Goal: Task Accomplishment & Management: Manage account settings

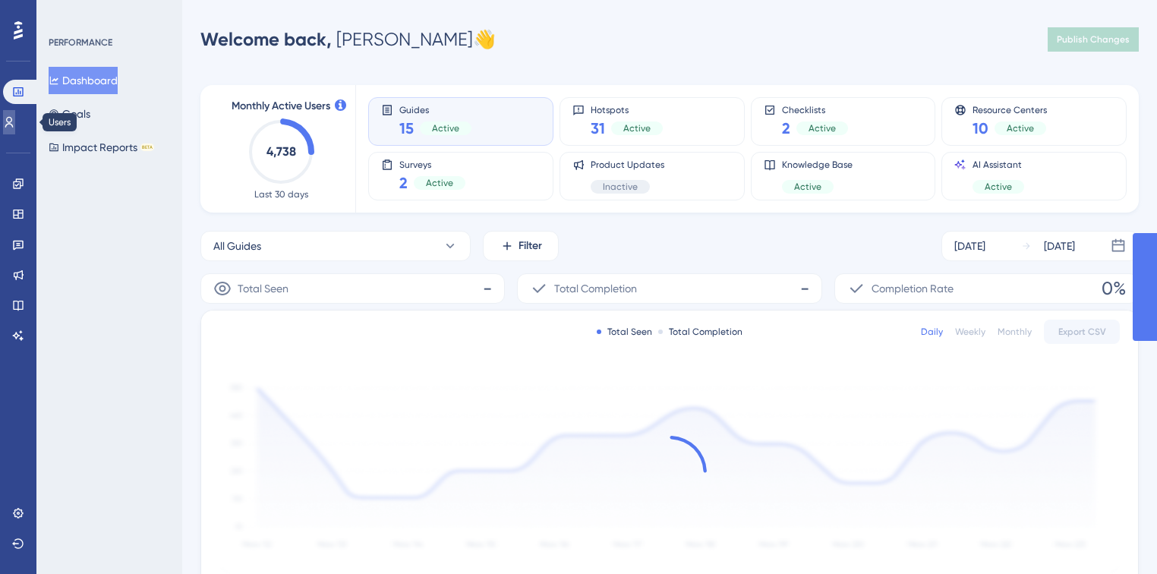
click at [10, 126] on link at bounding box center [9, 122] width 12 height 24
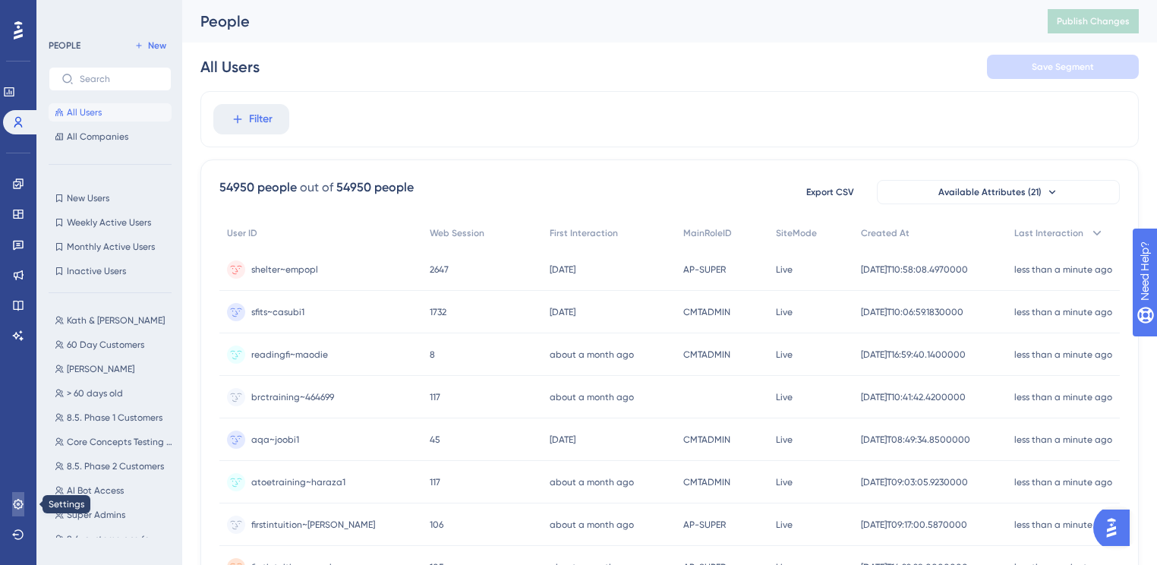
click at [24, 499] on link at bounding box center [18, 504] width 12 height 24
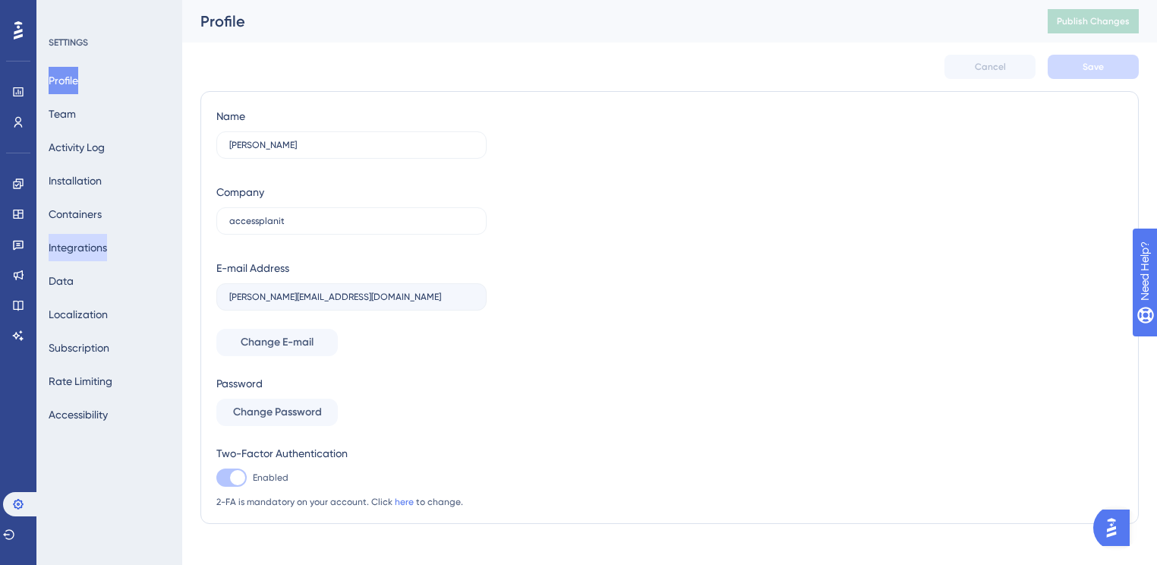
click at [89, 248] on button "Integrations" at bounding box center [78, 247] width 58 height 27
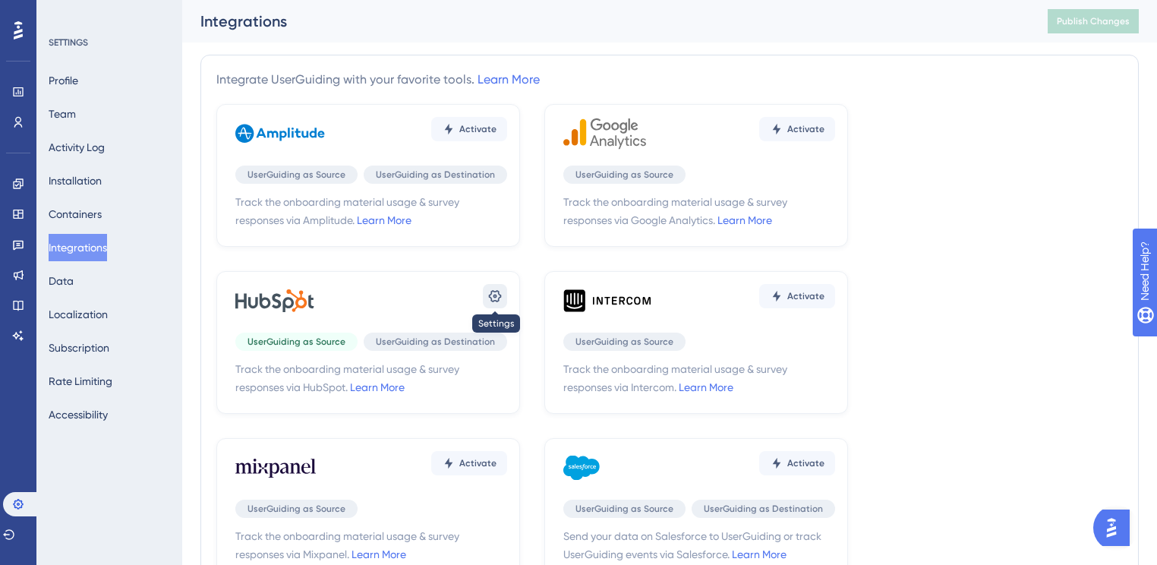
click at [490, 294] on icon at bounding box center [495, 296] width 13 height 12
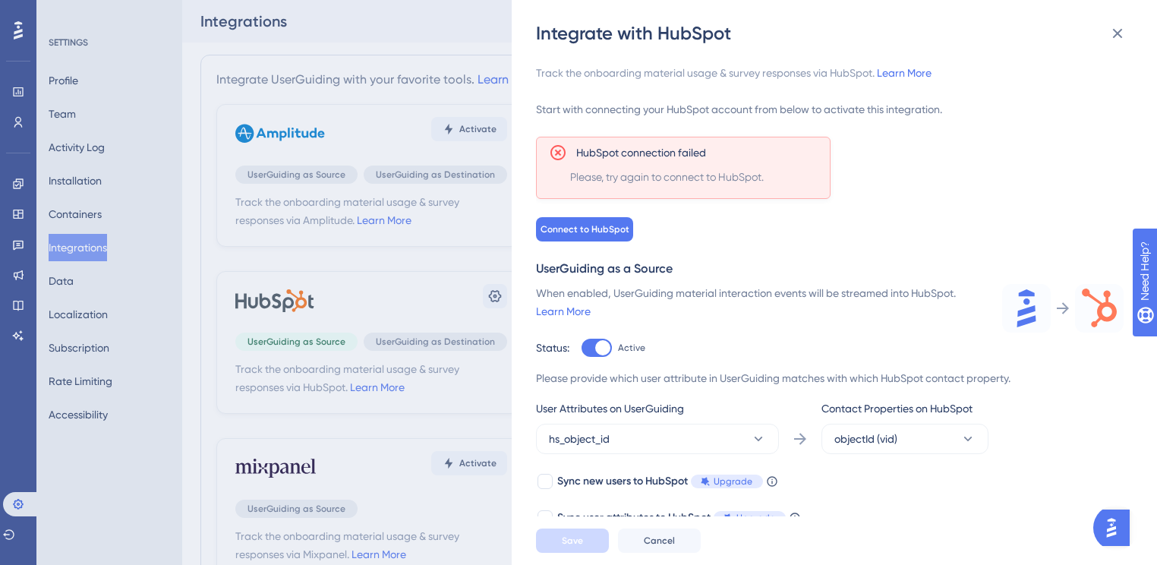
click at [1120, 529] on img "Open AI Assistant Launcher" at bounding box center [1111, 527] width 27 height 27
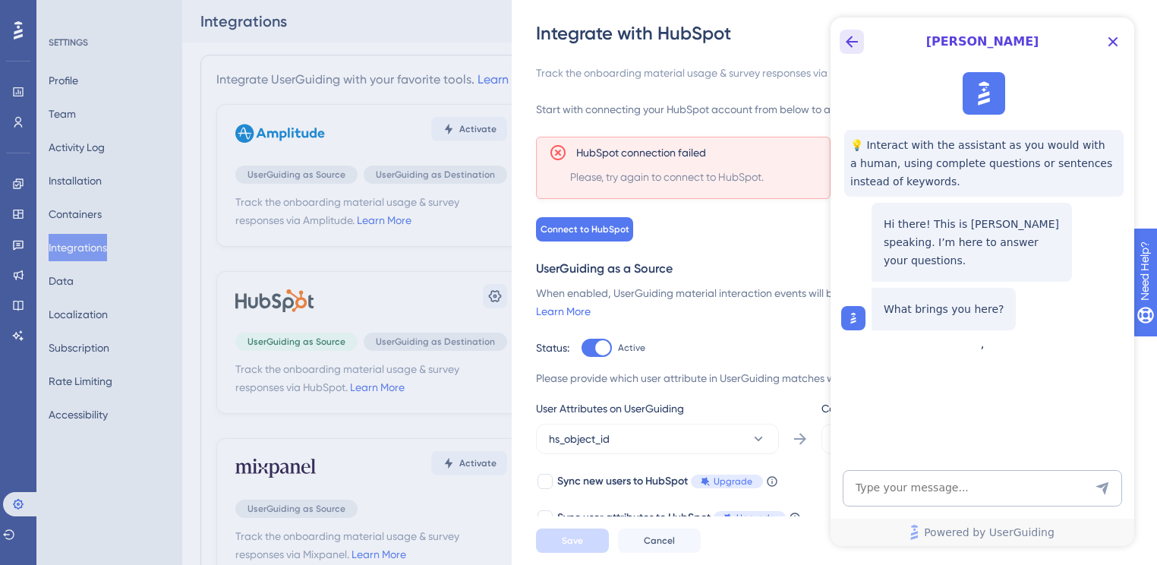
click at [850, 46] on icon "Back Button" at bounding box center [852, 42] width 18 height 18
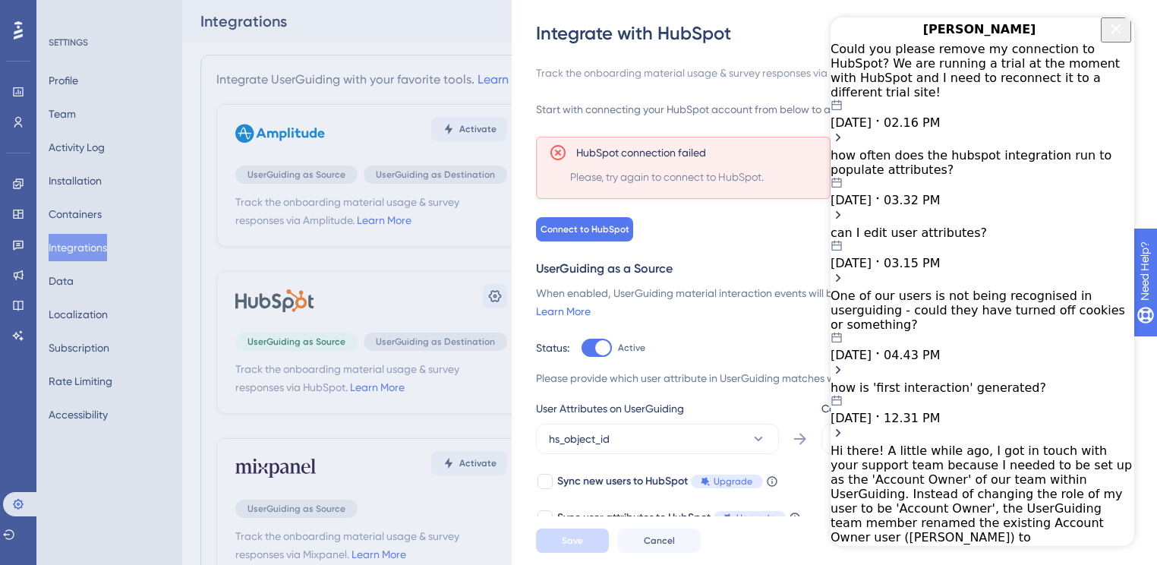
click at [960, 86] on div "Could you please remove my connection to HubSpot? We are running a trial at the…" at bounding box center [983, 71] width 304 height 58
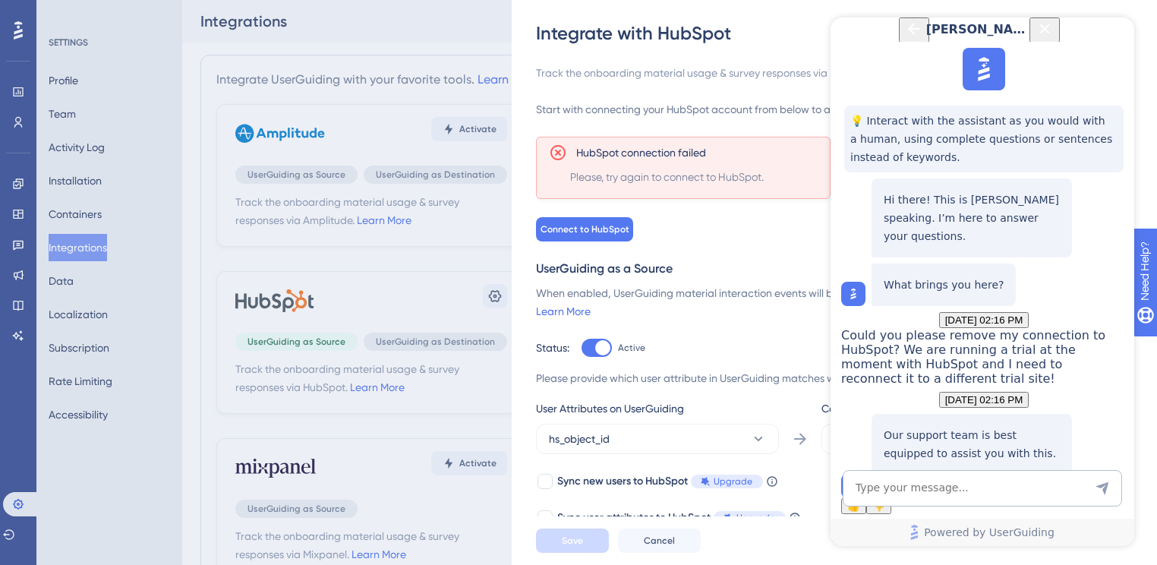
scroll to position [190, 0]
click at [931, 470] on button "Talk to a person" at bounding box center [972, 478] width 84 height 16
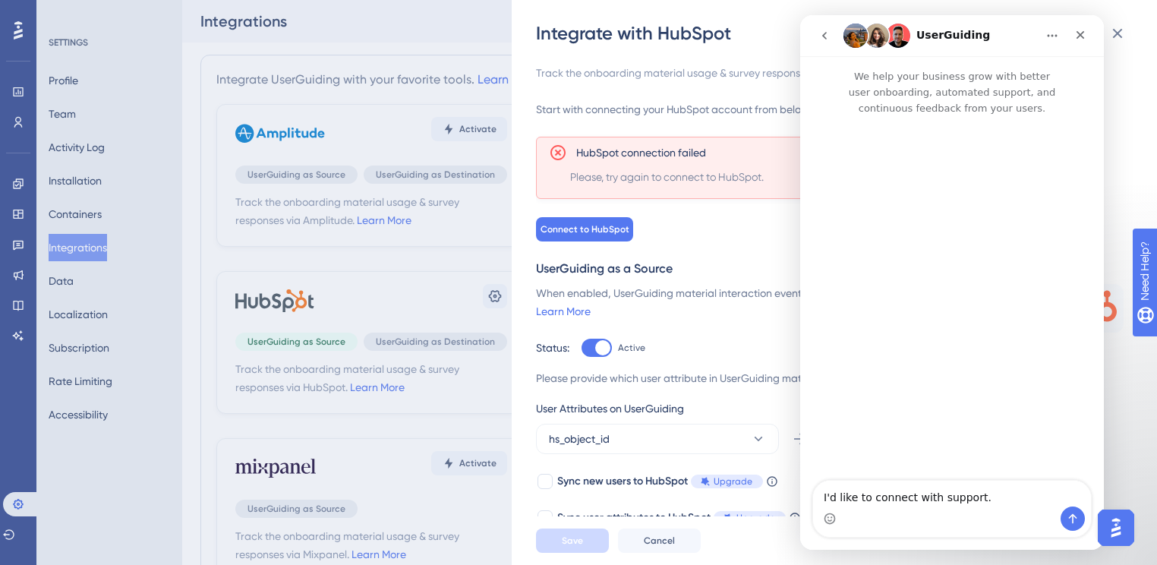
scroll to position [0, 0]
click at [818, 47] on button "go back" at bounding box center [824, 35] width 29 height 29
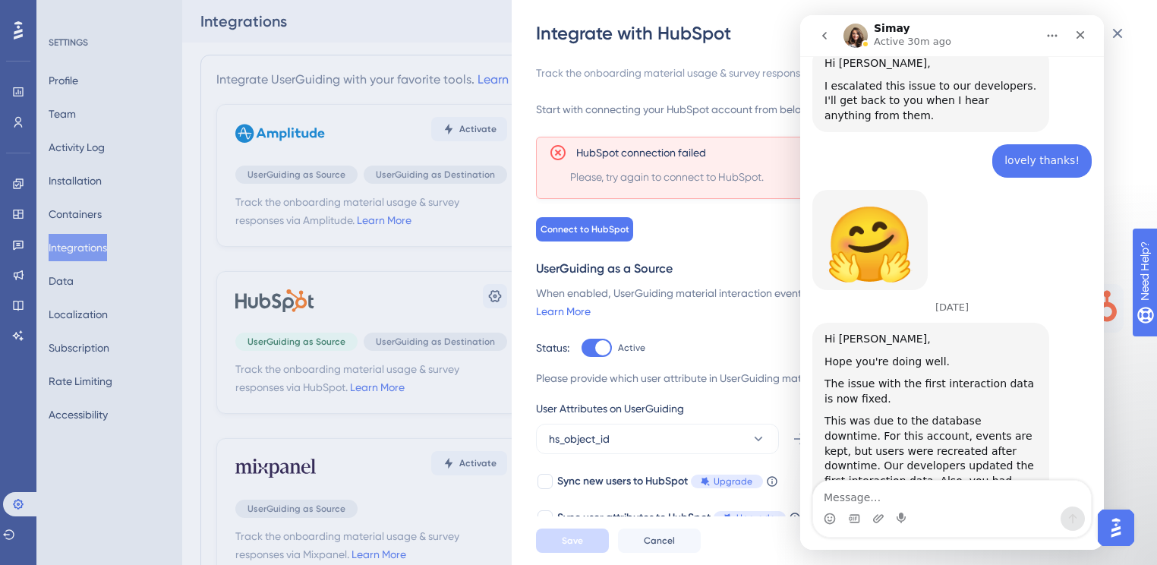
scroll to position [785, 0]
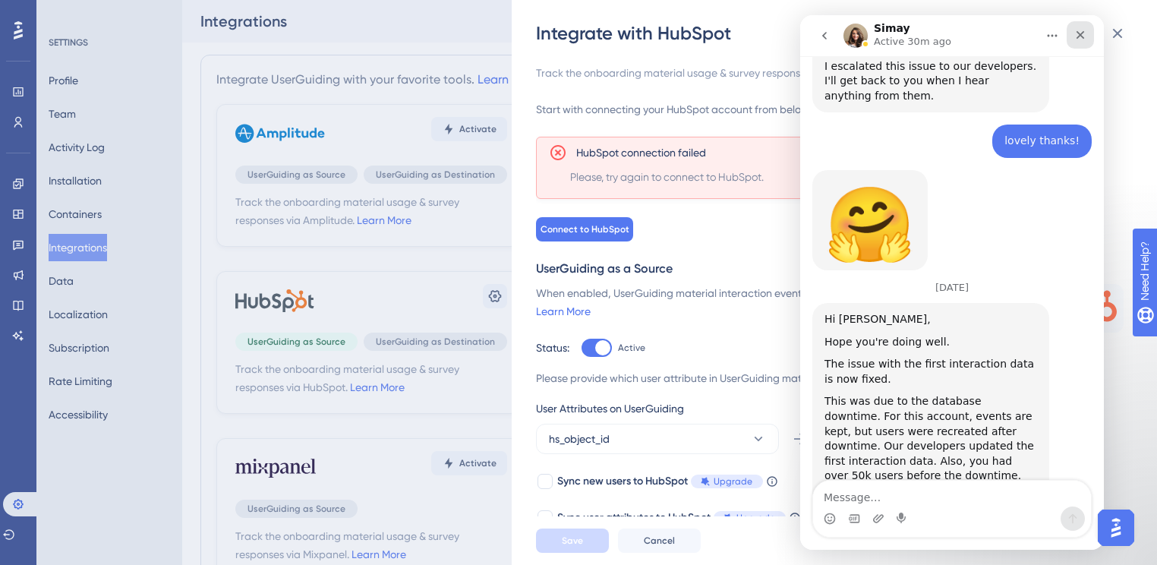
click at [1080, 39] on icon "Close" at bounding box center [1080, 35] width 12 height 12
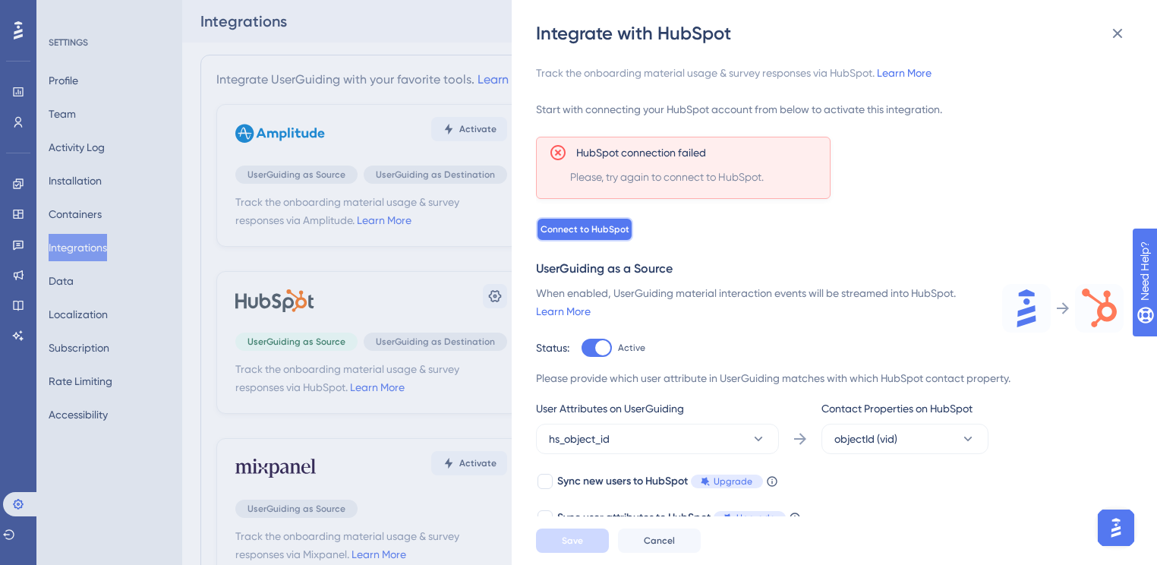
click at [591, 231] on span "Connect to HubSpot" at bounding box center [585, 229] width 89 height 12
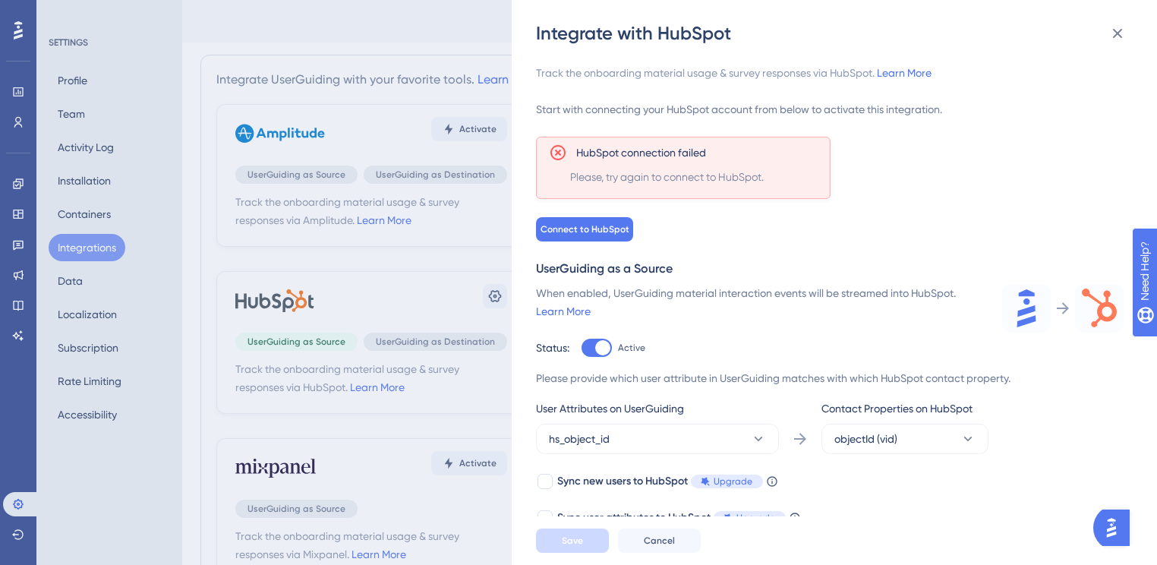
click at [598, 351] on div at bounding box center [602, 347] width 15 height 15
click at [582, 348] on input "Active" at bounding box center [581, 348] width 1 height 1
checkbox input "false"
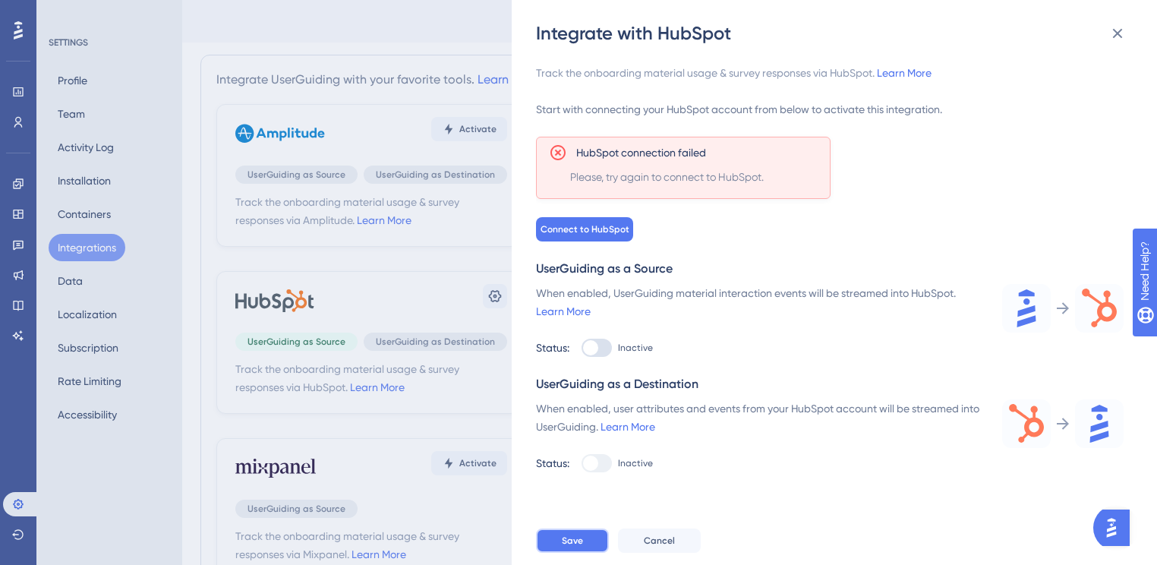
click at [589, 547] on button "Save" at bounding box center [572, 540] width 73 height 24
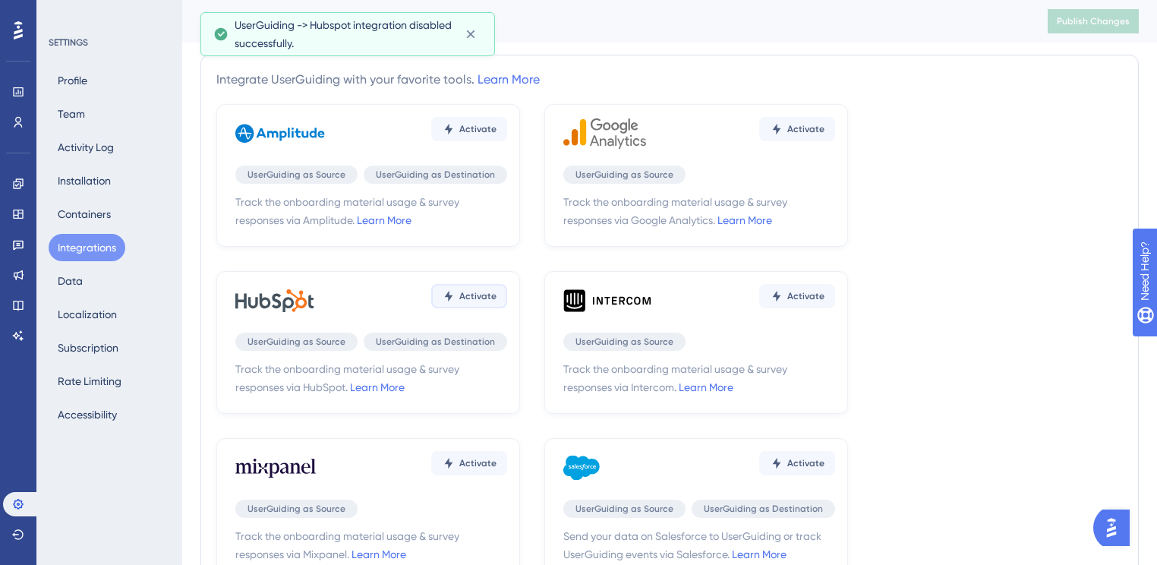
click at [476, 135] on span "Activate" at bounding box center [477, 129] width 37 height 12
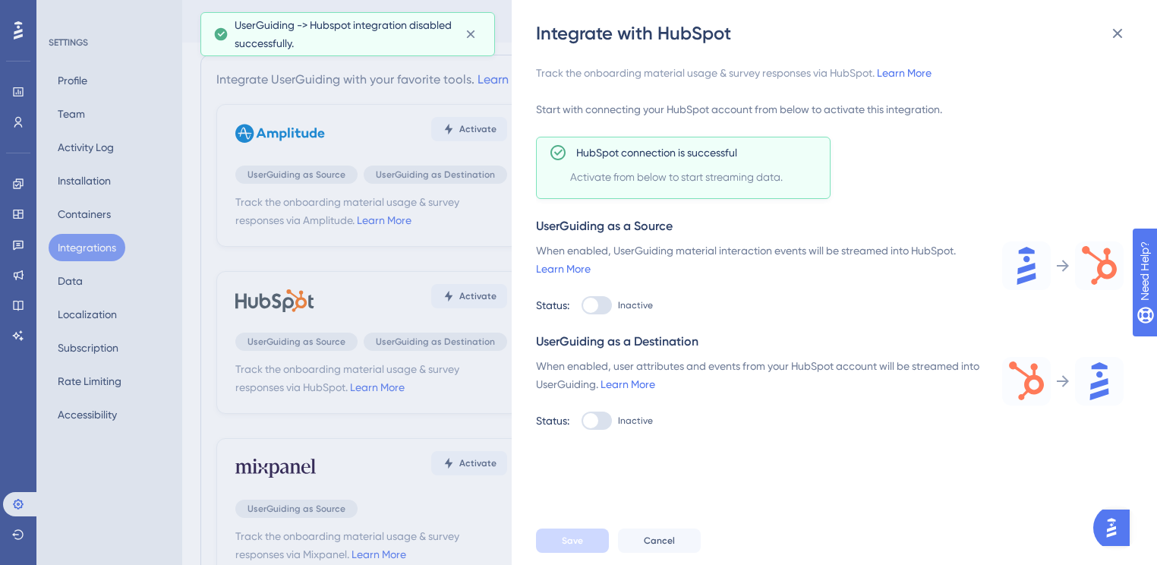
click at [603, 300] on div at bounding box center [597, 305] width 30 height 18
click at [582, 305] on input "Inactive" at bounding box center [581, 305] width 1 height 1
checkbox input "true"
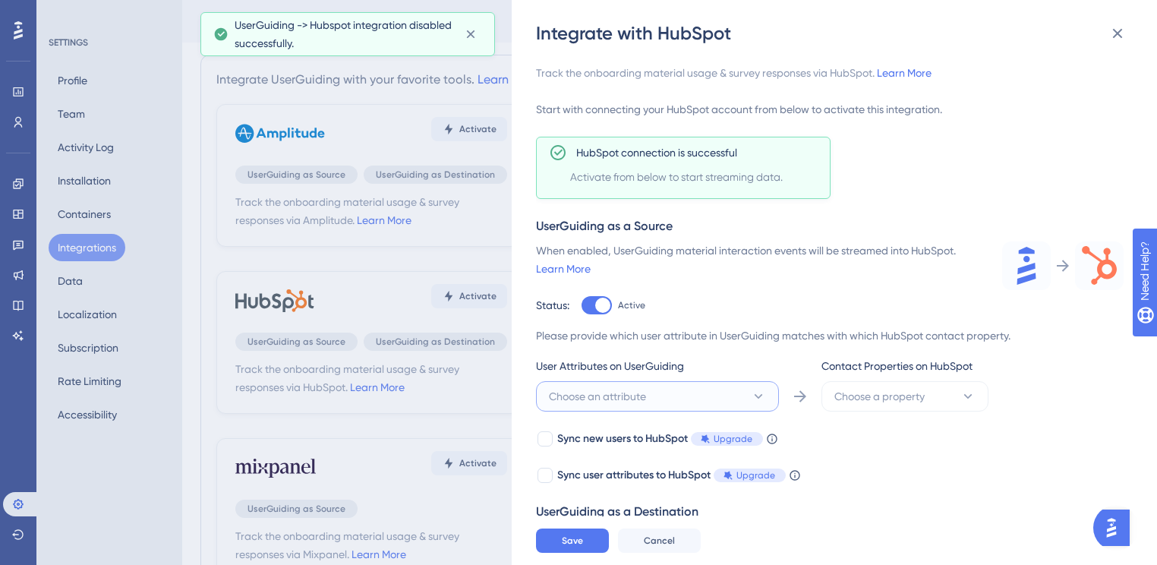
click at [670, 409] on button "Choose an attribute" at bounding box center [657, 396] width 243 height 30
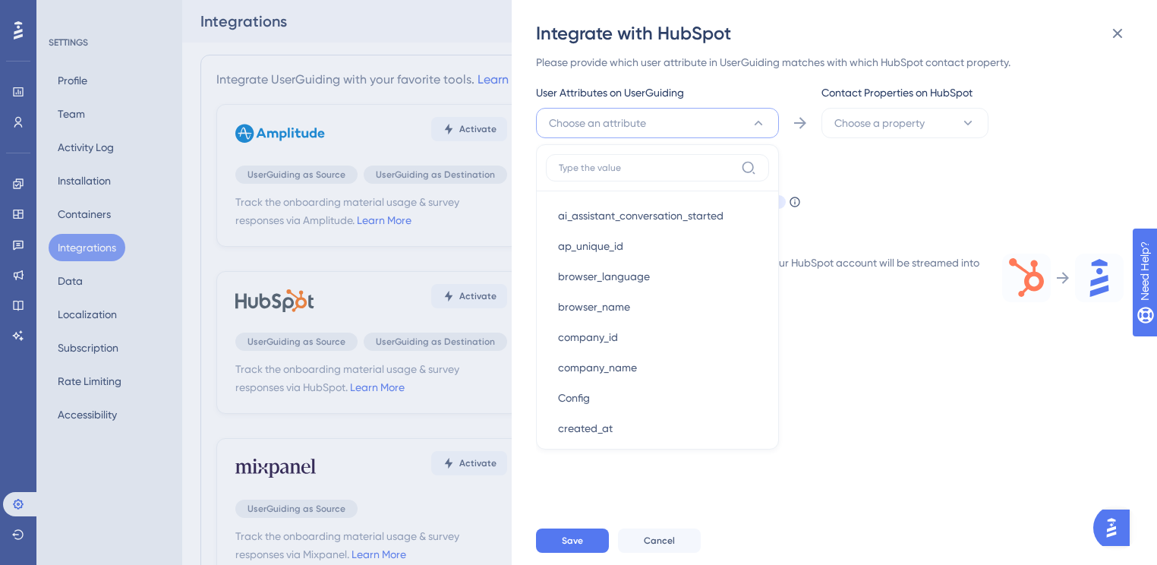
click at [922, 188] on div "Sync new users to HubSpot Upgrade When this feature is enabled, in addition to …" at bounding box center [830, 183] width 588 height 55
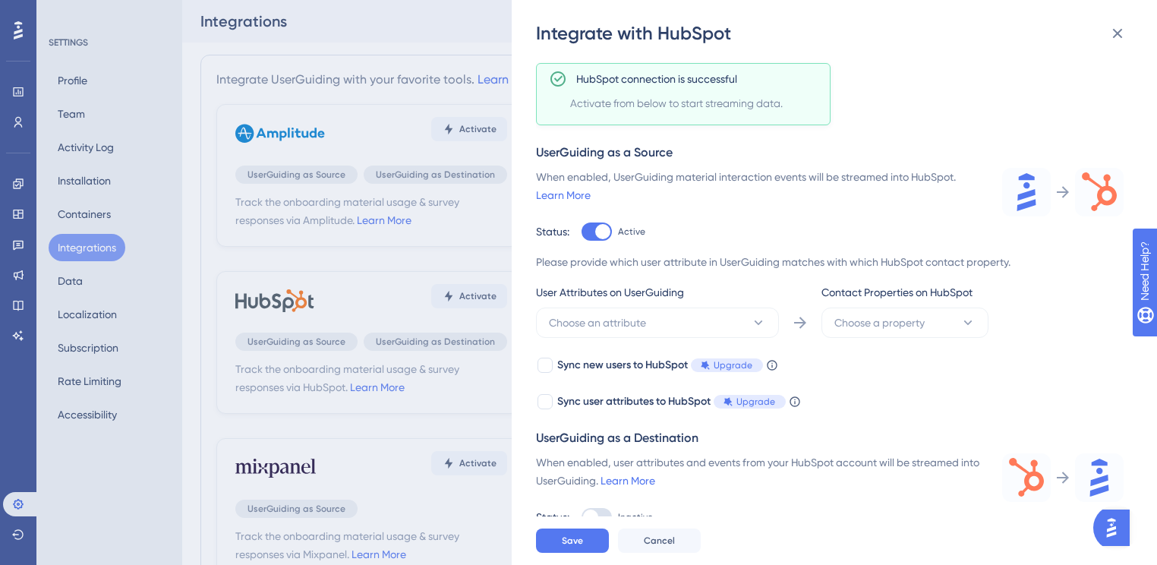
click at [601, 511] on div at bounding box center [597, 517] width 30 height 18
click at [582, 306] on input "Inactive" at bounding box center [581, 305] width 1 height 1
checkbox input "true"
click at [604, 228] on div at bounding box center [602, 231] width 15 height 15
click at [582, 305] on input "Active" at bounding box center [581, 305] width 1 height 1
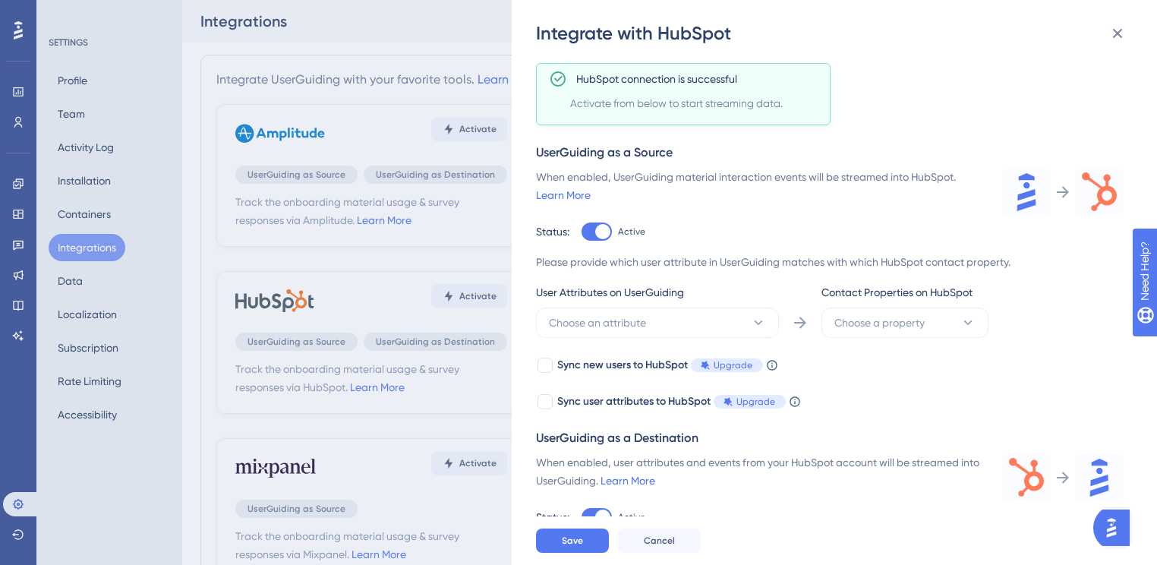
checkbox input "false"
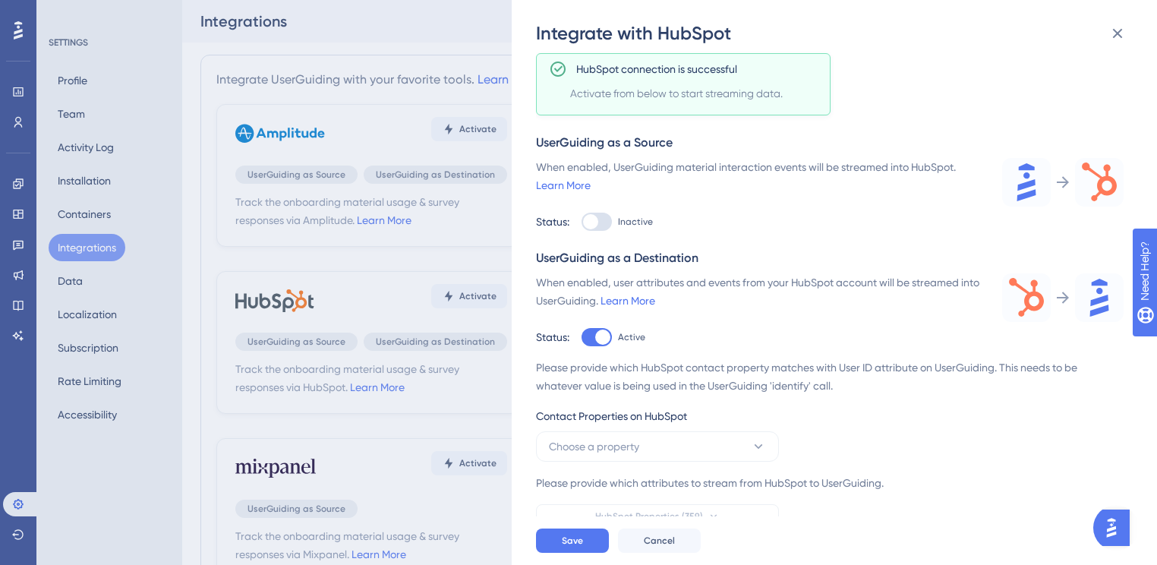
scroll to position [86, 0]
click at [682, 427] on div "Contact Properties on HubSpot" at bounding box center [657, 417] width 243 height 24
click at [682, 440] on button "Choose a property" at bounding box center [657, 444] width 243 height 30
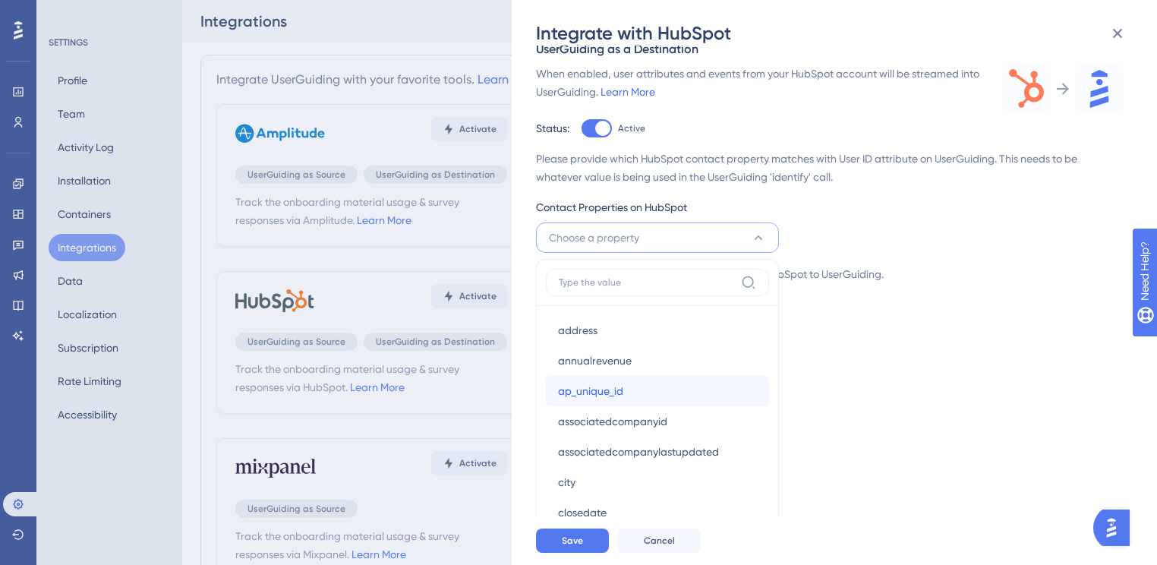
click at [633, 390] on div "ap_unique_id ap_unique_id" at bounding box center [657, 391] width 199 height 30
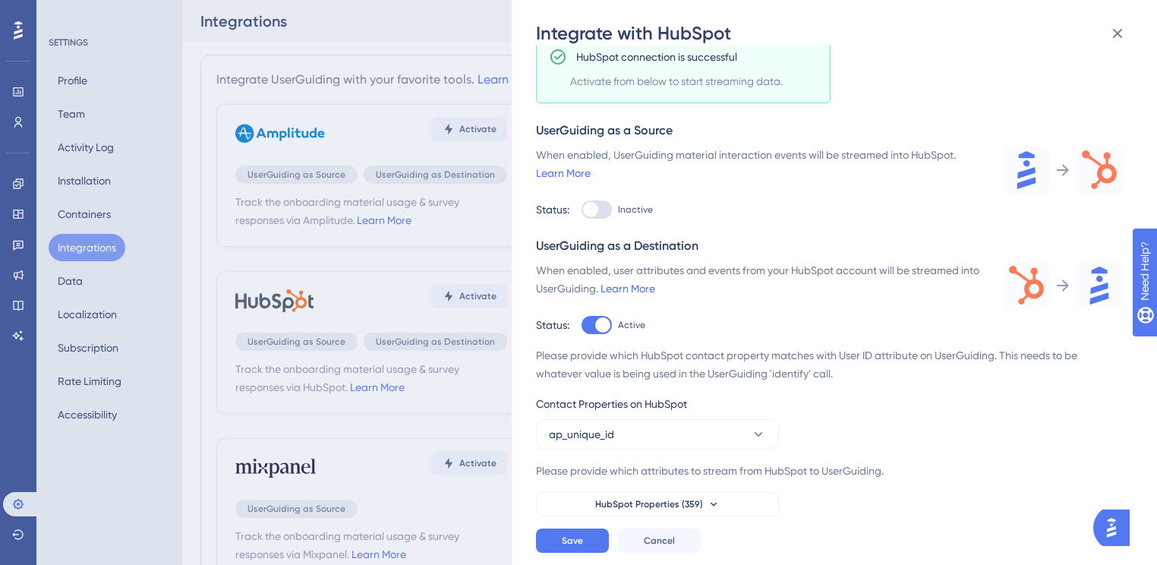
scroll to position [86, 0]
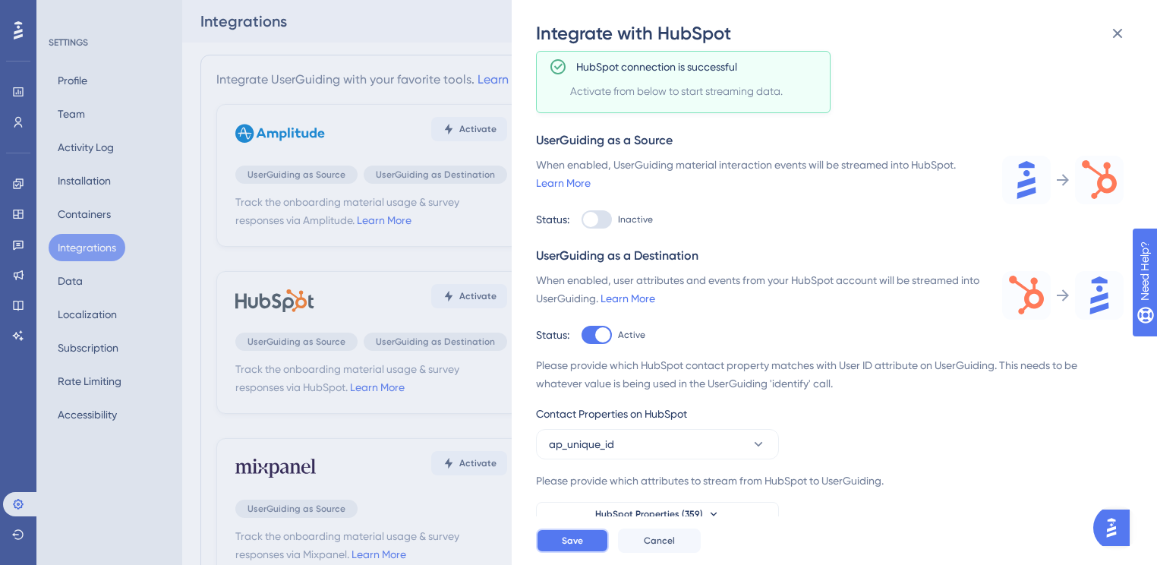
click at [578, 547] on span "Save" at bounding box center [572, 540] width 21 height 12
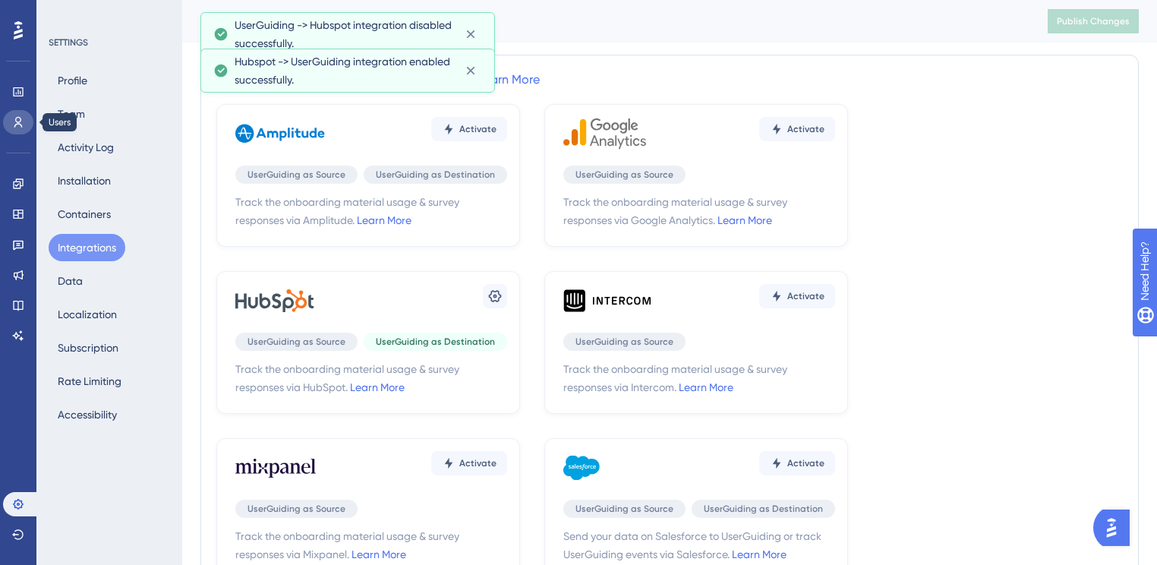
click at [21, 112] on link at bounding box center [18, 122] width 30 height 24
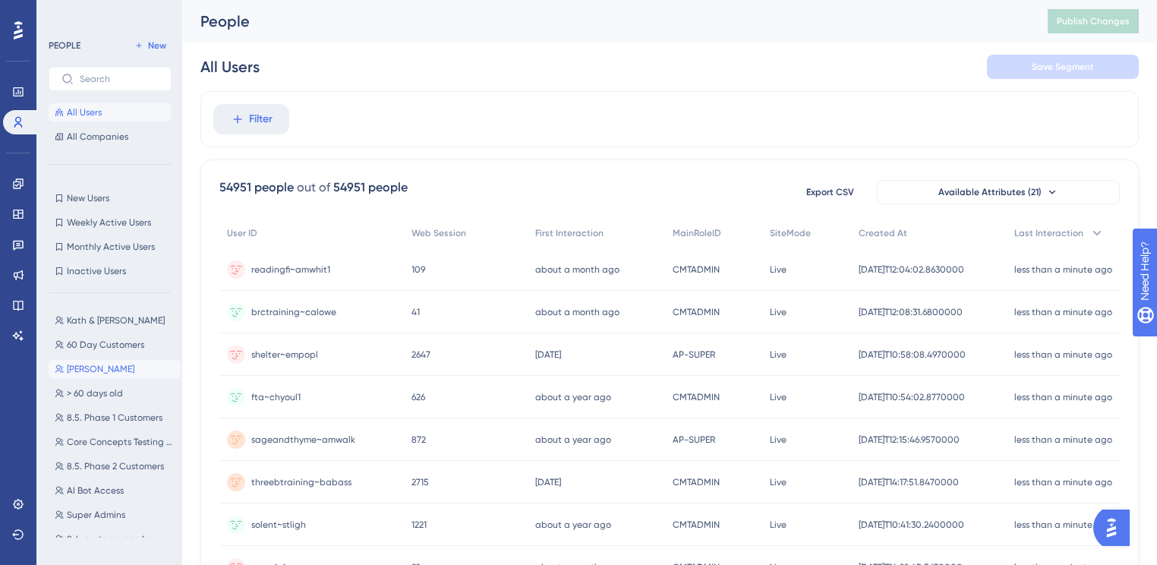
click at [103, 377] on button "Jenna Testing Jenna Testing" at bounding box center [115, 369] width 132 height 18
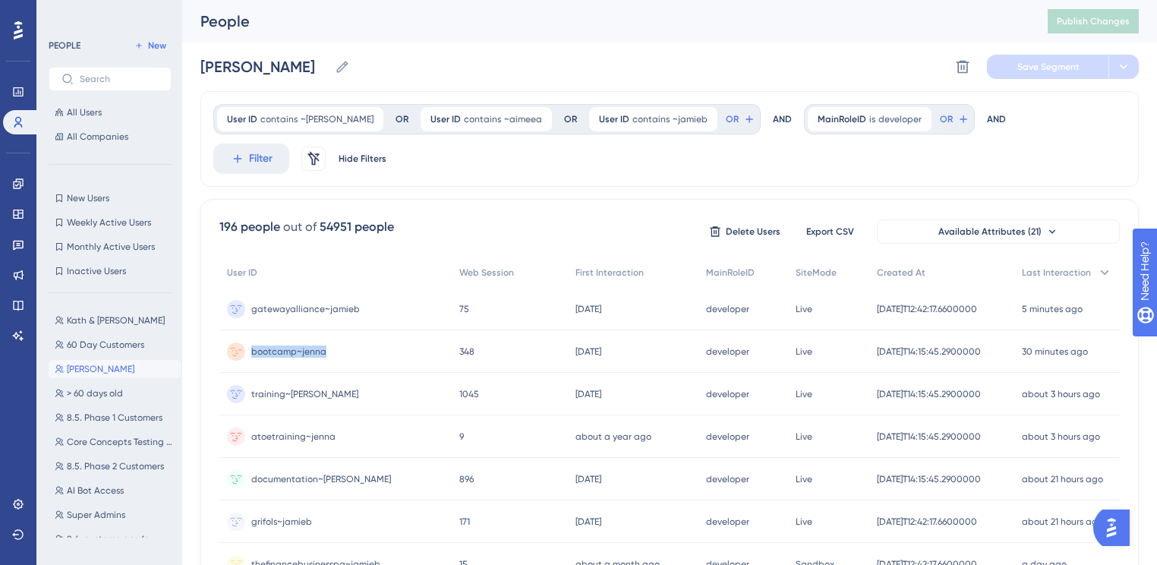
drag, startPoint x: 340, startPoint y: 352, endPoint x: 248, endPoint y: 358, distance: 92.0
click at [248, 358] on div "bootcamp~jenna bootcamp~jenna" at bounding box center [335, 351] width 232 height 43
copy span "bootcamp~jenna"
click at [1111, 535] on img "Open AI Assistant Launcher" at bounding box center [1111, 527] width 27 height 27
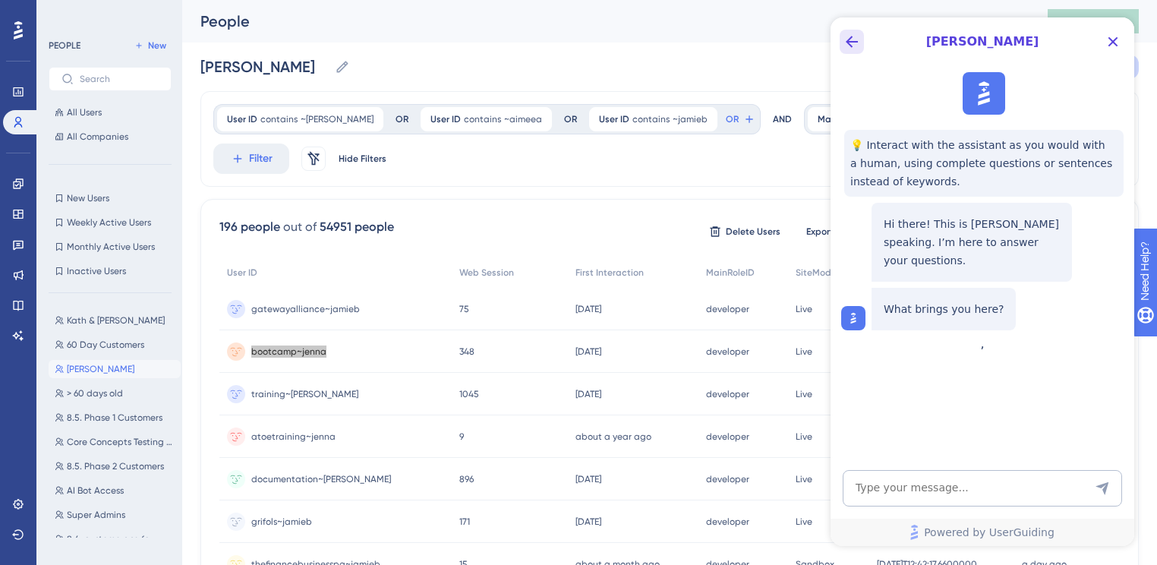
click at [856, 45] on icon "Back Button" at bounding box center [852, 42] width 18 height 18
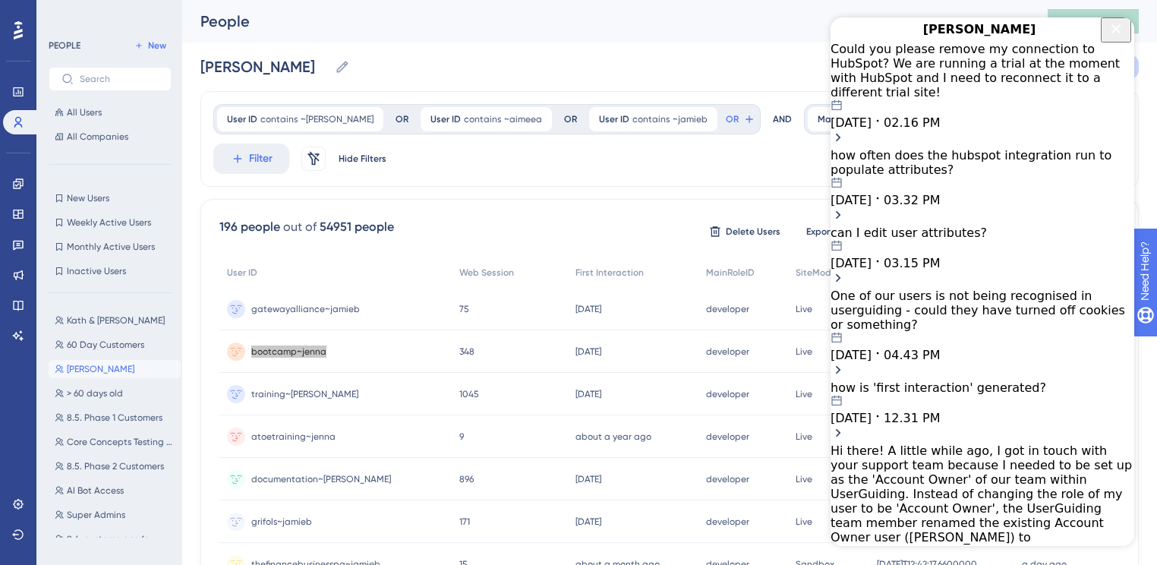
click at [971, 85] on div "Could you please remove my connection to HubSpot? We are running a trial at the…" at bounding box center [983, 71] width 304 height 58
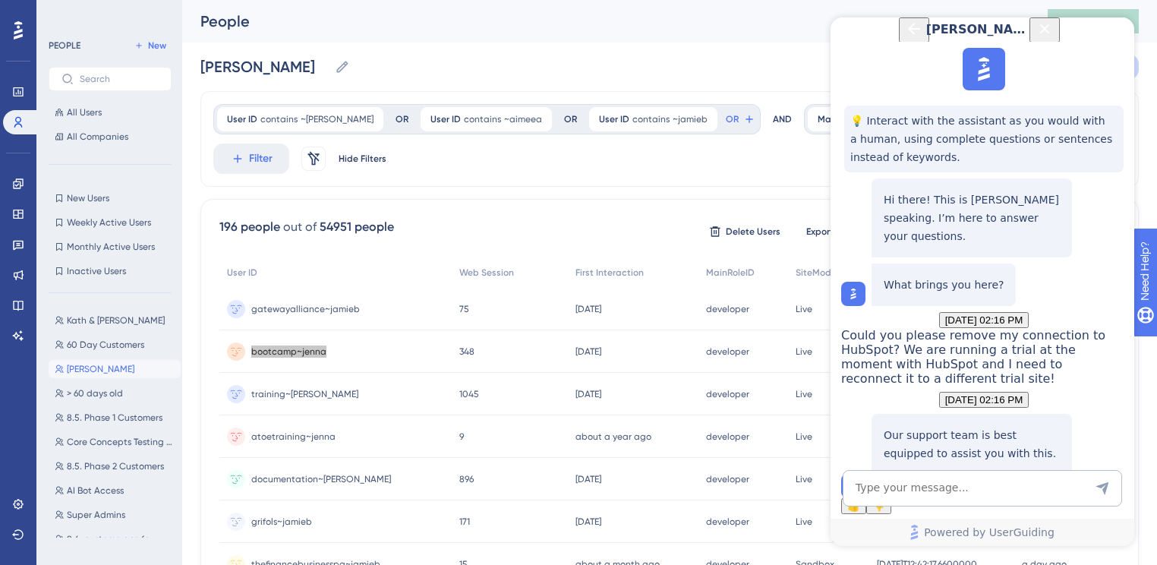
scroll to position [190, 0]
click at [908, 35] on icon "Back Button" at bounding box center [914, 29] width 12 height 12
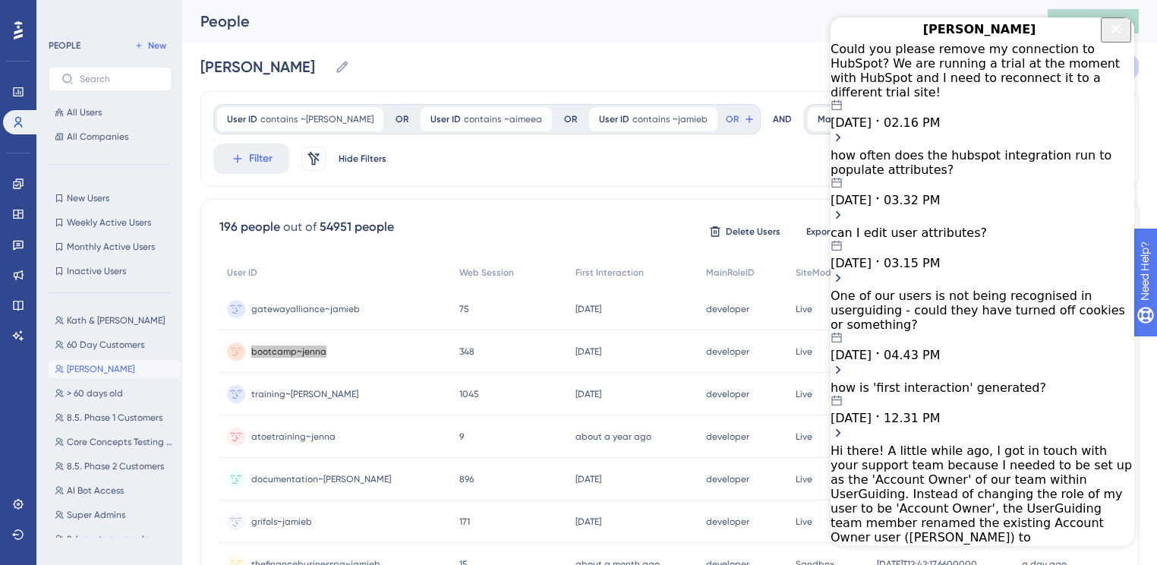
click at [940, 115] on span "02.16 PM" at bounding box center [912, 122] width 56 height 14
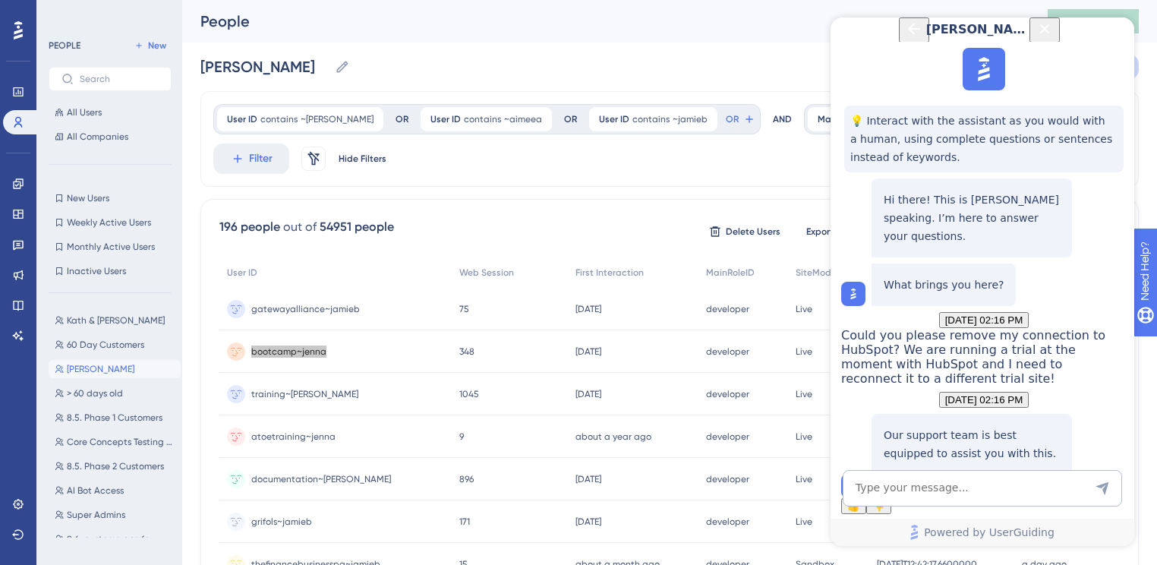
click at [981, 472] on span "Talk to a person" at bounding box center [971, 477] width 71 height 11
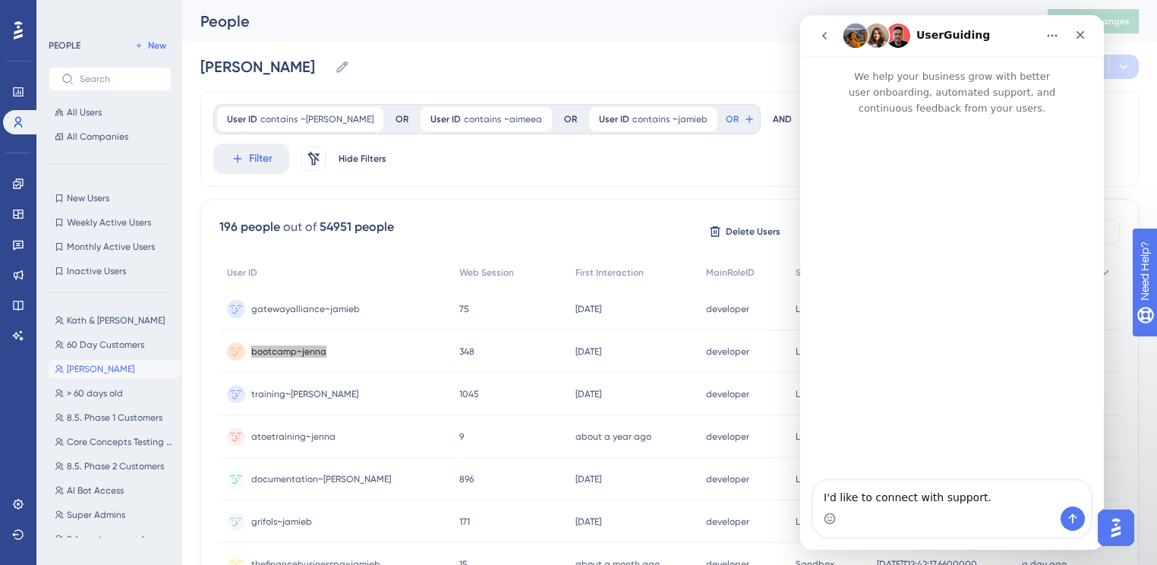
scroll to position [0, 0]
click at [829, 36] on icon "go back" at bounding box center [824, 36] width 12 height 12
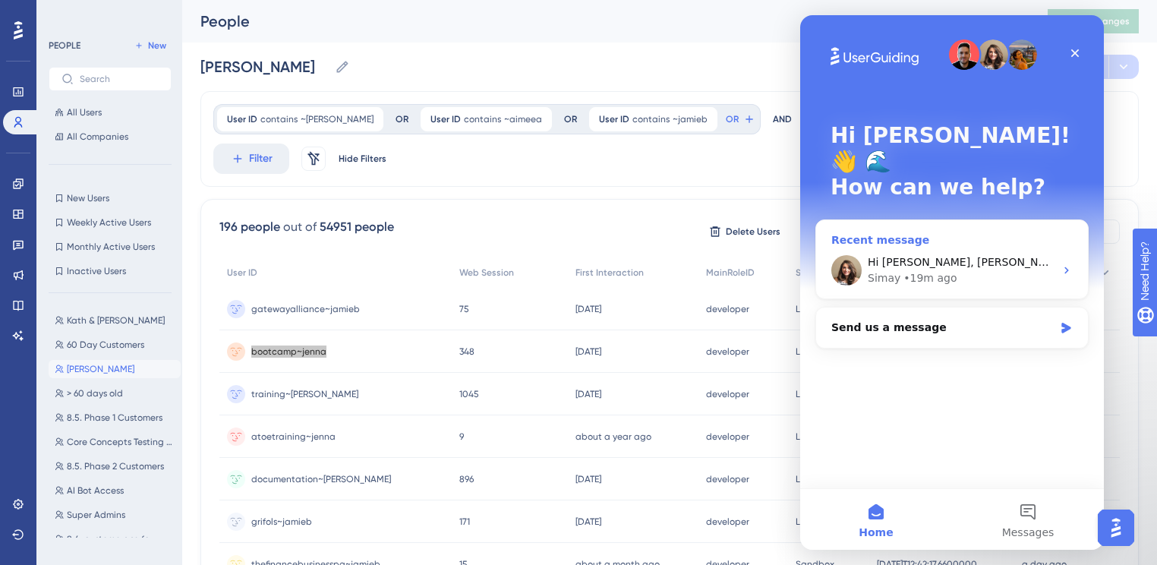
click at [919, 266] on div "Hi Jenna, Hope you're doing well. The issue with the first interaction data is …" at bounding box center [952, 270] width 272 height 56
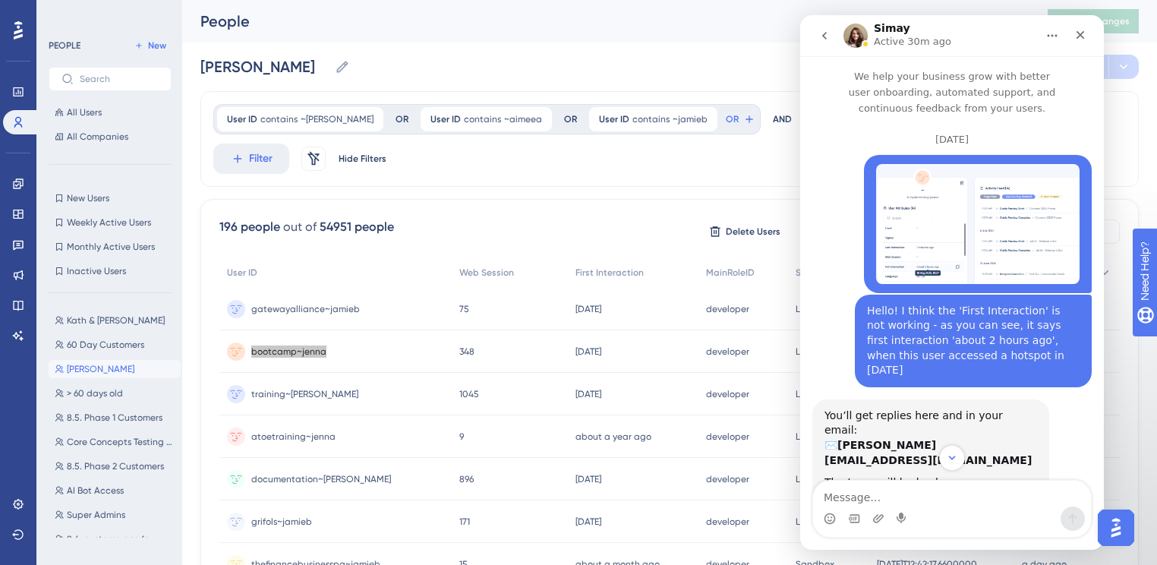
click at [964, 219] on img "Jenna says…" at bounding box center [977, 224] width 203 height 120
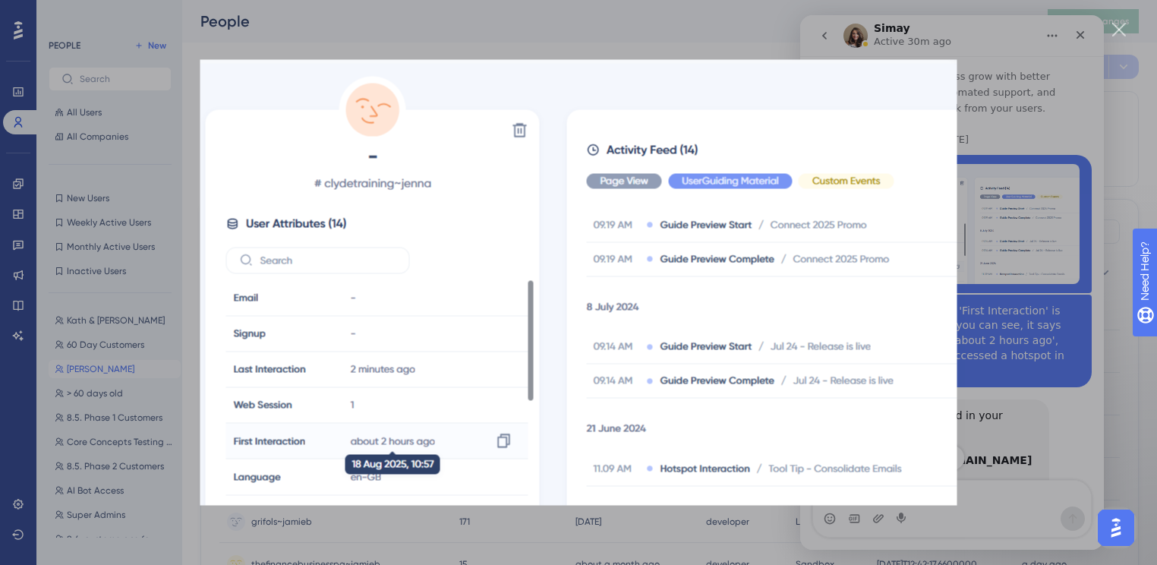
click at [635, 27] on div "Intercom messenger" at bounding box center [578, 282] width 1157 height 565
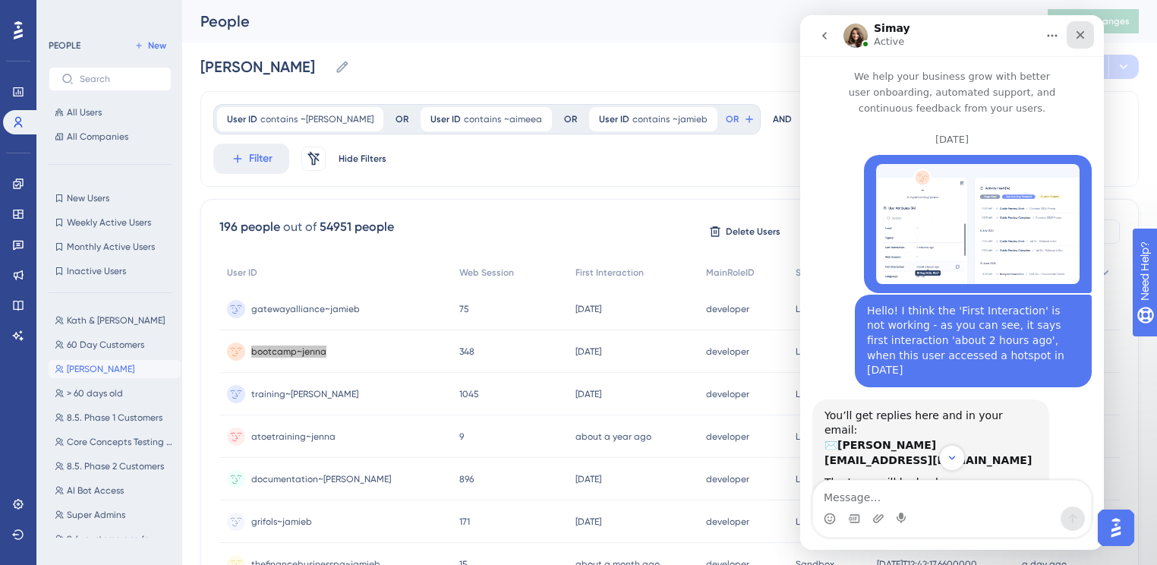
click at [1088, 30] on div "Close" at bounding box center [1080, 34] width 27 height 27
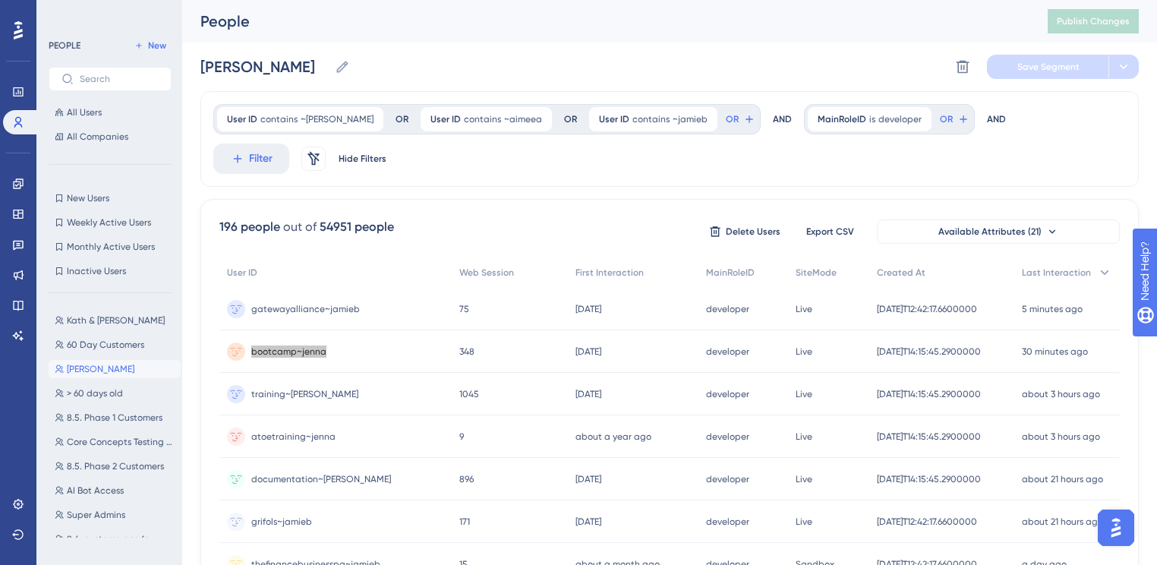
scroll to position [785, 0]
click at [229, 160] on button "Filter" at bounding box center [251, 158] width 76 height 30
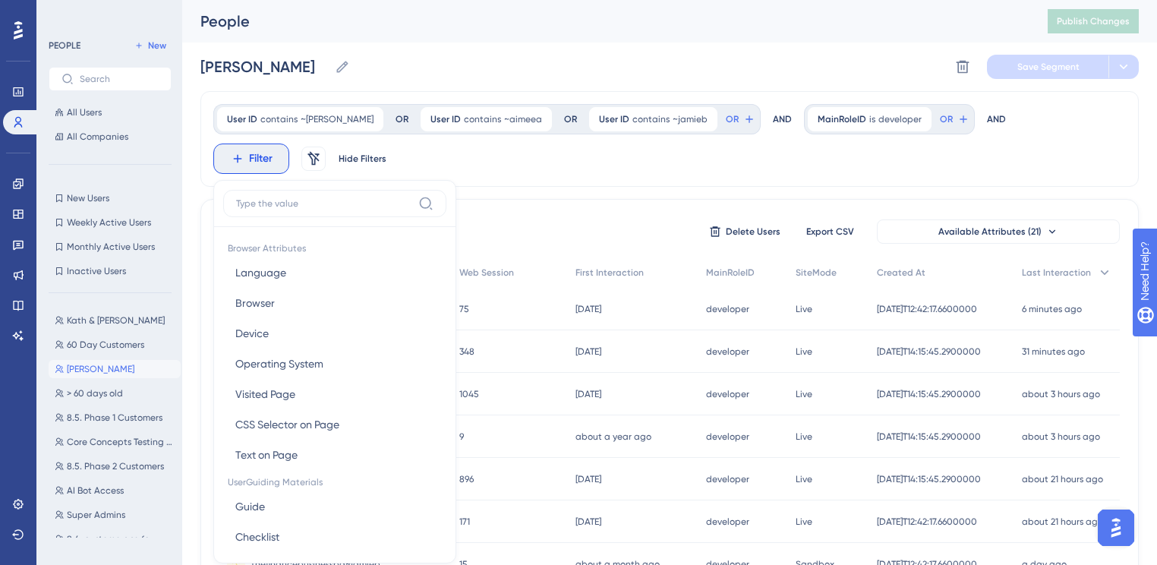
scroll to position [89, 0]
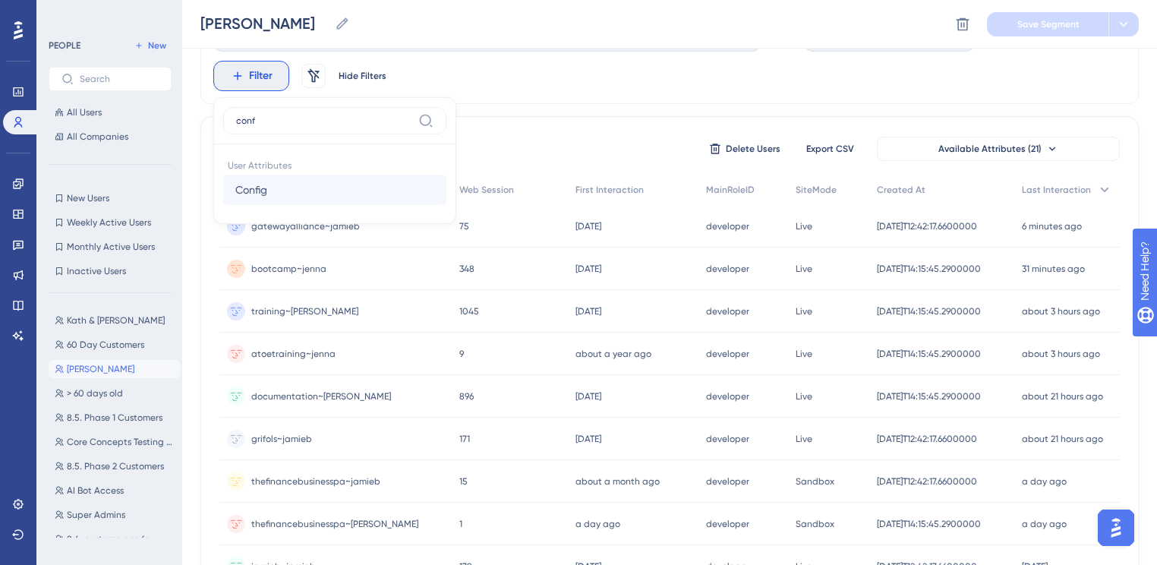
type input "conf"
click at [266, 178] on button "Config Config" at bounding box center [334, 190] width 223 height 30
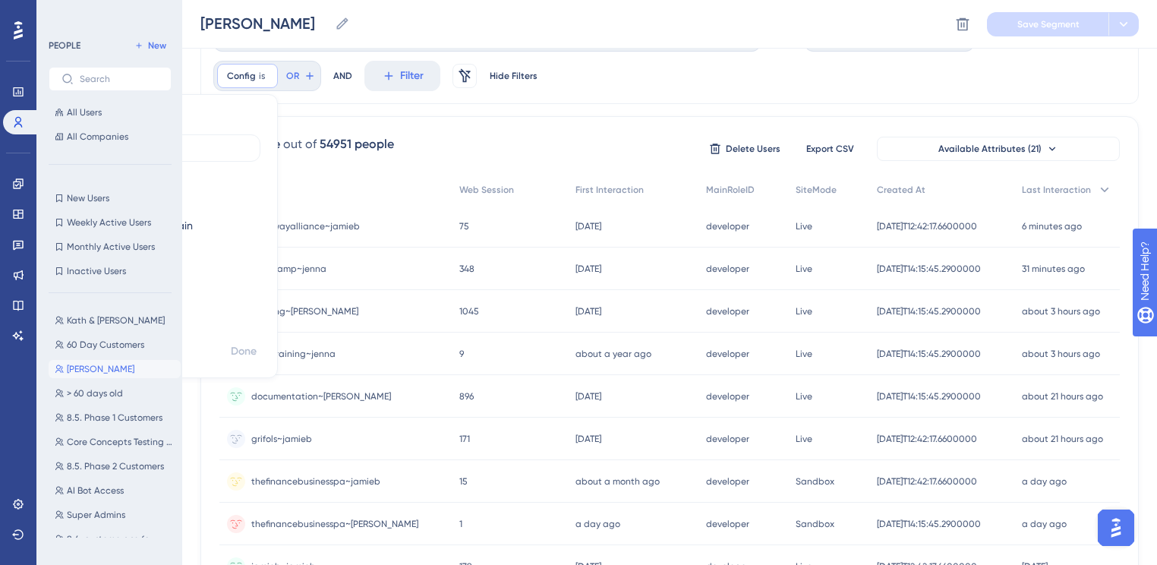
click at [153, 192] on label "contains" at bounding box center [133, 201] width 42 height 18
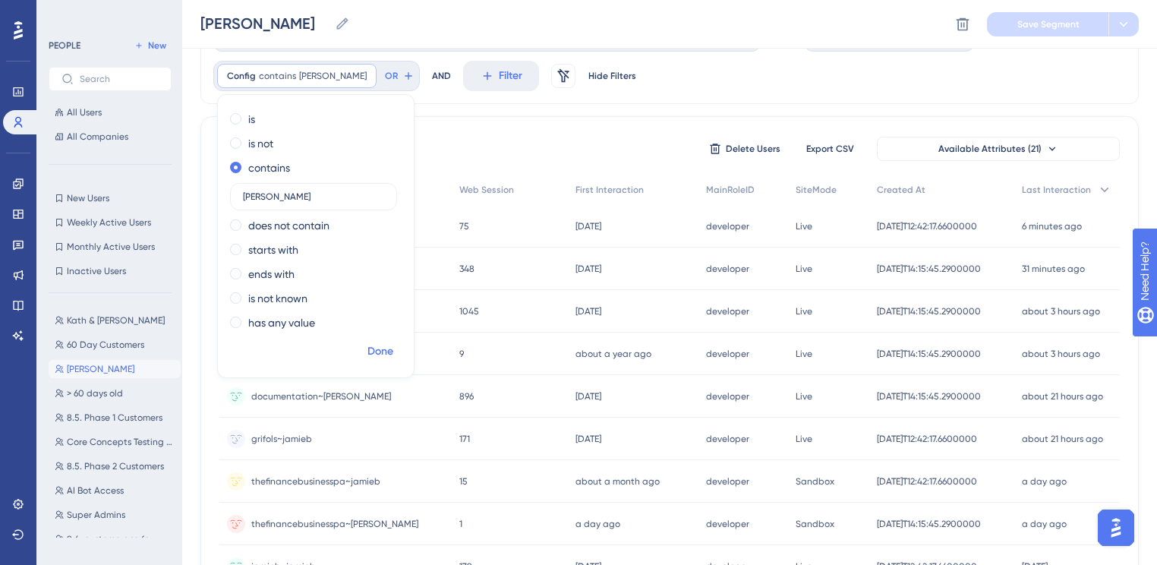
type input "clyde"
click at [380, 359] on span "Done" at bounding box center [380, 351] width 26 height 18
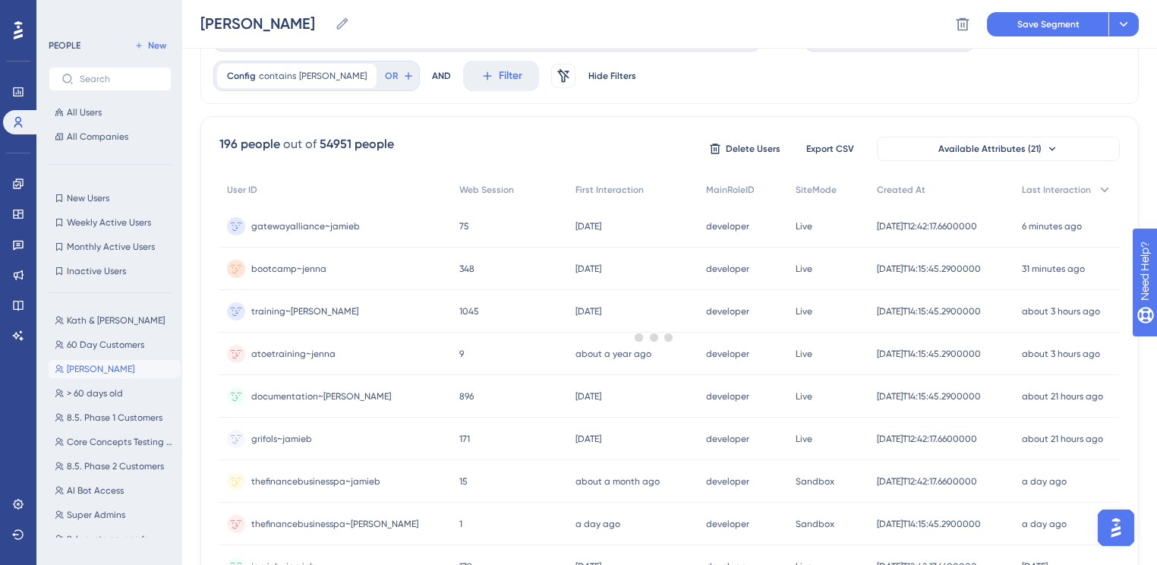
scroll to position [0, 0]
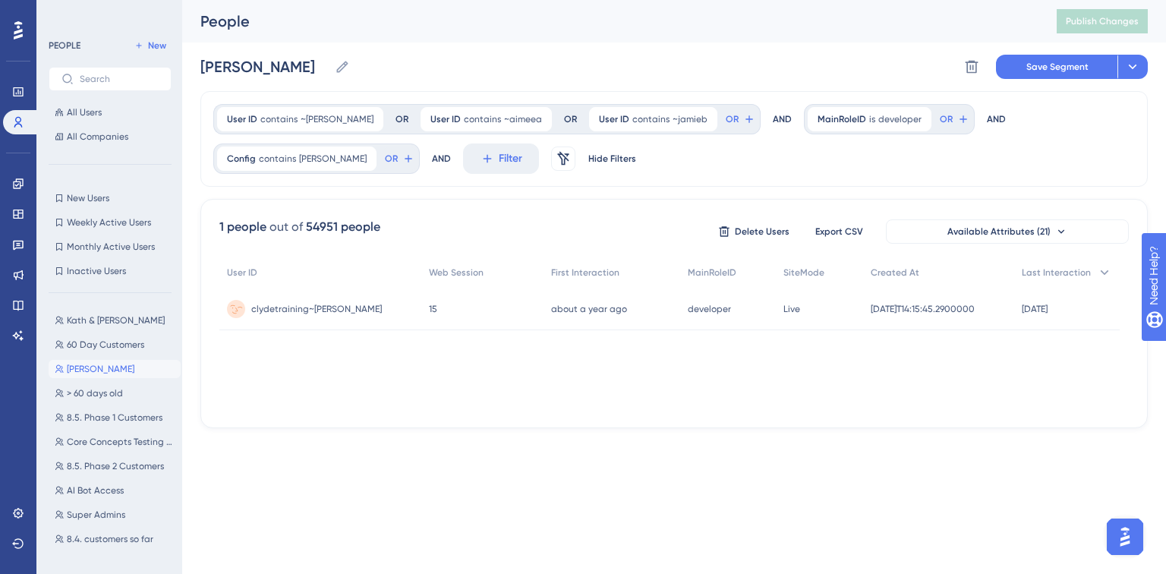
click at [293, 308] on span "clydetraining~jenna" at bounding box center [316, 309] width 131 height 12
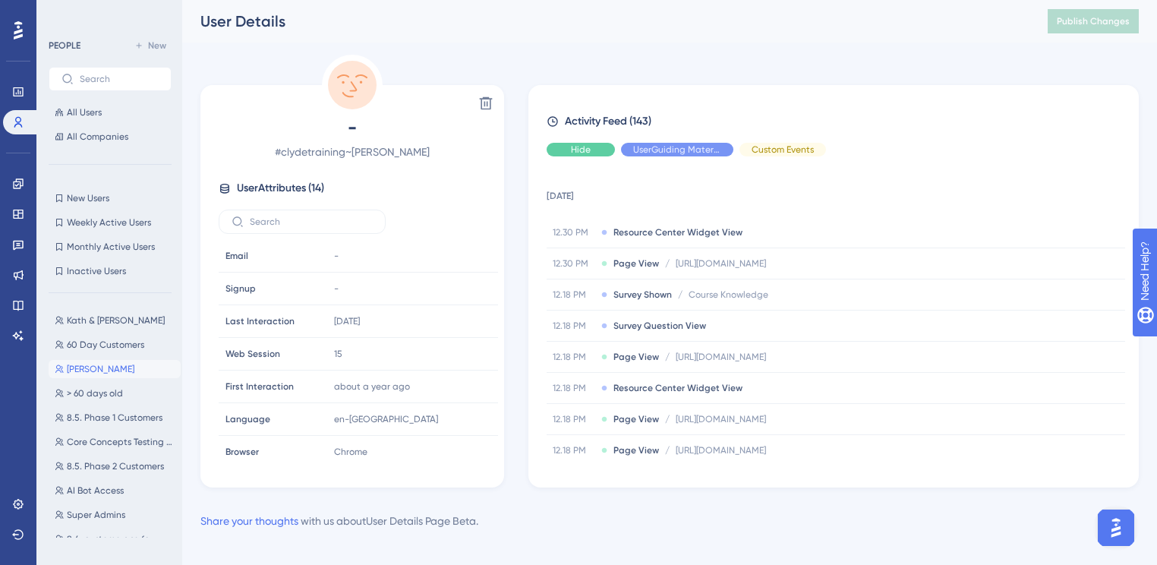
click at [591, 144] on div "Hide" at bounding box center [581, 150] width 68 height 14
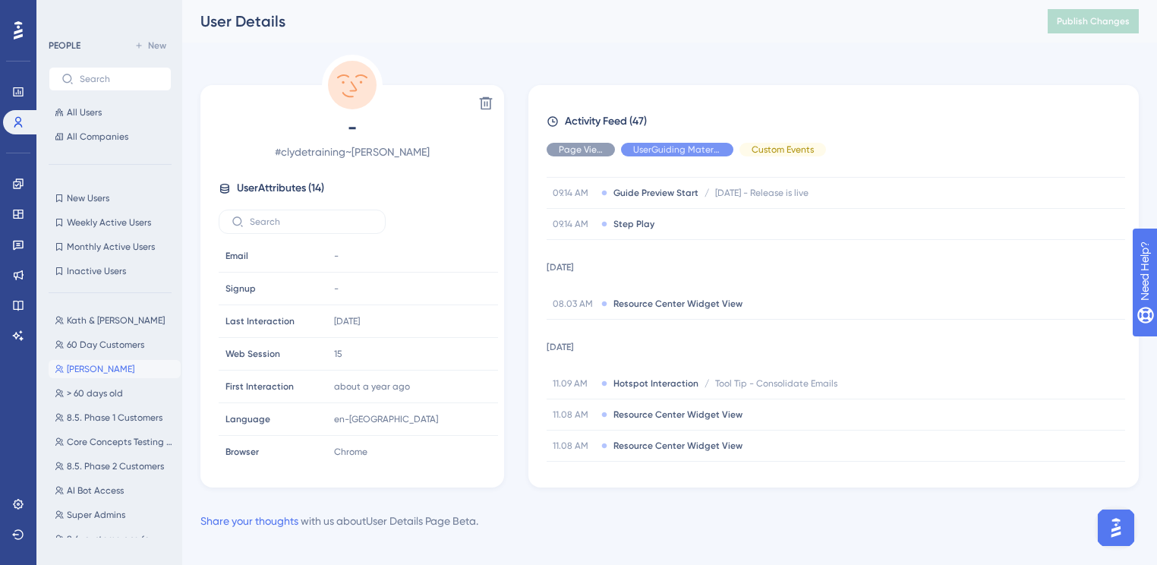
scroll to position [1926, 0]
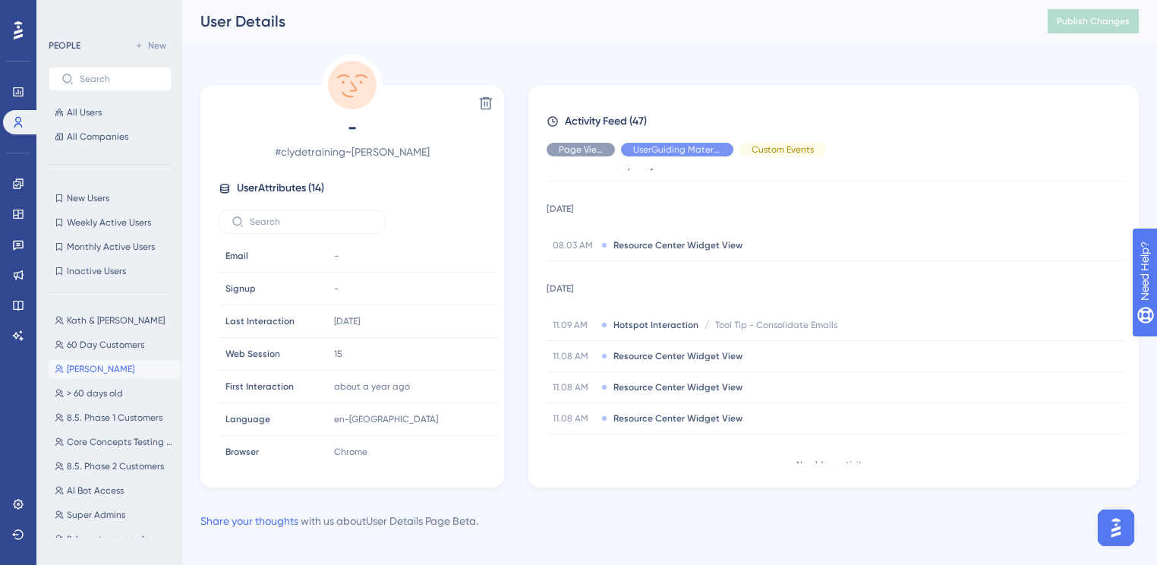
click at [1123, 536] on img "Open AI Assistant Launcher" at bounding box center [1115, 527] width 27 height 27
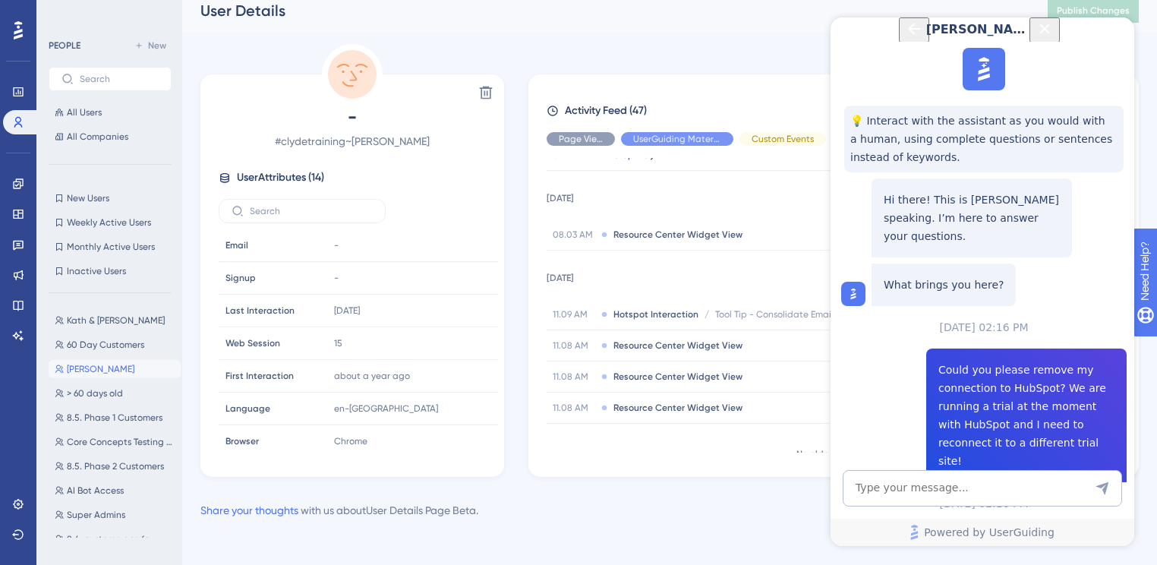
scroll to position [14, 0]
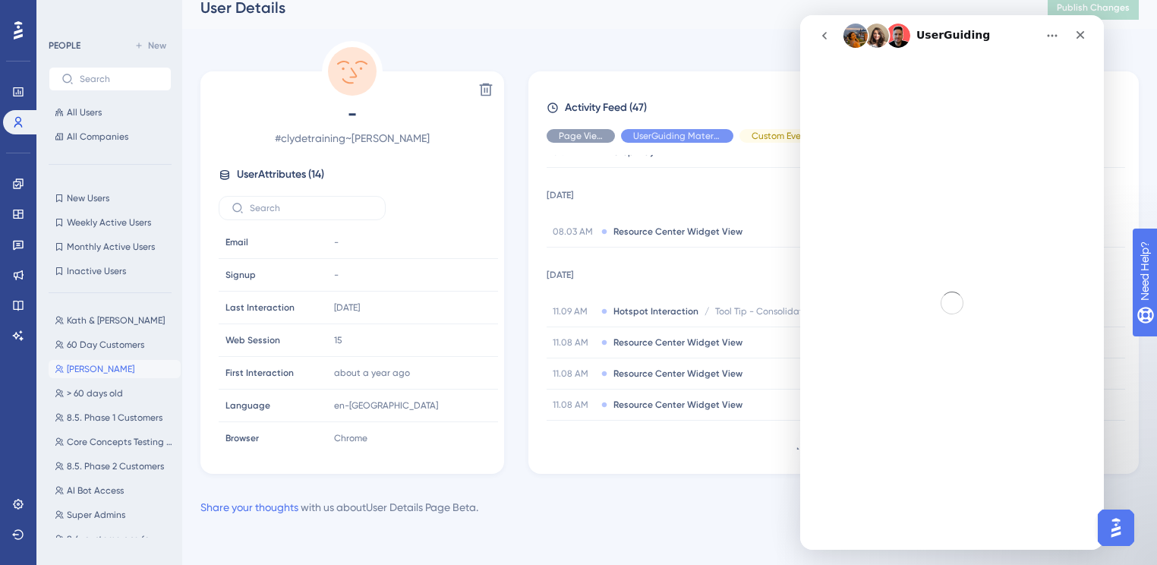
scroll to position [0, 0]
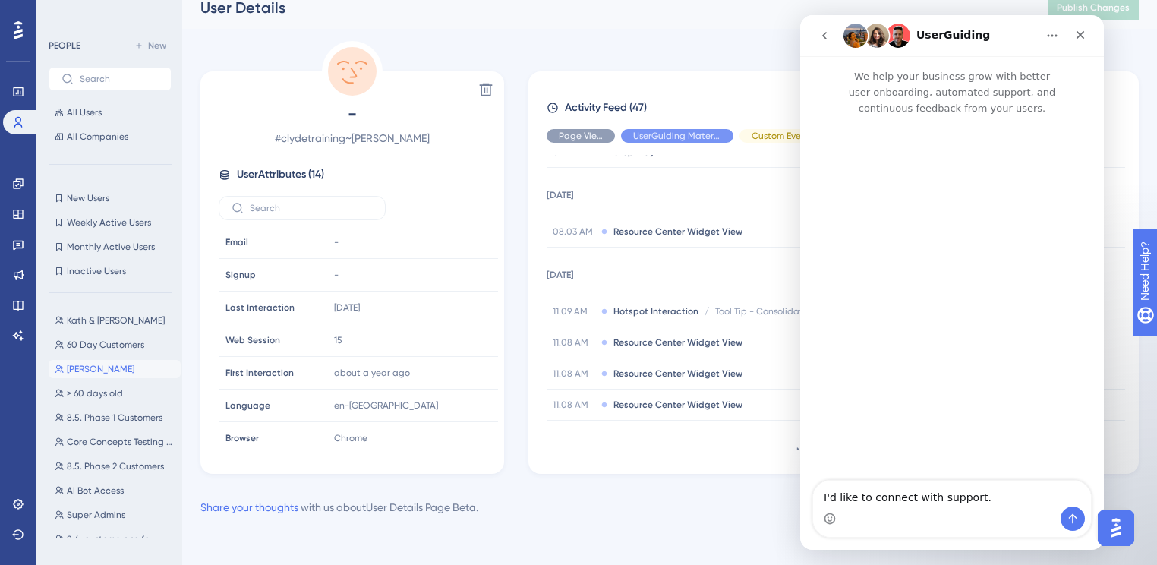
click at [826, 46] on button "go back" at bounding box center [824, 35] width 29 height 29
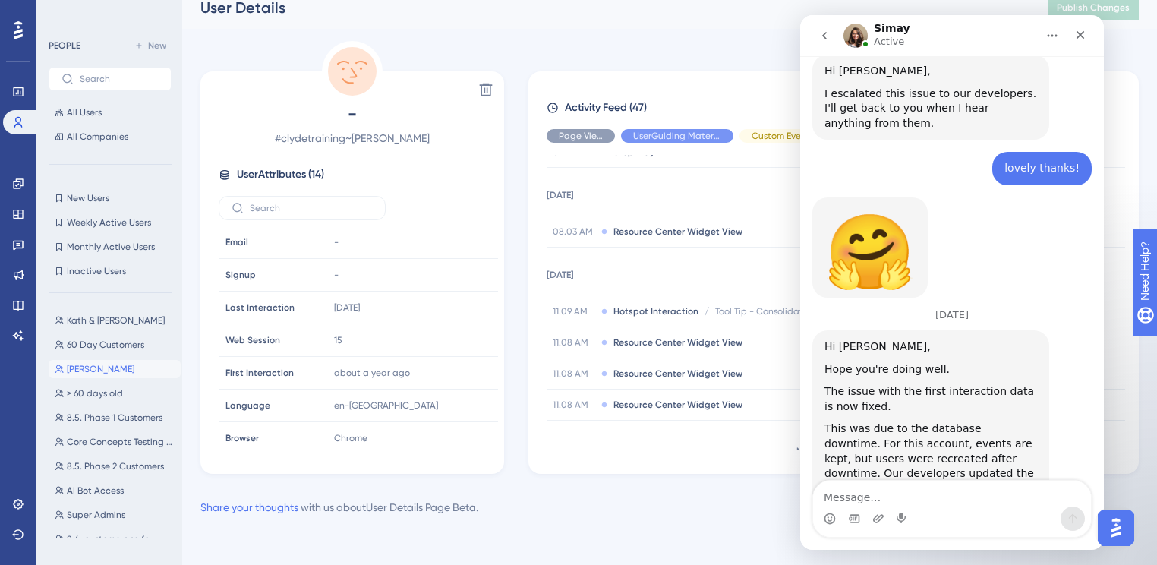
scroll to position [786, 0]
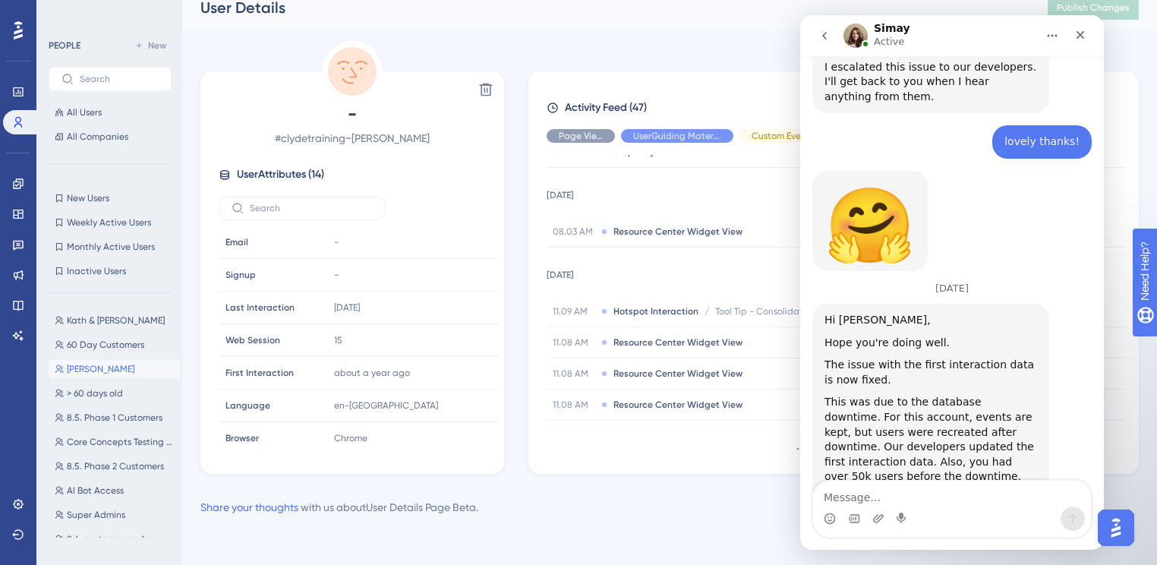
click at [906, 492] on textarea "Message…" at bounding box center [952, 494] width 278 height 26
type textarea "That looks right now thank you!"
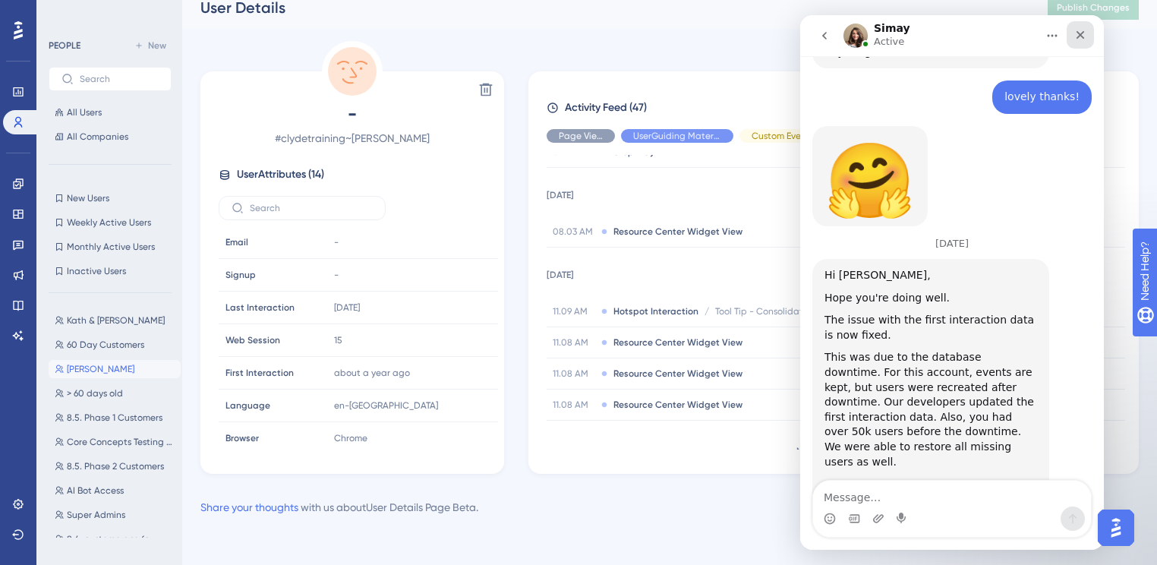
click at [1078, 37] on icon "Close" at bounding box center [1080, 35] width 8 height 8
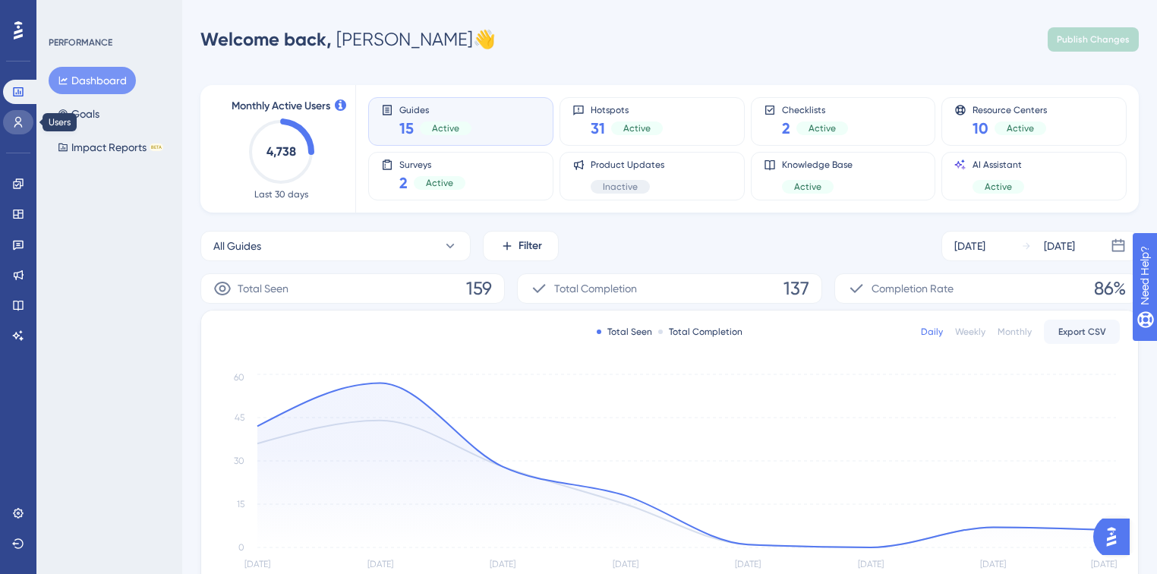
click at [18, 119] on icon at bounding box center [18, 122] width 12 height 12
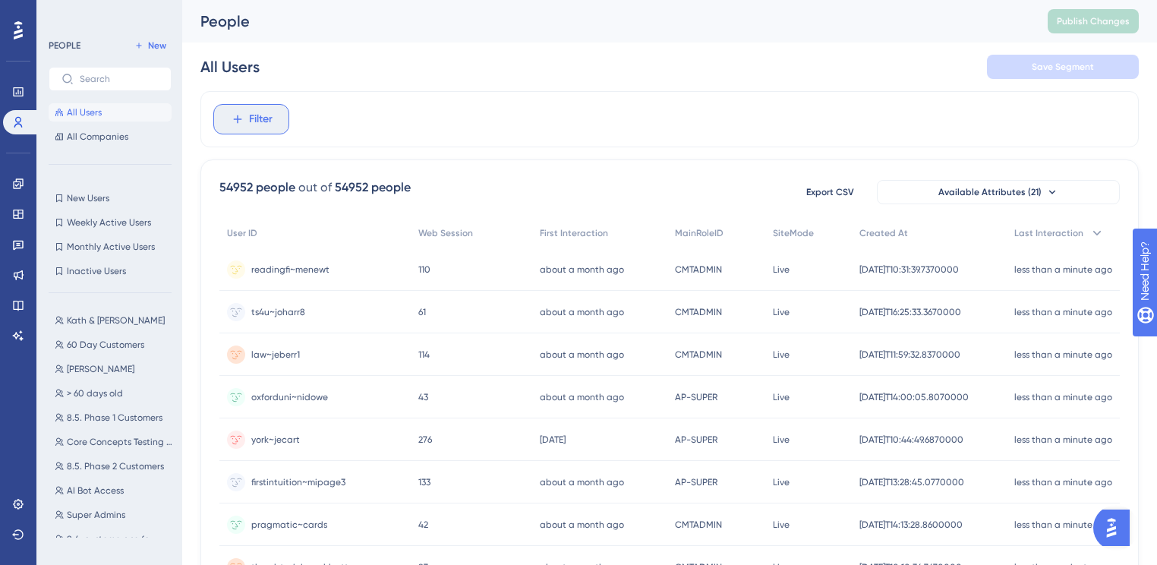
click at [257, 121] on span "Filter" at bounding box center [261, 119] width 24 height 18
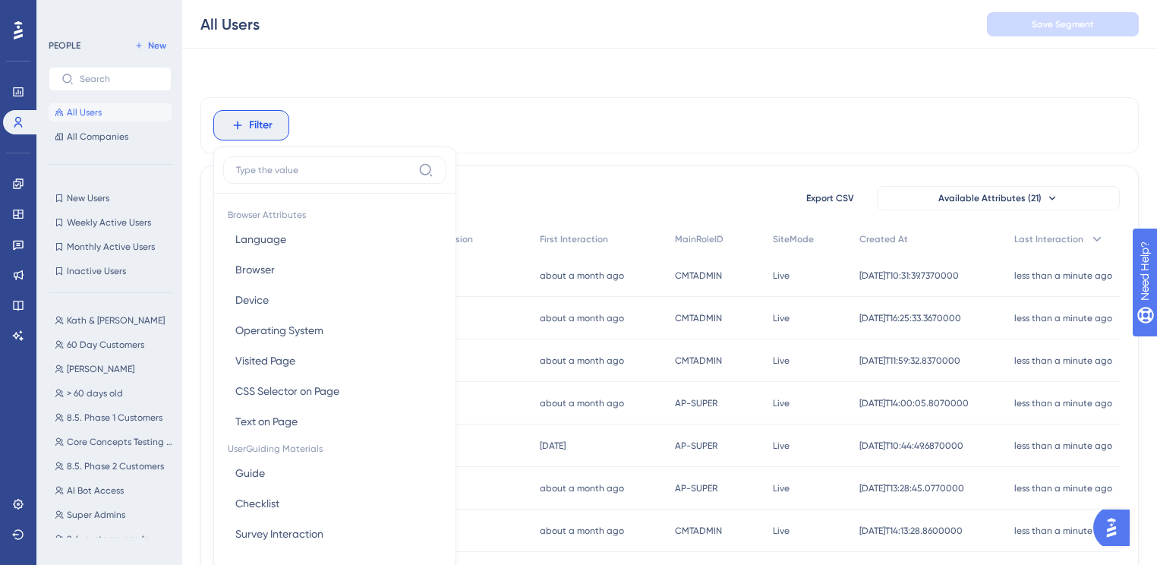
scroll to position [69, 0]
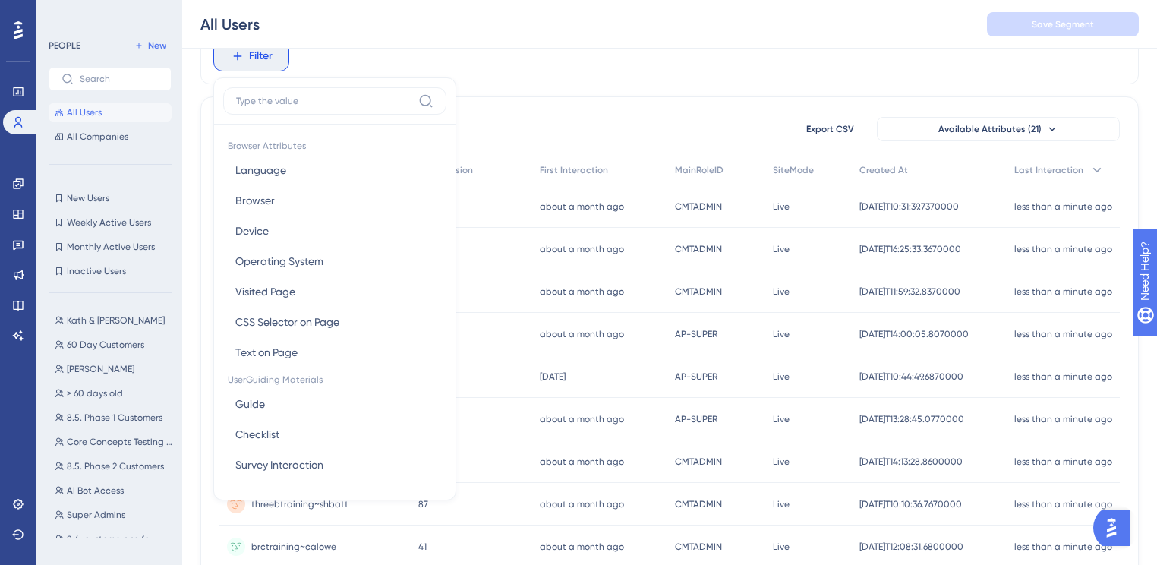
click at [304, 98] on input at bounding box center [324, 101] width 176 height 12
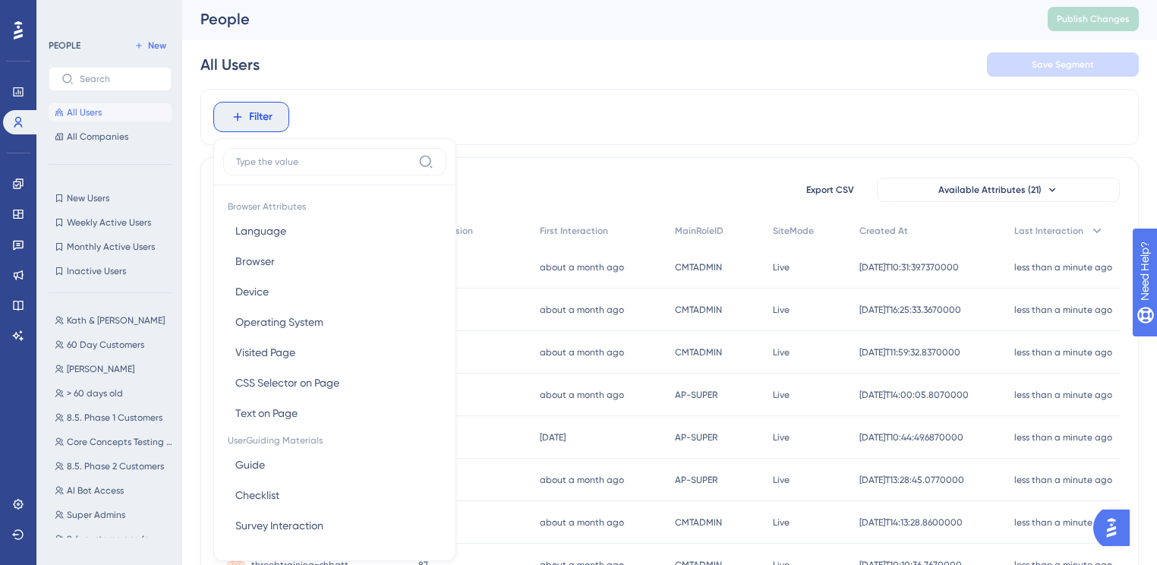
scroll to position [0, 0]
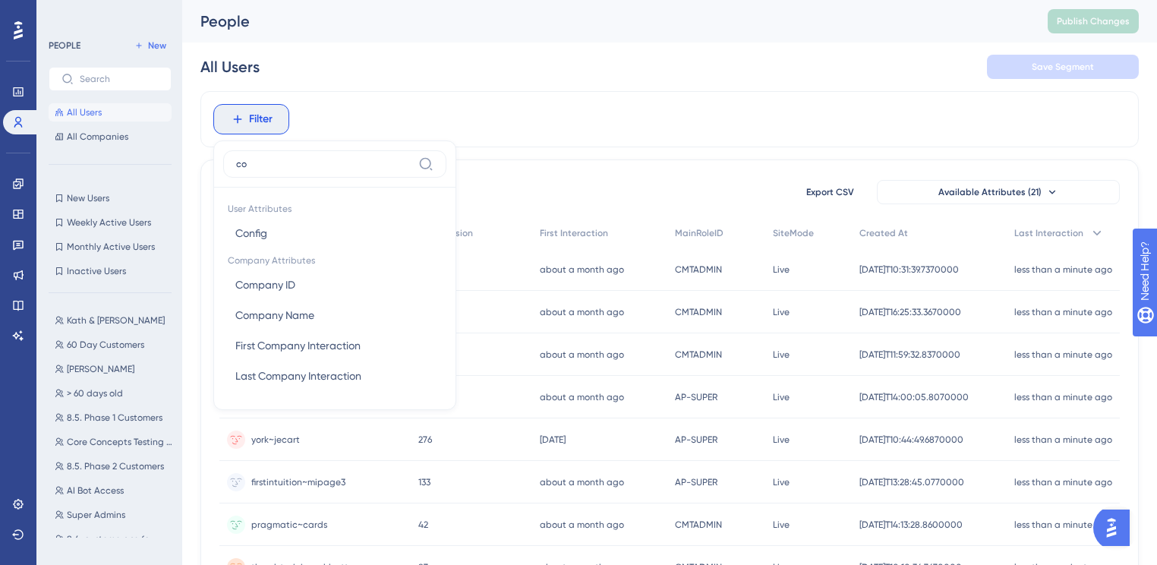
type input "c"
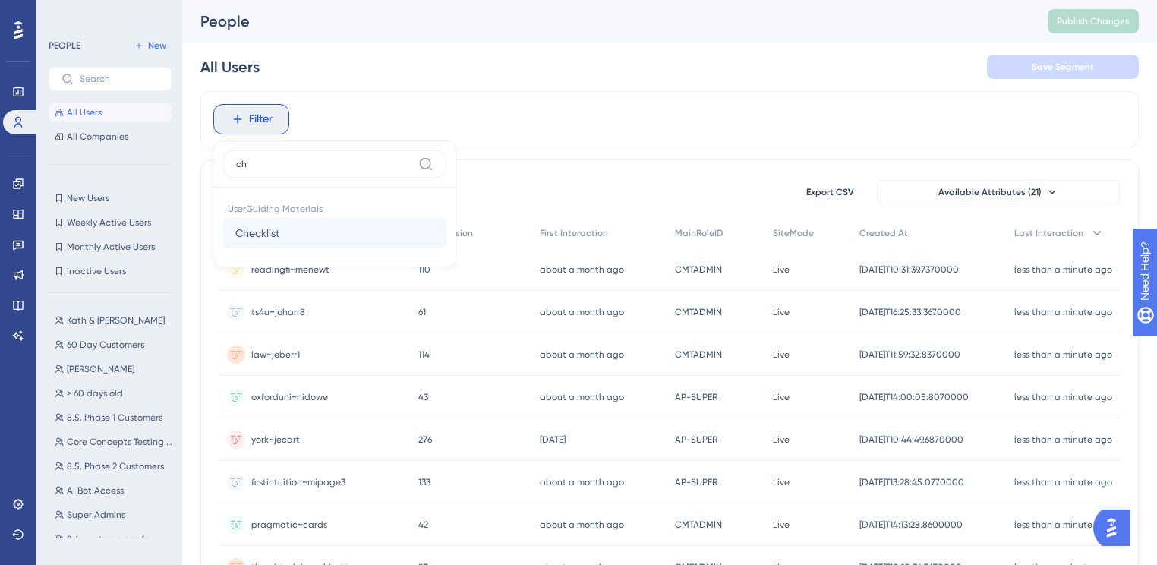
type input "ch"
click at [303, 244] on button "Checklist Checklist" at bounding box center [334, 233] width 223 height 30
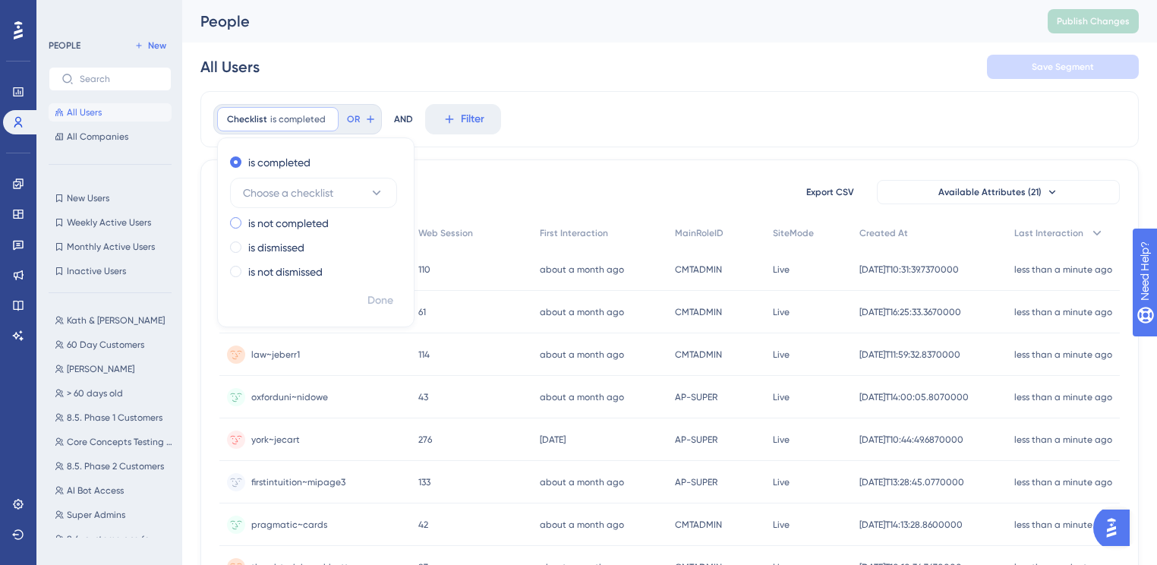
click at [319, 222] on label "is not completed" at bounding box center [288, 223] width 80 height 18
click at [318, 219] on span "Choose a checklist" at bounding box center [288, 217] width 90 height 18
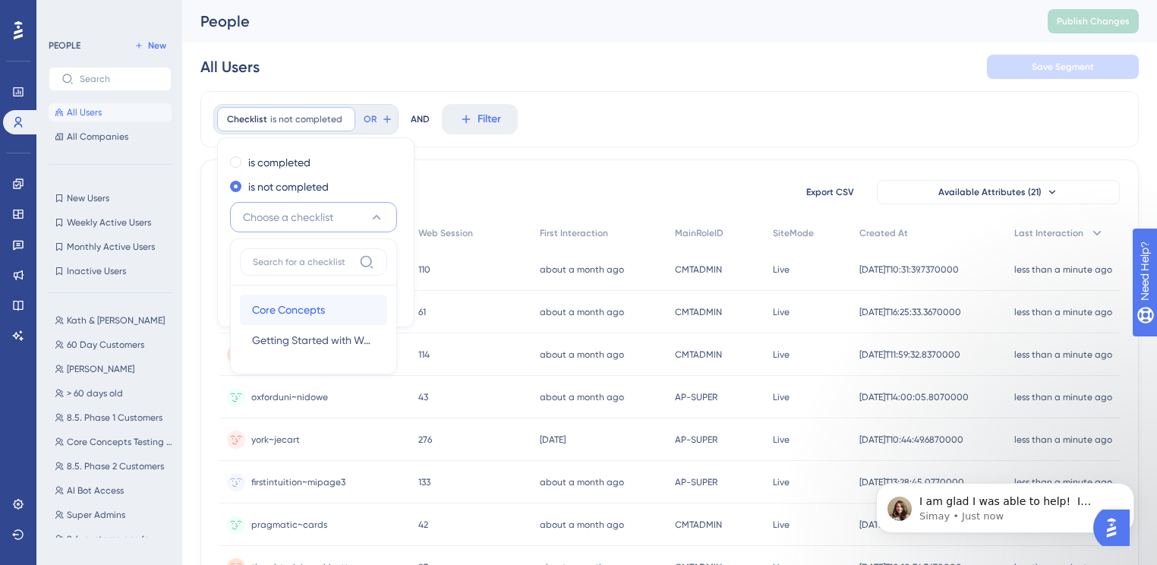
drag, startPoint x: 303, startPoint y: 316, endPoint x: 317, endPoint y: 314, distance: 13.7
click at [302, 316] on span "Core Concepts" at bounding box center [288, 310] width 73 height 18
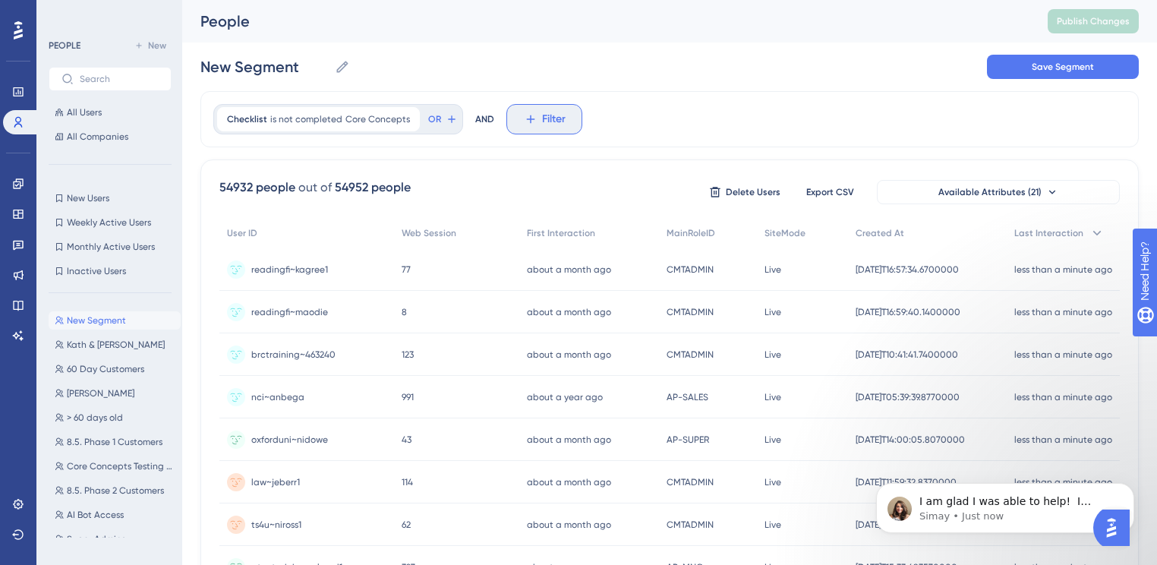
click at [574, 125] on button "Filter" at bounding box center [544, 119] width 76 height 30
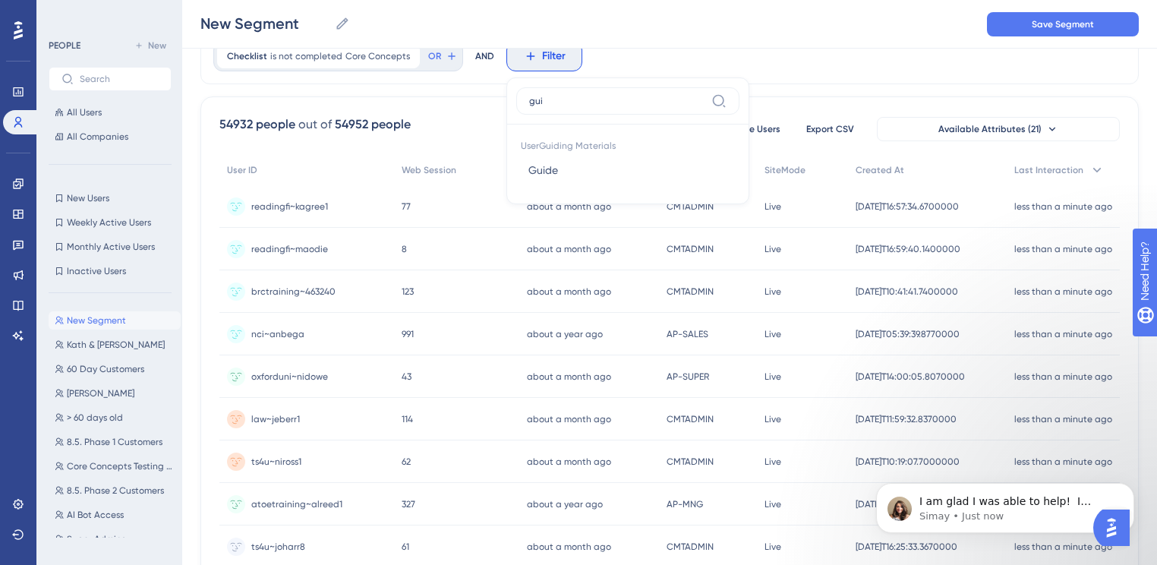
type input "gui"
click at [595, 167] on button "Guide Guide" at bounding box center [627, 170] width 223 height 30
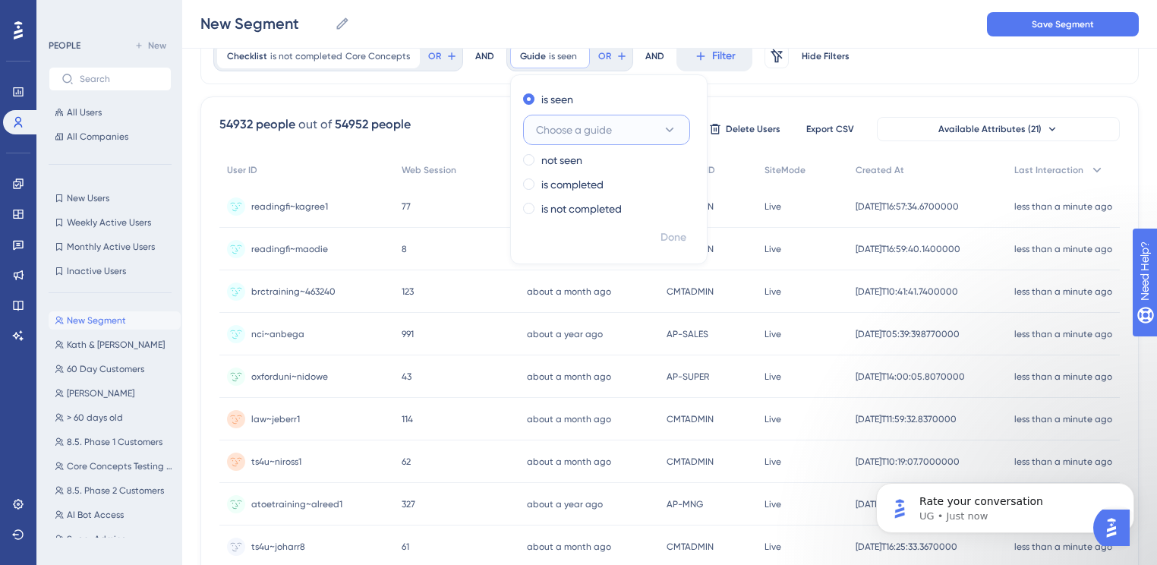
click at [559, 134] on span "Choose a guide" at bounding box center [574, 130] width 76 height 18
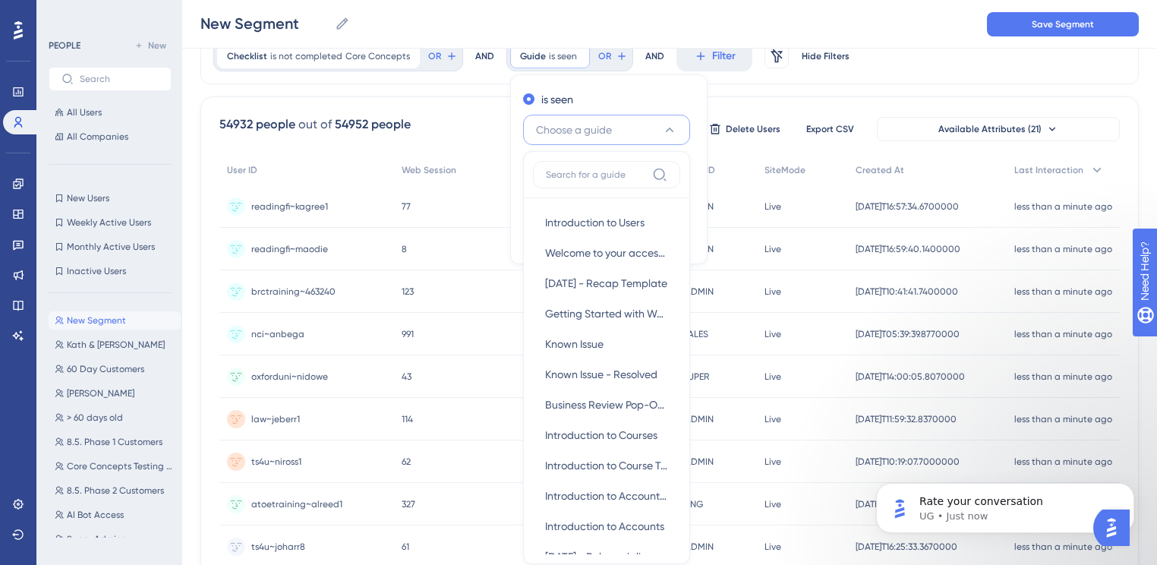
scroll to position [140, 0]
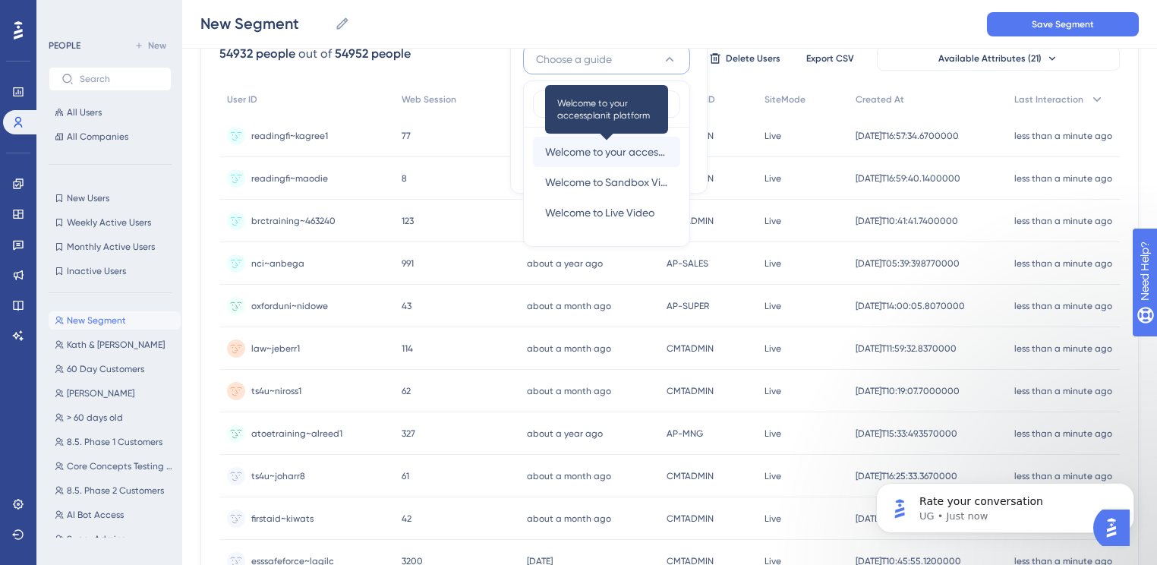
type input "wel"
click at [572, 150] on span "Welcome to your accessplanit platform" at bounding box center [606, 152] width 123 height 18
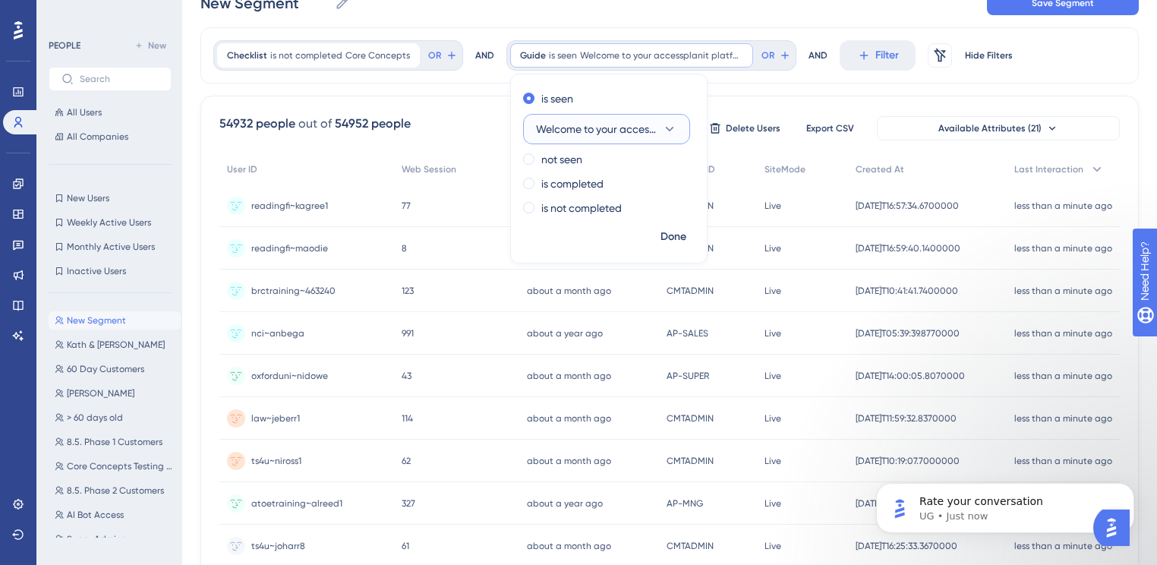
scroll to position [0, 0]
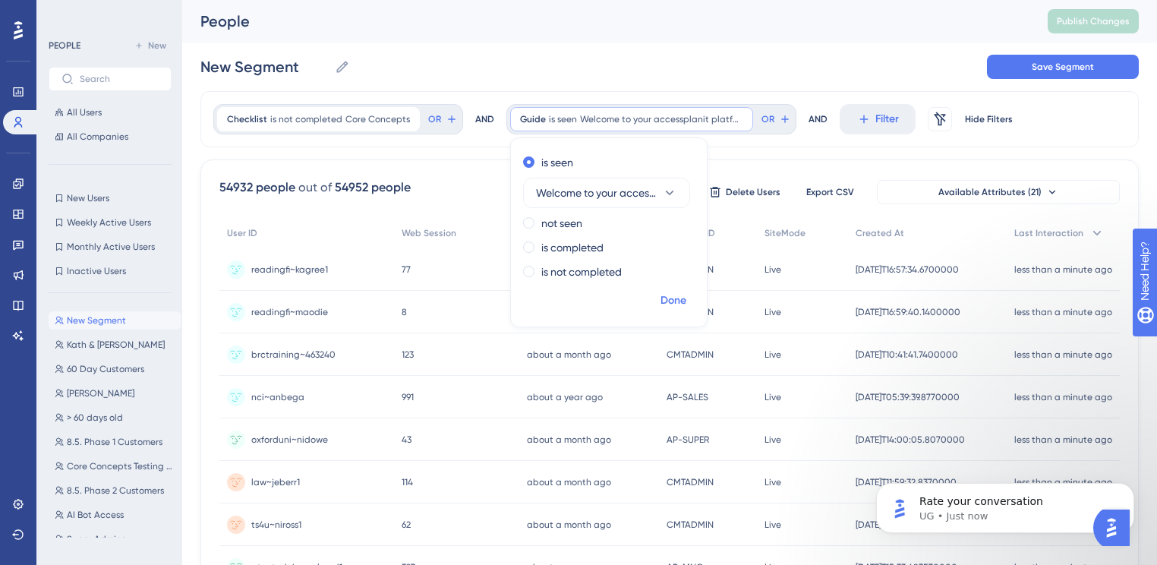
click at [667, 300] on span "Done" at bounding box center [673, 301] width 26 height 18
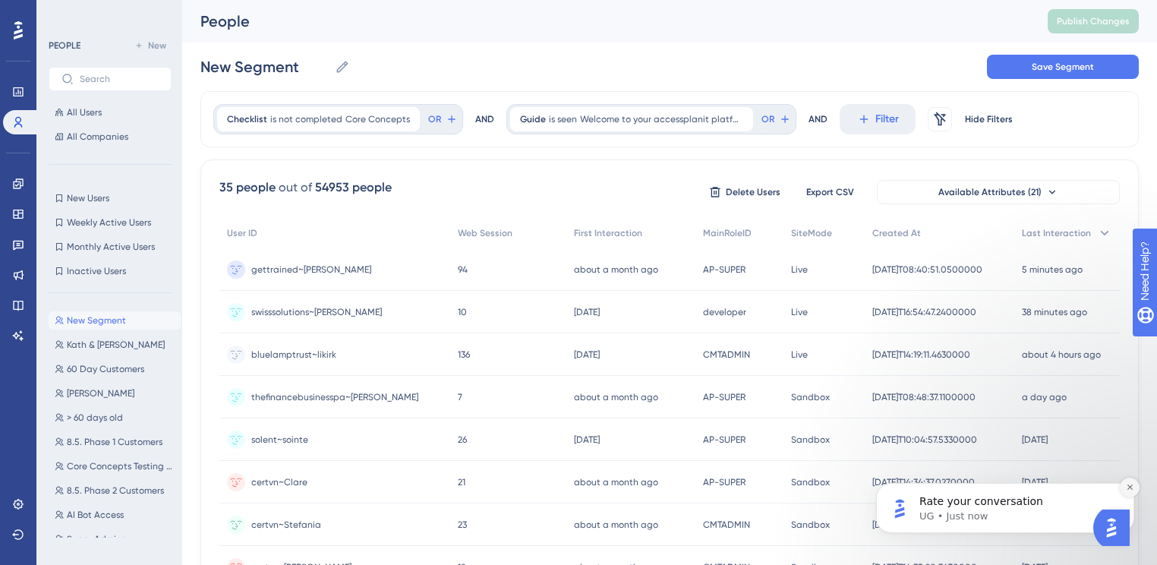
click at [1130, 492] on button "Dismiss notification" at bounding box center [1130, 488] width 20 height 20
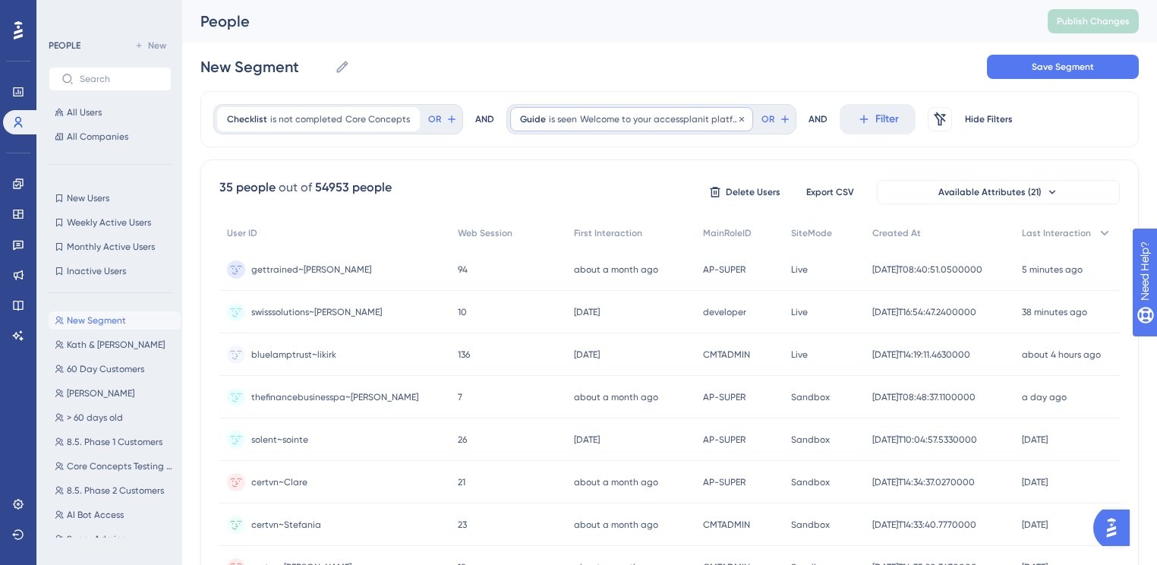
click at [562, 121] on span "is seen" at bounding box center [563, 119] width 28 height 12
click at [719, 146] on div "Checklist is not completed Core Concepts Core Concepts Remove OR AND Guide is s…" at bounding box center [669, 119] width 938 height 56
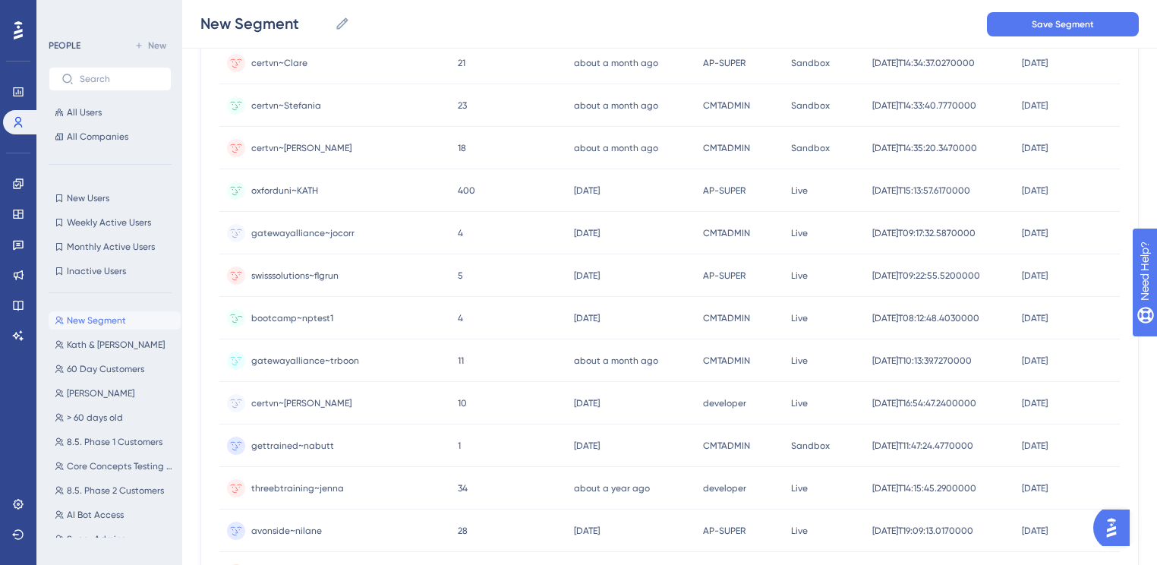
scroll to position [655, 0]
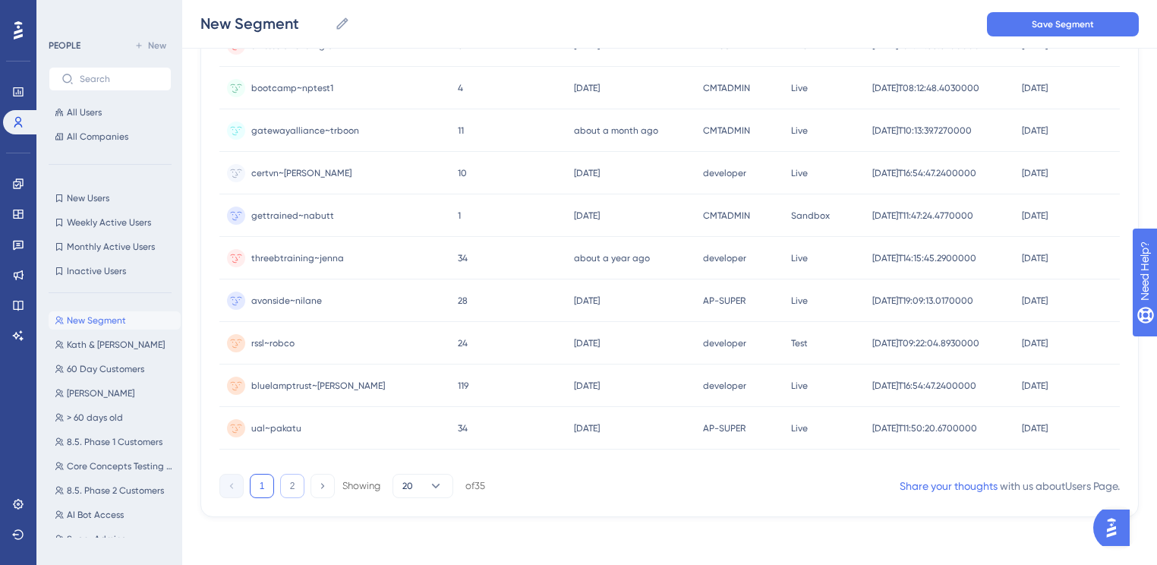
click at [298, 487] on button "2" at bounding box center [292, 486] width 24 height 24
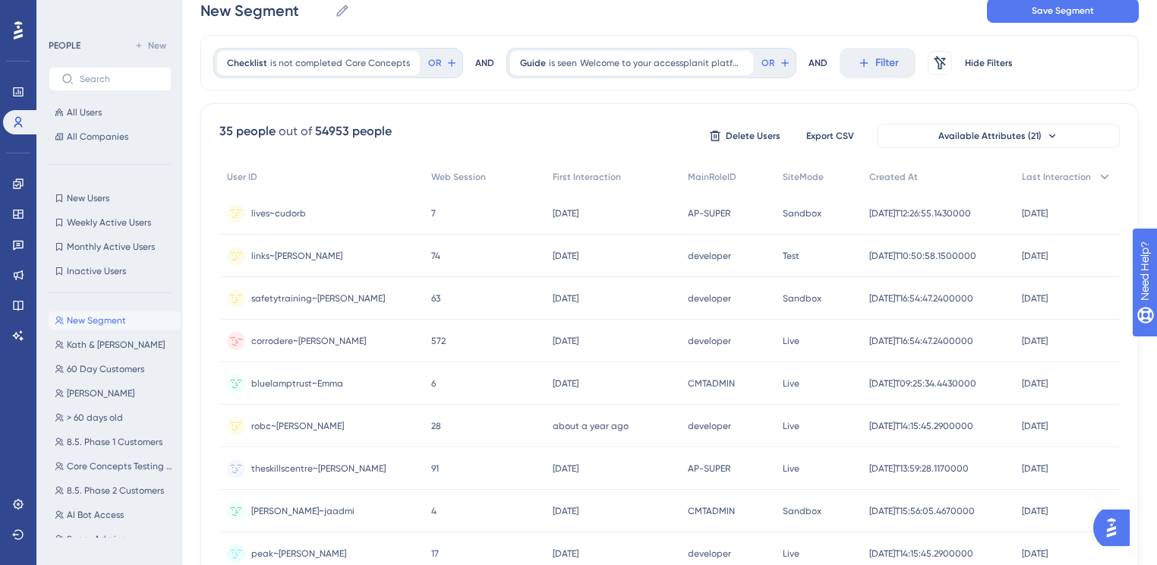
scroll to position [0, 0]
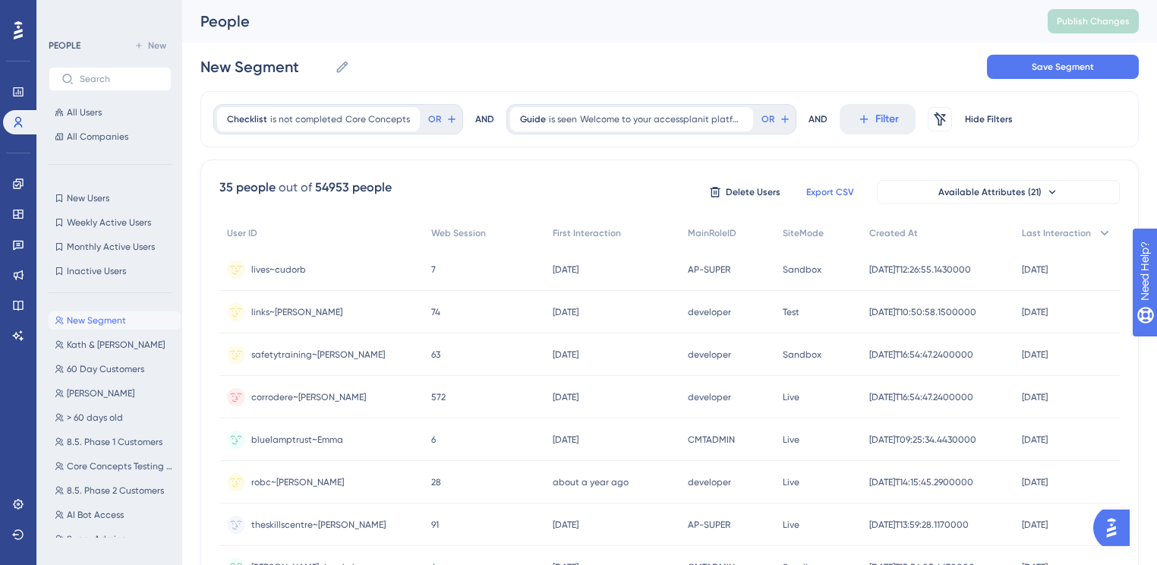
click at [839, 191] on span "Export CSV" at bounding box center [830, 192] width 48 height 12
click at [737, 118] on icon at bounding box center [741, 119] width 9 height 9
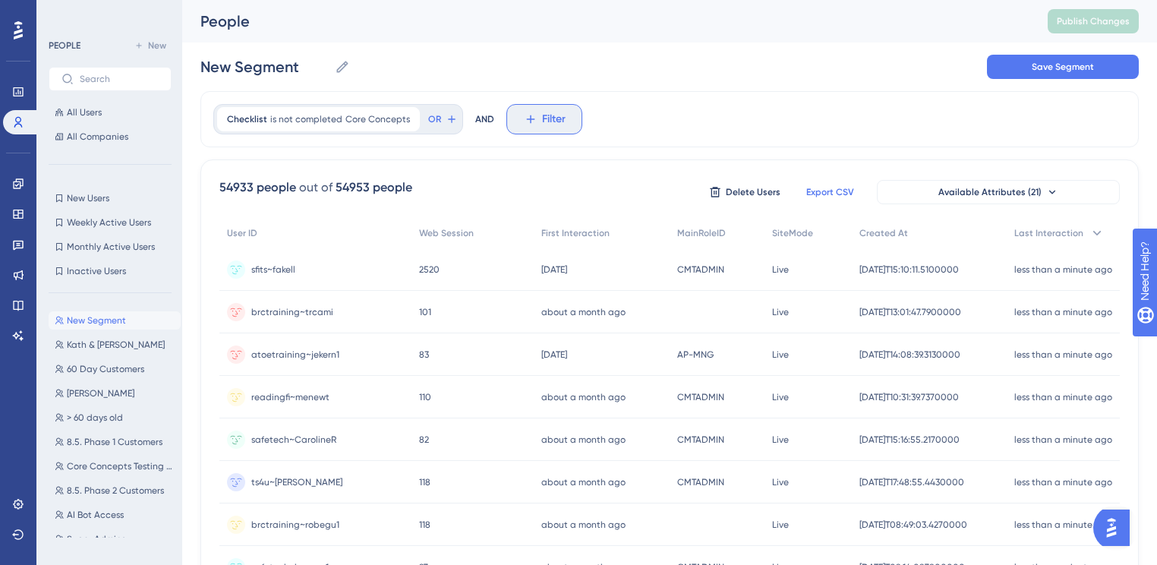
click at [527, 118] on icon at bounding box center [531, 119] width 14 height 14
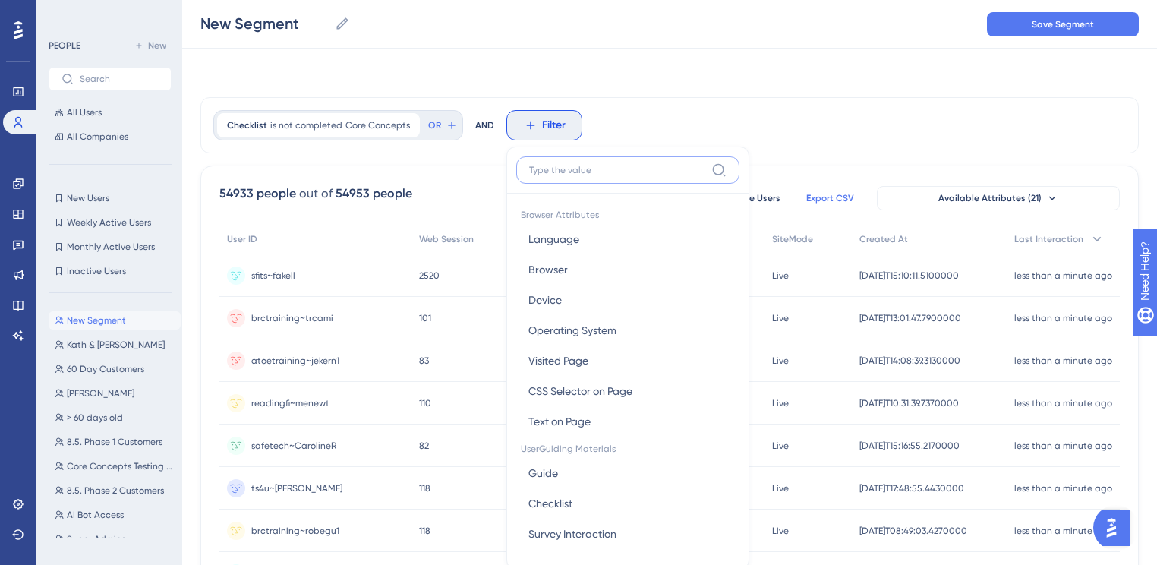
scroll to position [69, 0]
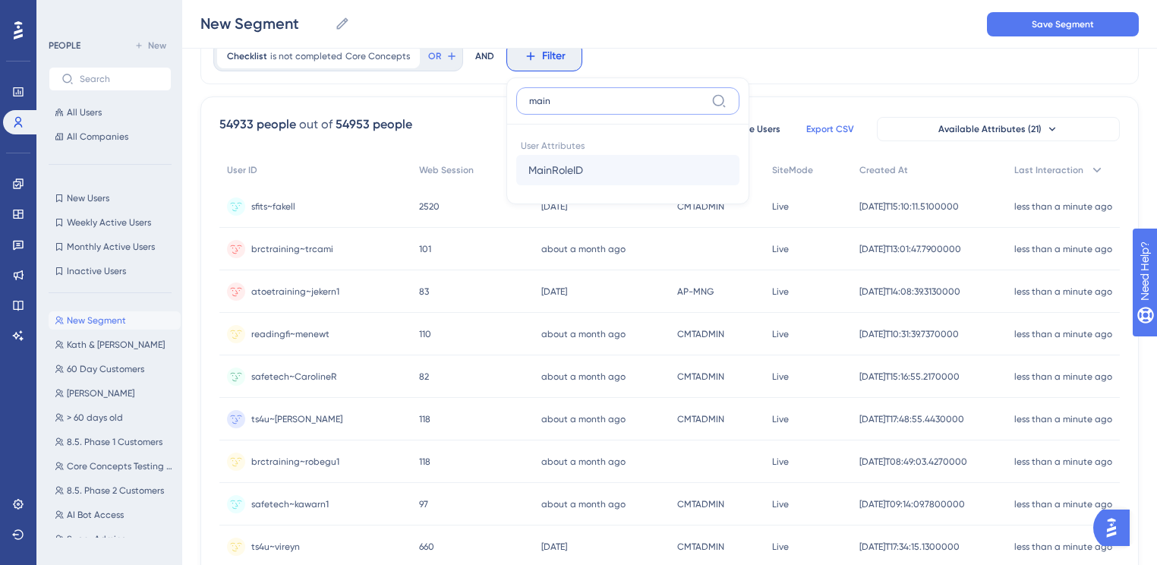
type input "main"
click at [563, 168] on span "MainRoleID" at bounding box center [555, 170] width 55 height 18
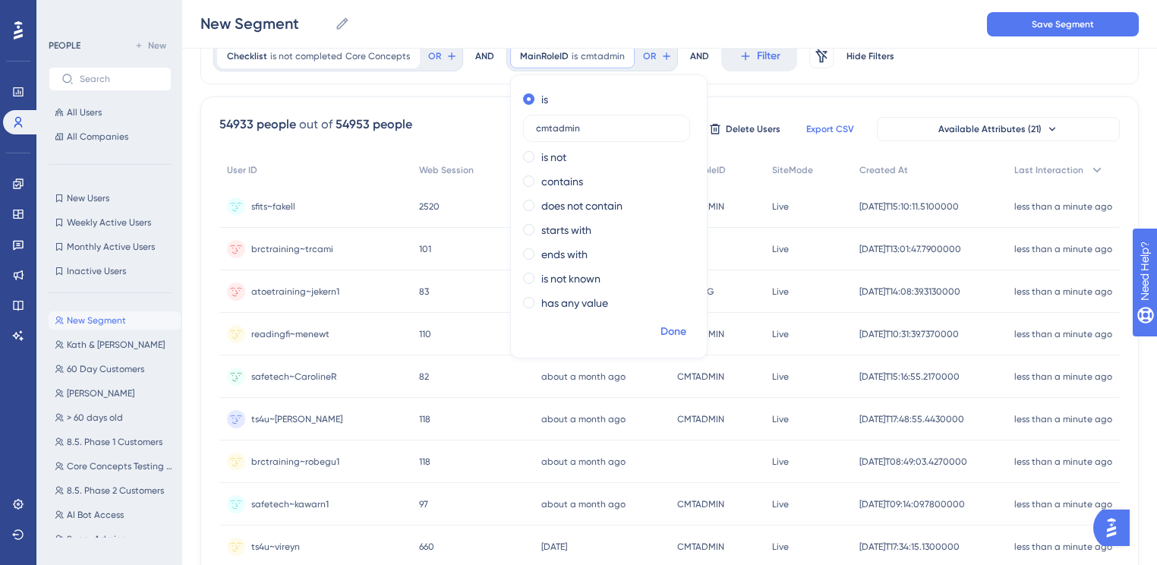
type input "cmtadmin"
click at [660, 337] on span "Done" at bounding box center [673, 332] width 26 height 18
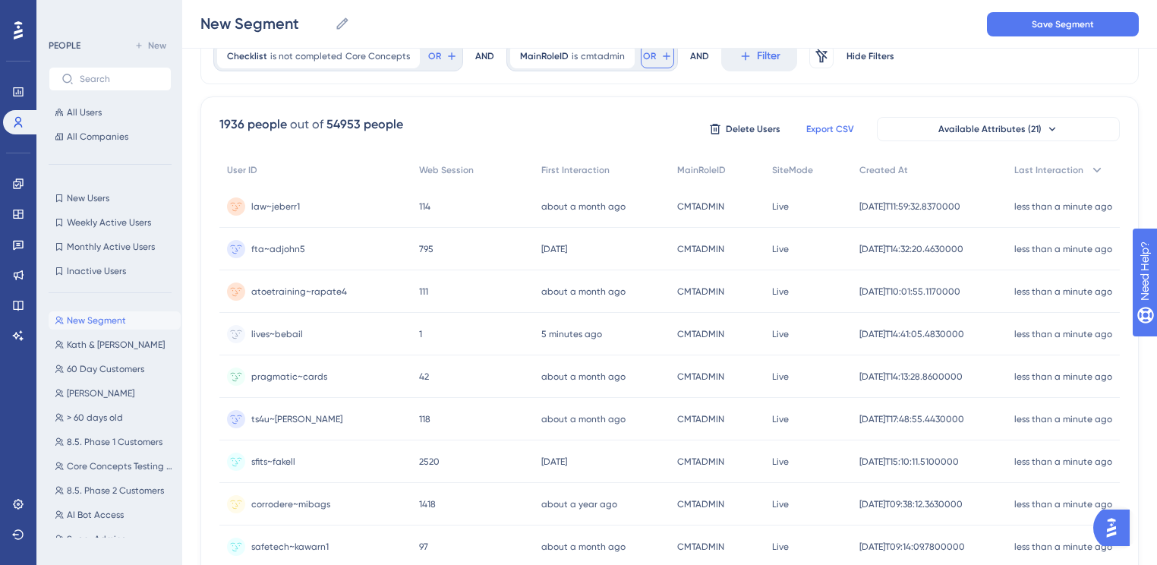
click at [441, 58] on span "OR" at bounding box center [434, 56] width 13 height 12
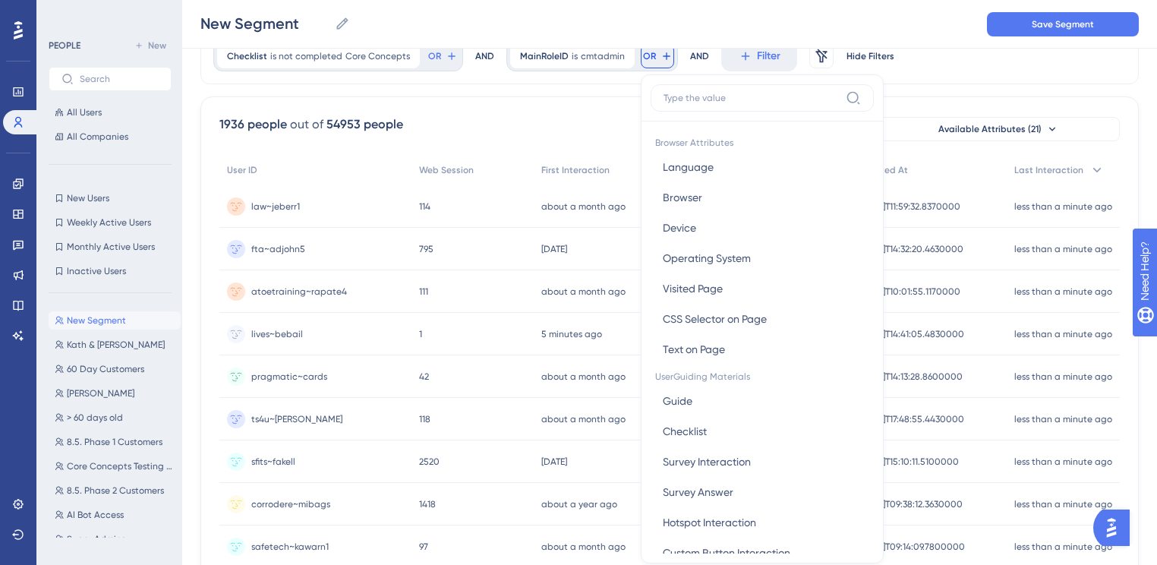
scroll to position [106, 0]
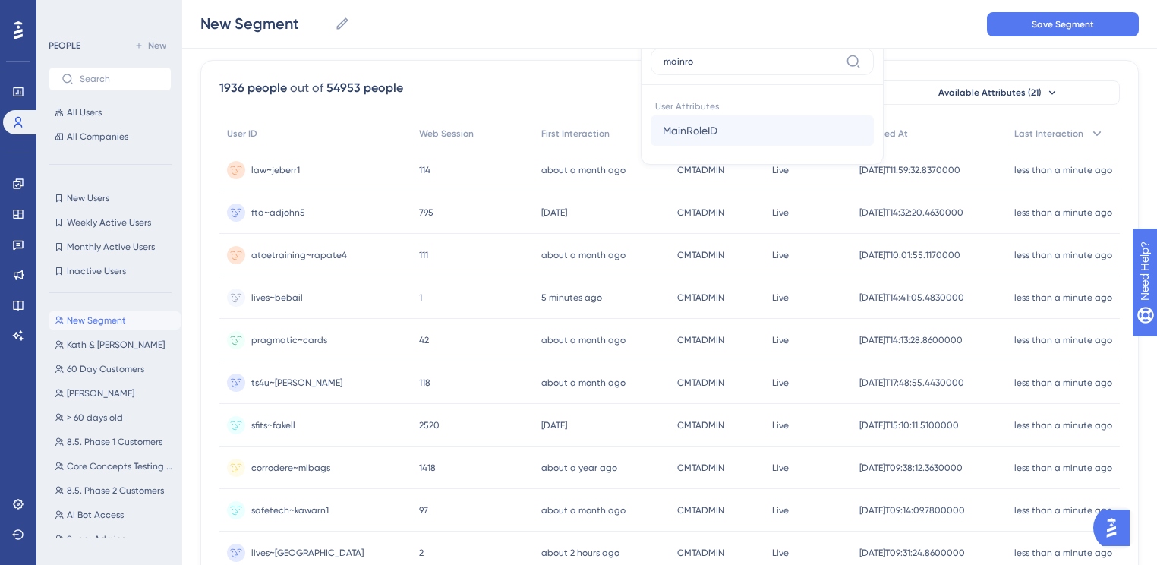
type input "mainro"
click at [673, 129] on span "MainRoleID" at bounding box center [690, 130] width 55 height 18
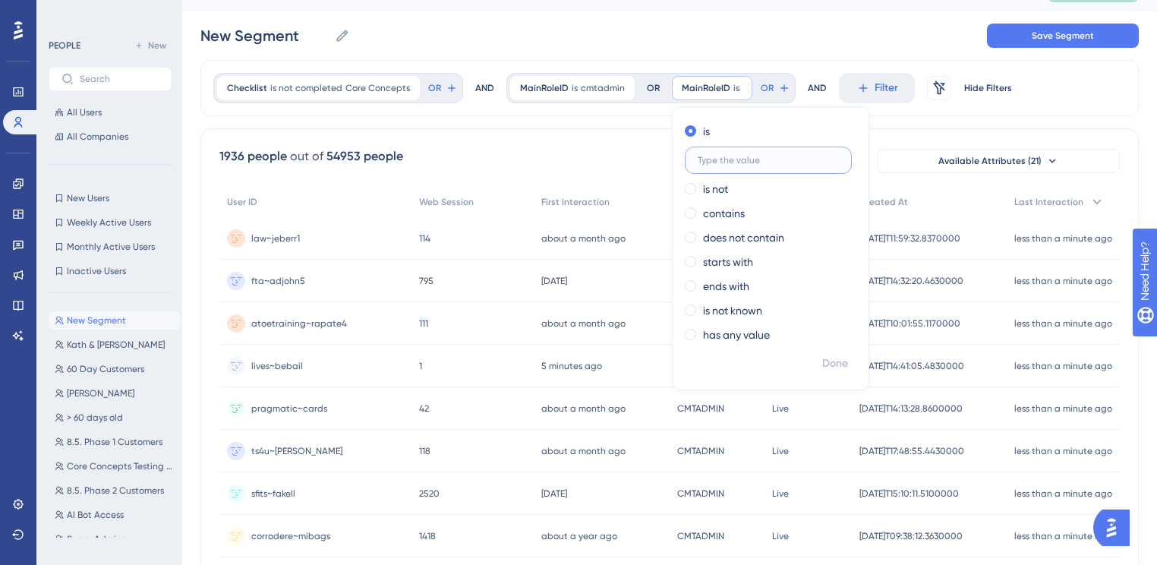
scroll to position [0, 0]
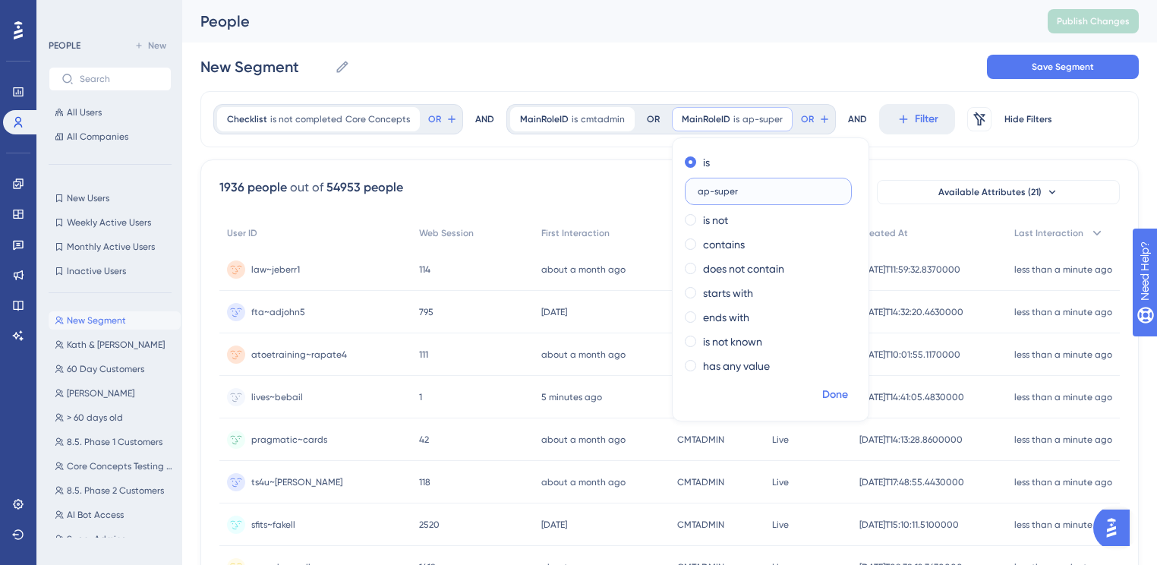
type input "ap-super"
click at [822, 401] on span "Done" at bounding box center [835, 395] width 26 height 18
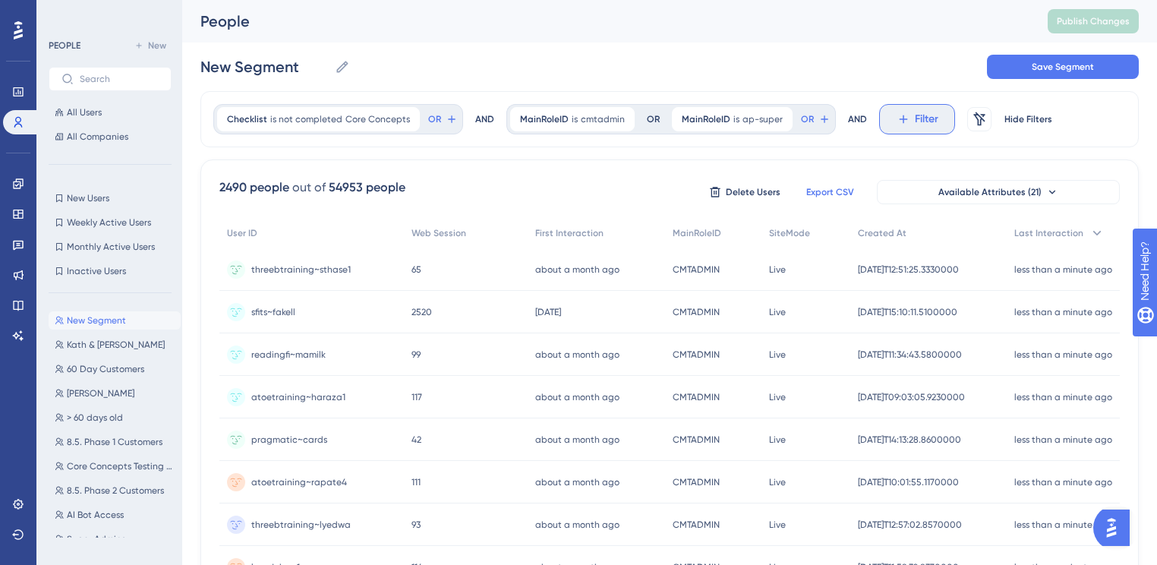
click at [900, 112] on button "Filter" at bounding box center [917, 119] width 76 height 30
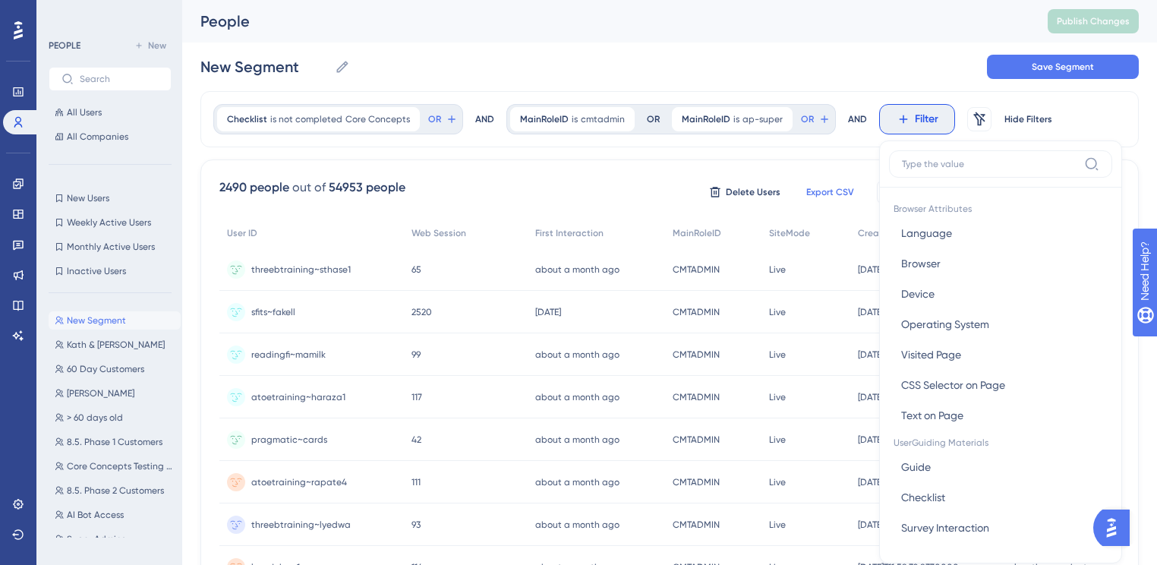
scroll to position [69, 0]
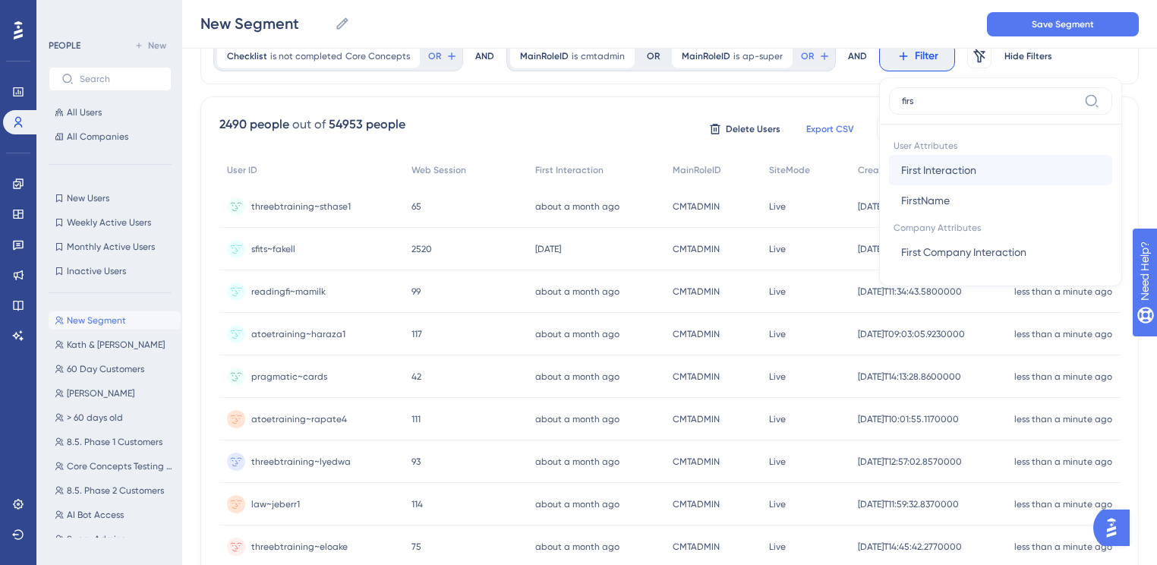
type input "firs"
click at [931, 165] on span "First Interaction" at bounding box center [938, 170] width 75 height 18
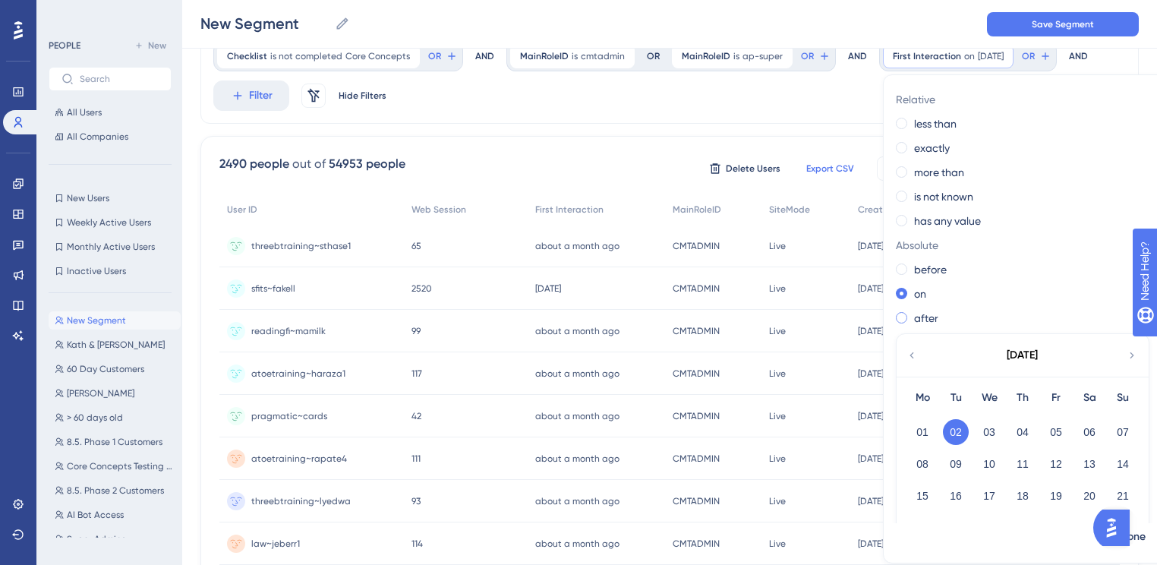
click at [896, 321] on div "after" at bounding box center [1022, 318] width 252 height 18
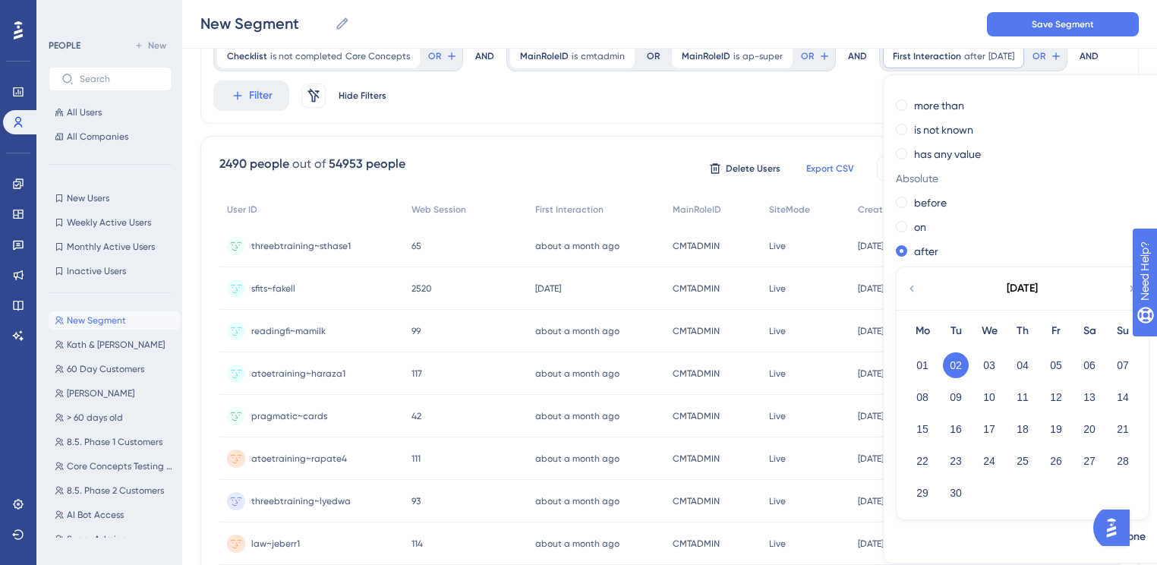
scroll to position [68, 0]
click at [906, 288] on icon at bounding box center [912, 287] width 12 height 14
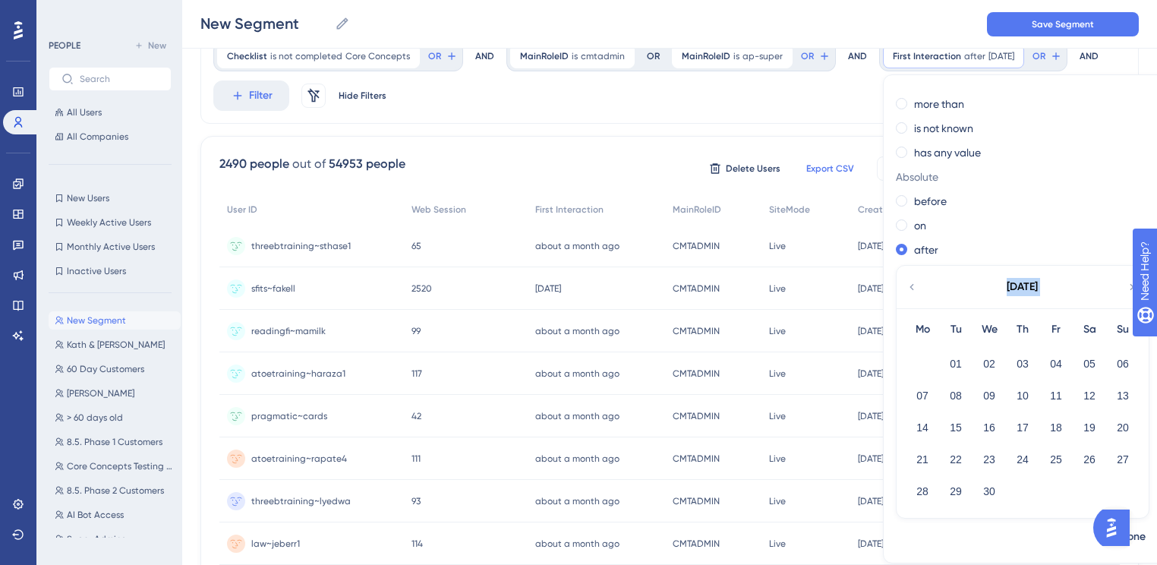
click at [906, 288] on icon at bounding box center [912, 287] width 12 height 14
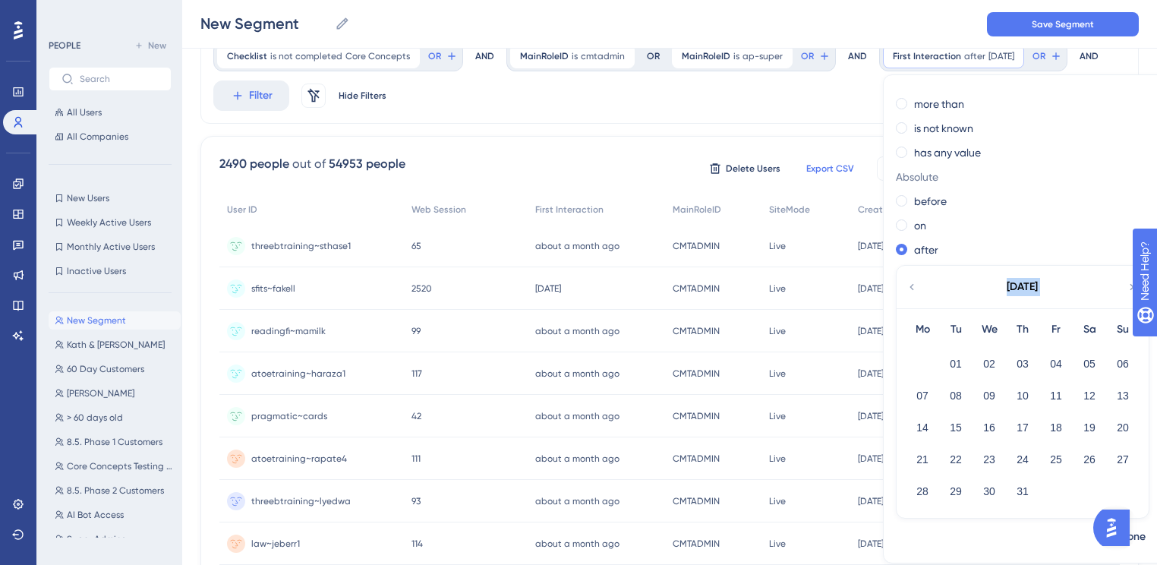
click at [906, 288] on icon at bounding box center [912, 287] width 12 height 14
click at [1014, 359] on button "01" at bounding box center [1023, 364] width 26 height 26
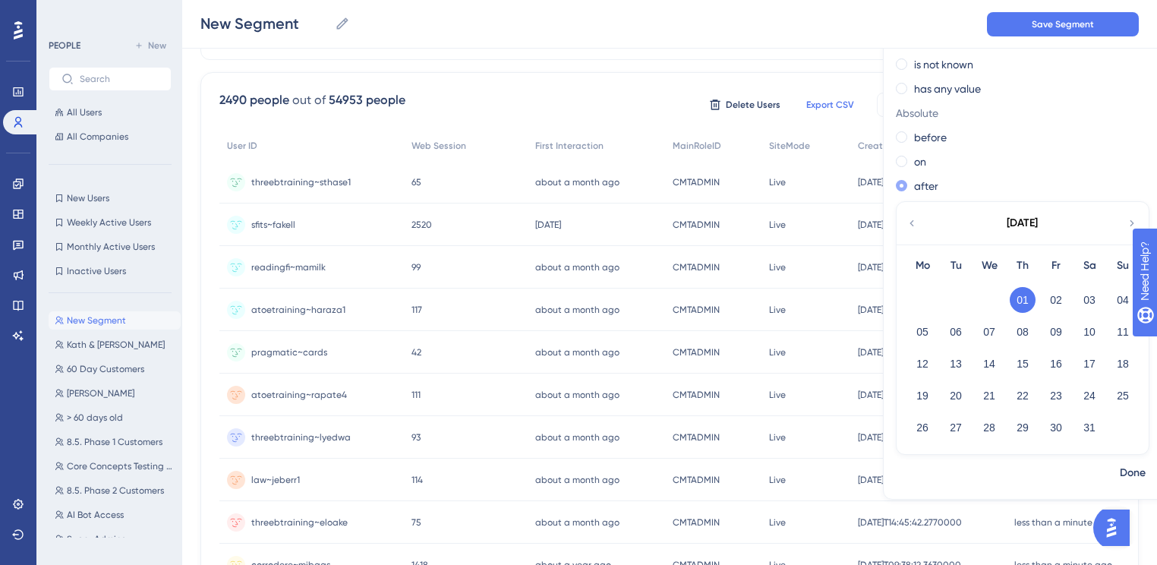
scroll to position [251, 0]
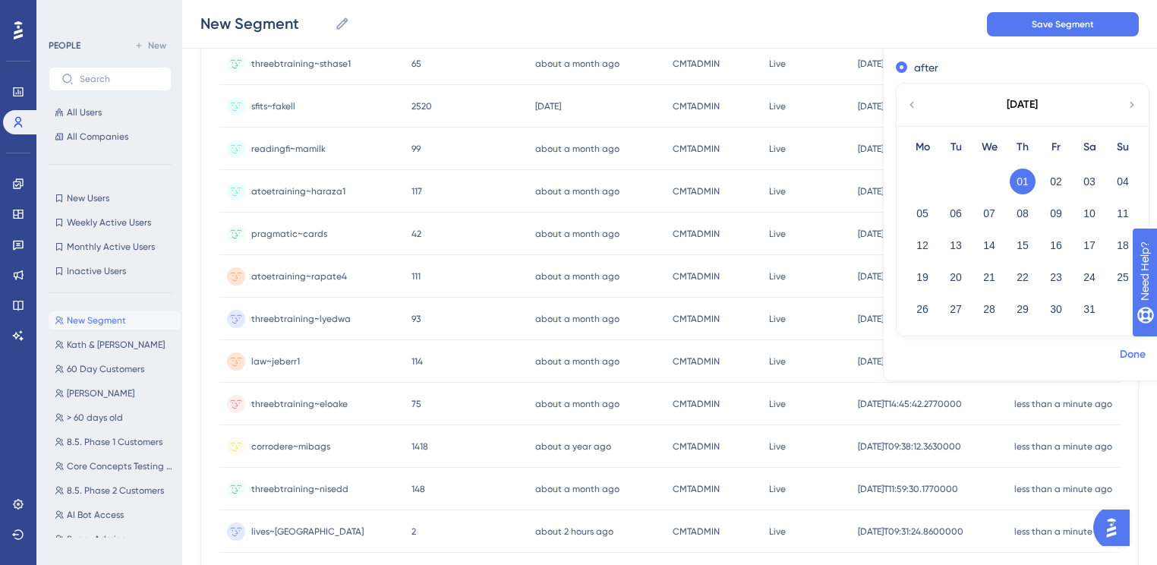
click at [1120, 356] on span "Done" at bounding box center [1133, 354] width 26 height 18
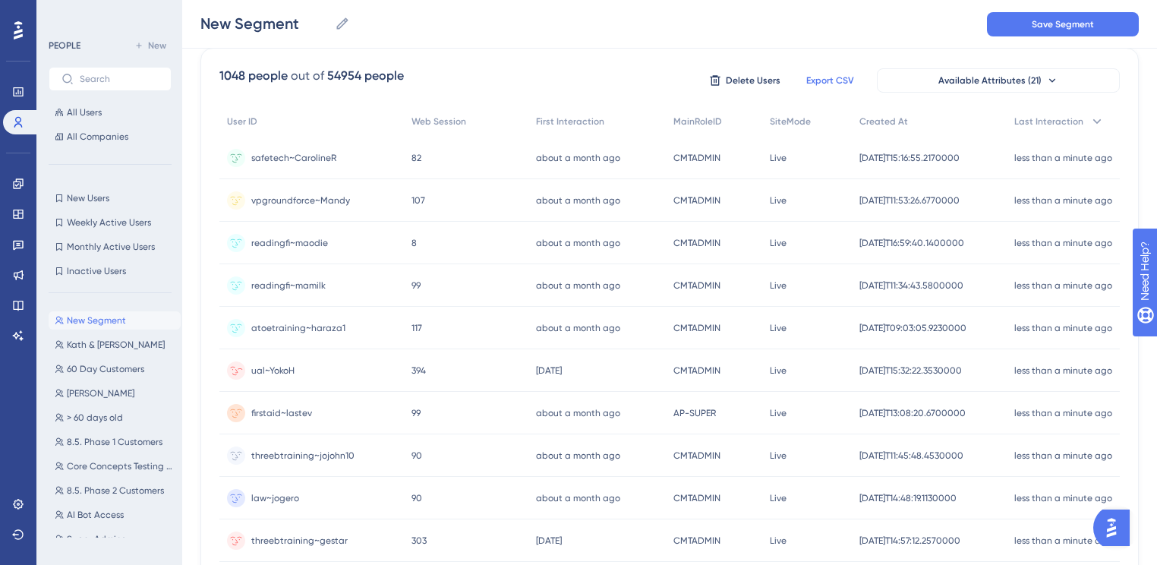
scroll to position [0, 0]
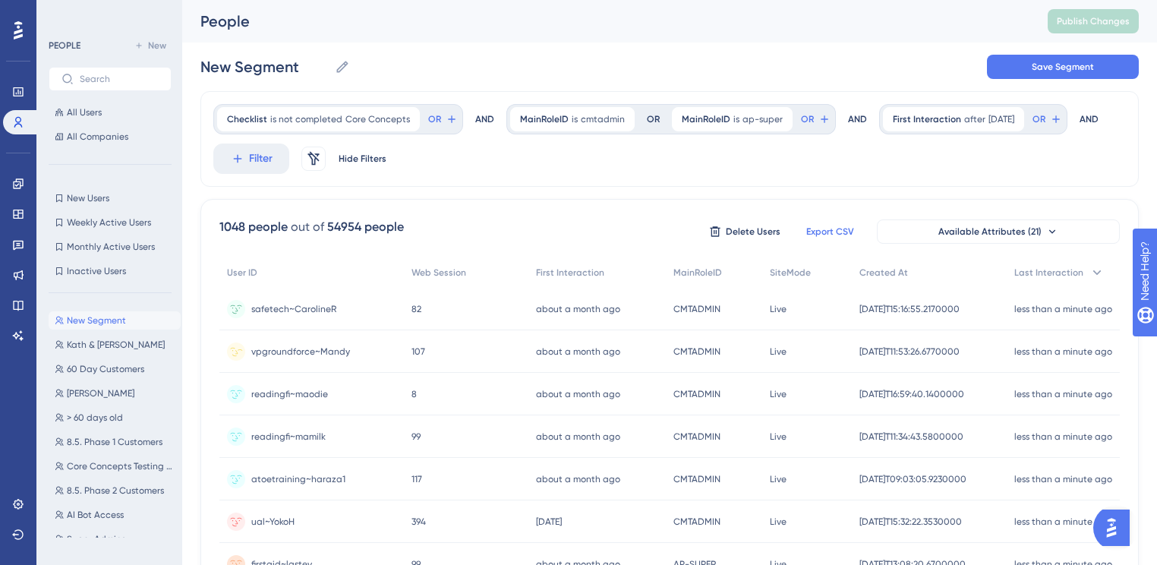
click at [306, 355] on span "vpgroundforce~Mandy" at bounding box center [300, 351] width 99 height 12
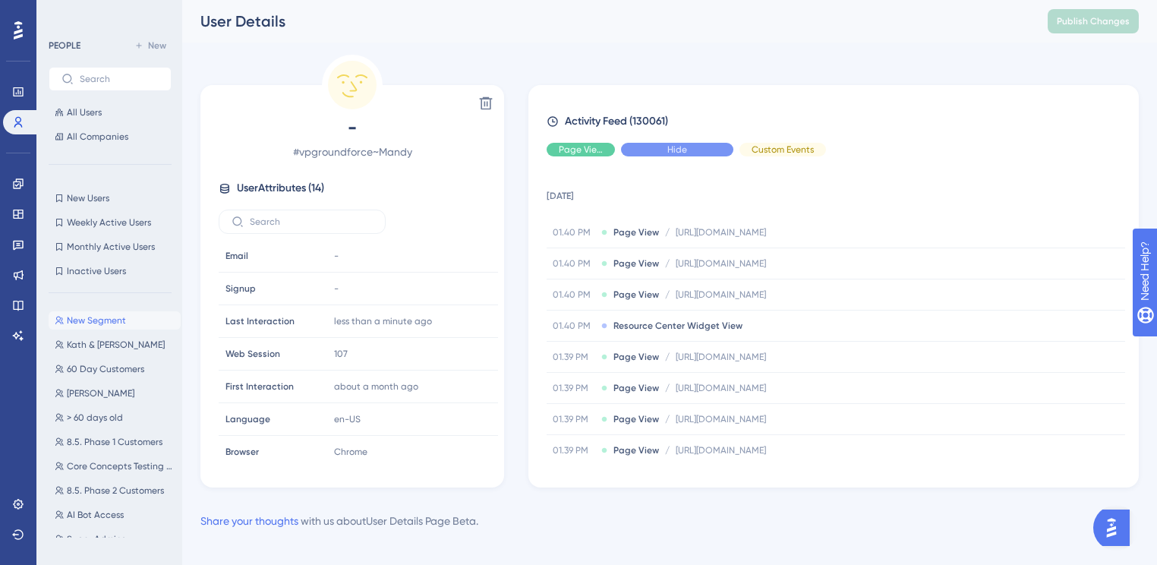
click at [666, 143] on div "Hide" at bounding box center [677, 150] width 112 height 14
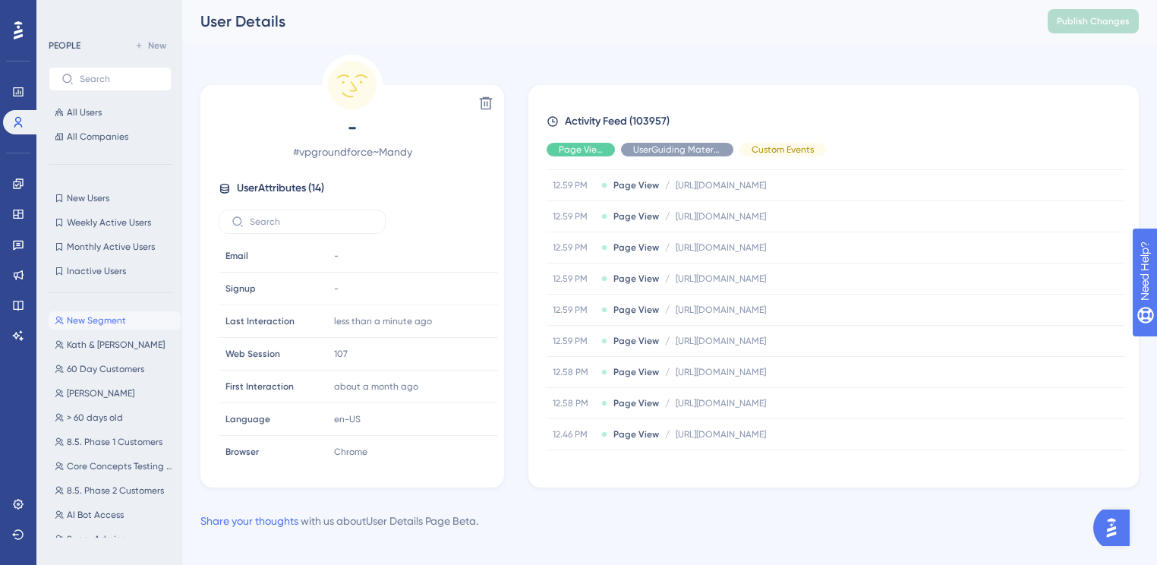
scroll to position [565, 0]
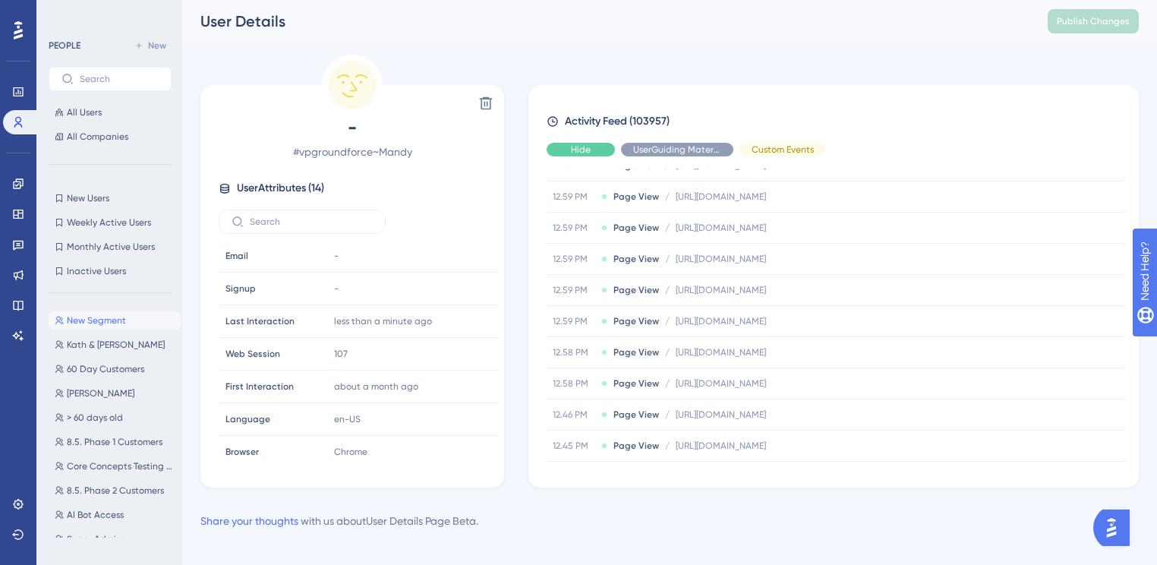
click at [582, 155] on span "Hide" at bounding box center [581, 149] width 20 height 12
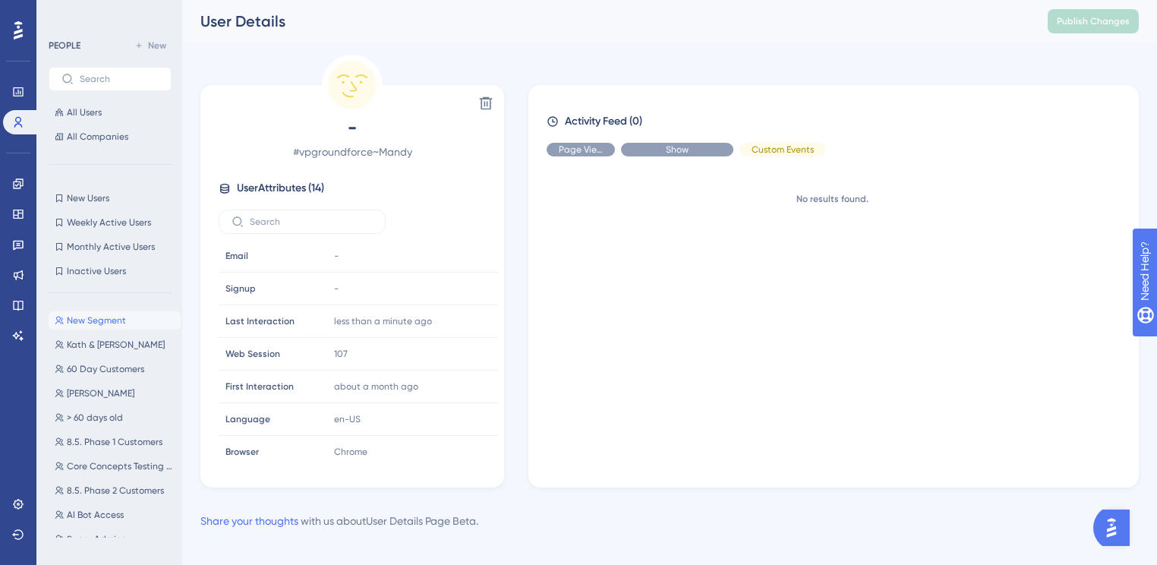
click at [671, 154] on span "Show" at bounding box center [677, 149] width 23 height 12
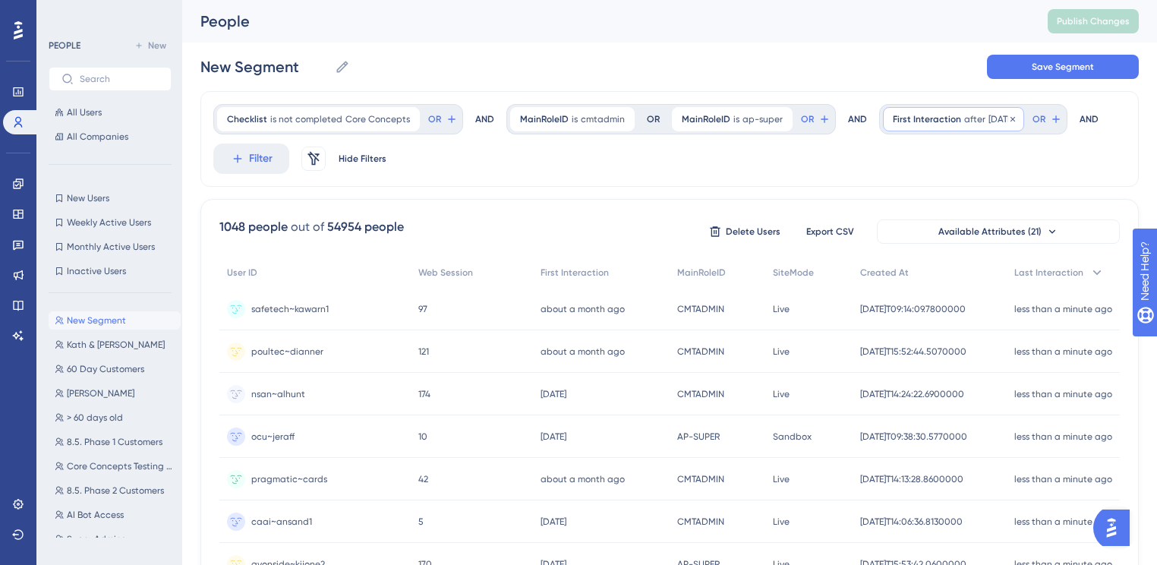
click at [942, 118] on span "First Interaction" at bounding box center [927, 119] width 68 height 12
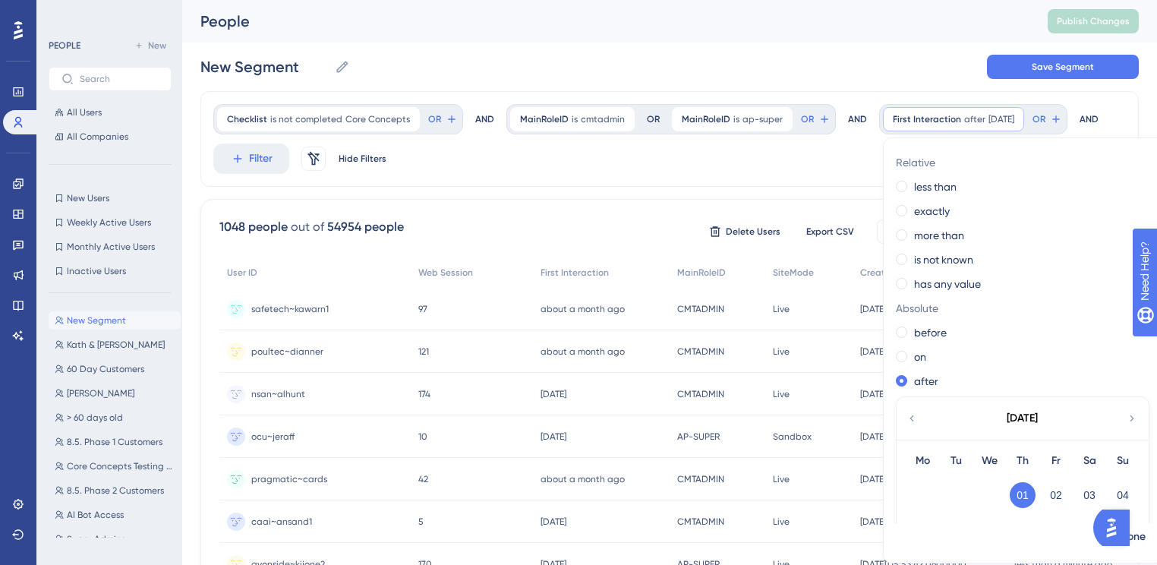
click at [844, 156] on div "Checklist is not completed Core Concepts Core Concepts Remove OR AND MainRoleID…" at bounding box center [669, 139] width 938 height 96
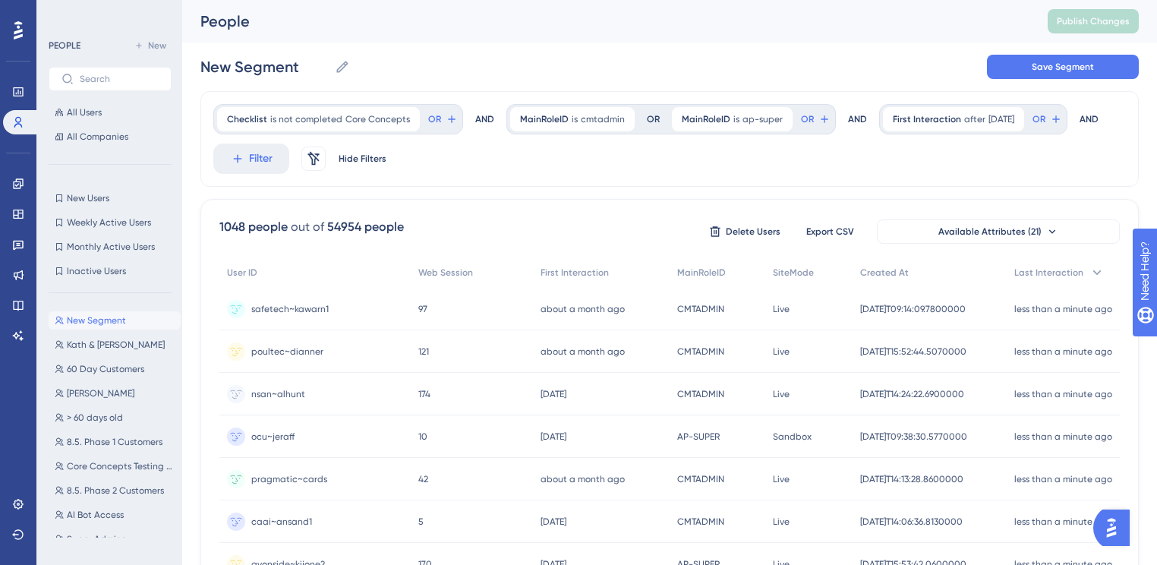
click at [1099, 121] on div "Checklist is not completed Core Concepts Core Concepts Remove OR AND MainRoleID…" at bounding box center [669, 139] width 938 height 96
click at [264, 147] on button "Filter" at bounding box center [251, 158] width 76 height 30
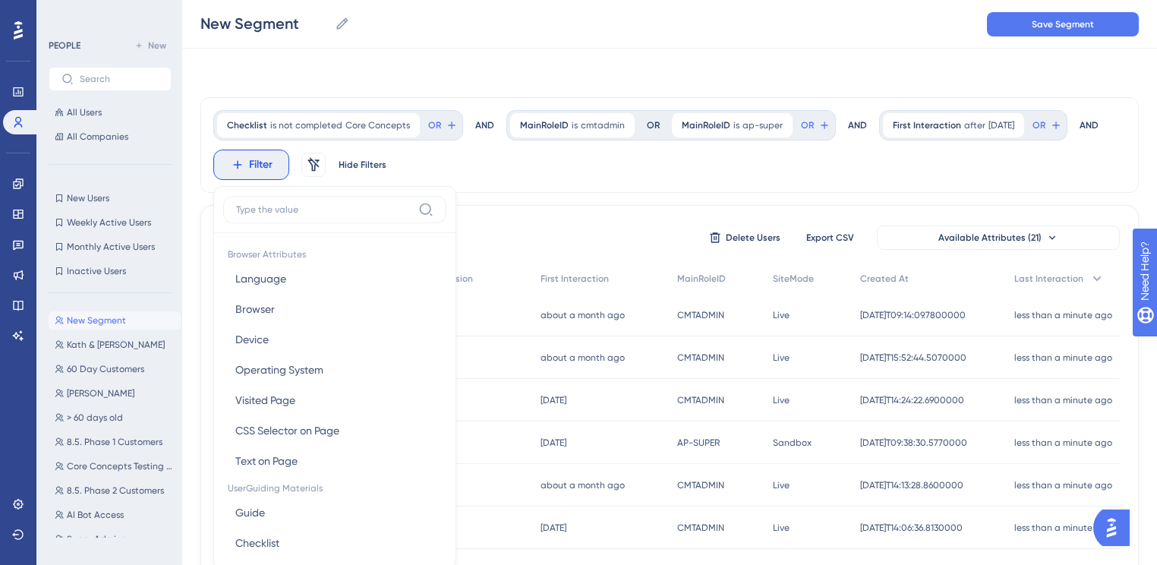
scroll to position [86, 0]
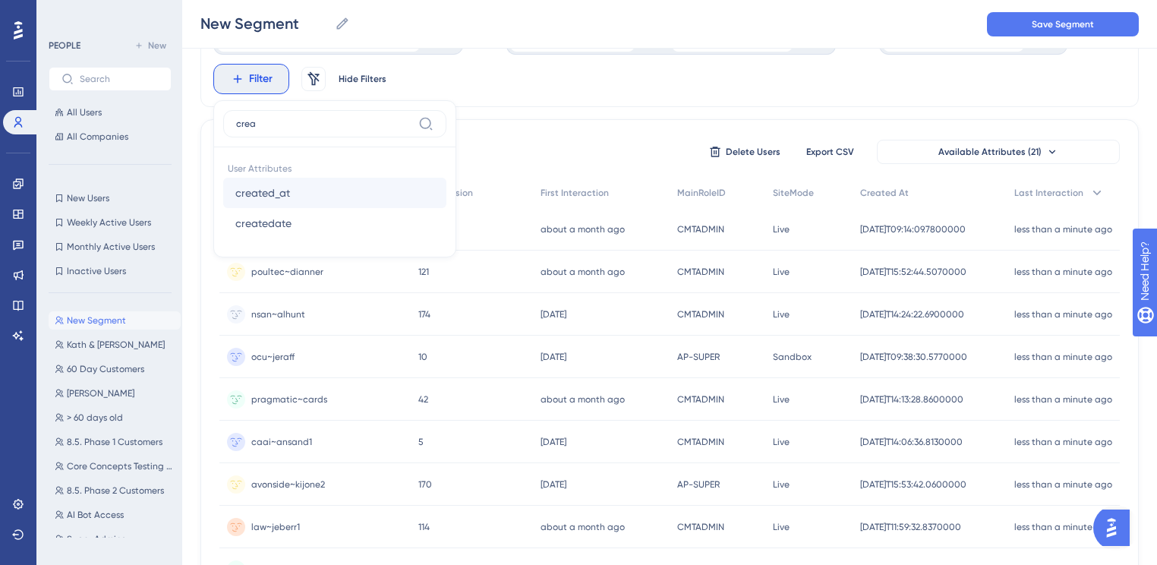
type input "crea"
click at [288, 188] on span "created_at" at bounding box center [262, 193] width 55 height 18
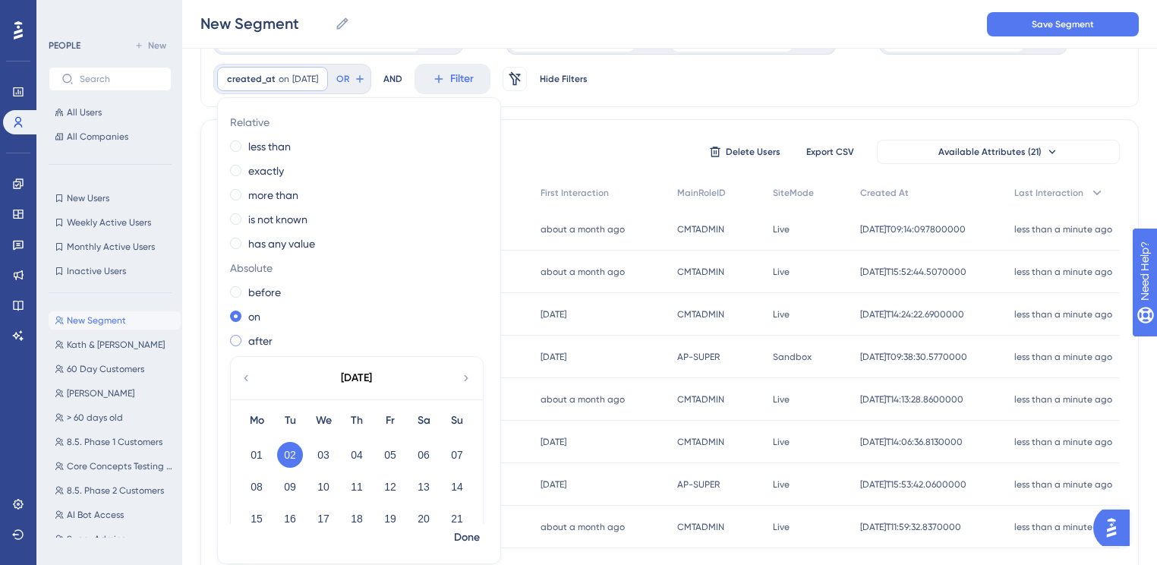
click at [261, 334] on label "after" at bounding box center [260, 341] width 24 height 18
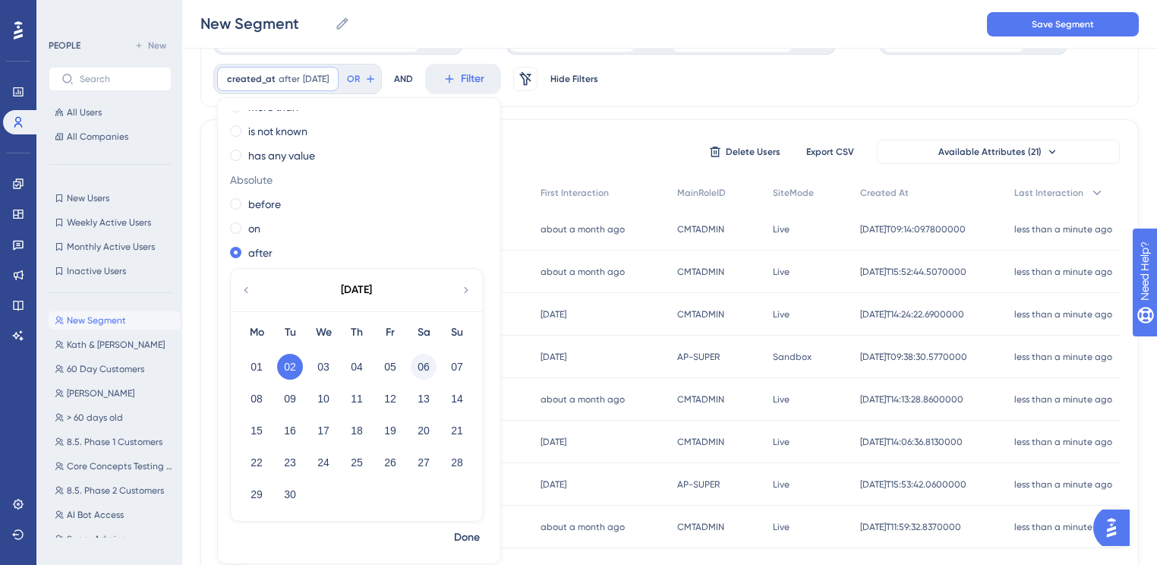
scroll to position [91, 0]
click at [246, 287] on icon at bounding box center [246, 287] width 12 height 14
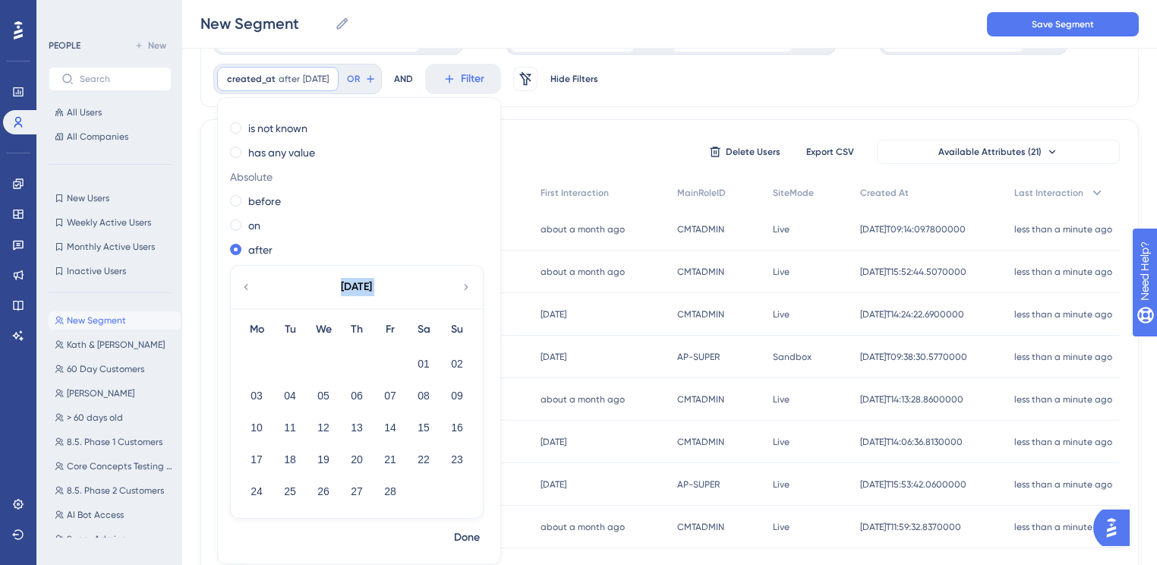
click at [246, 287] on icon at bounding box center [246, 287] width 12 height 14
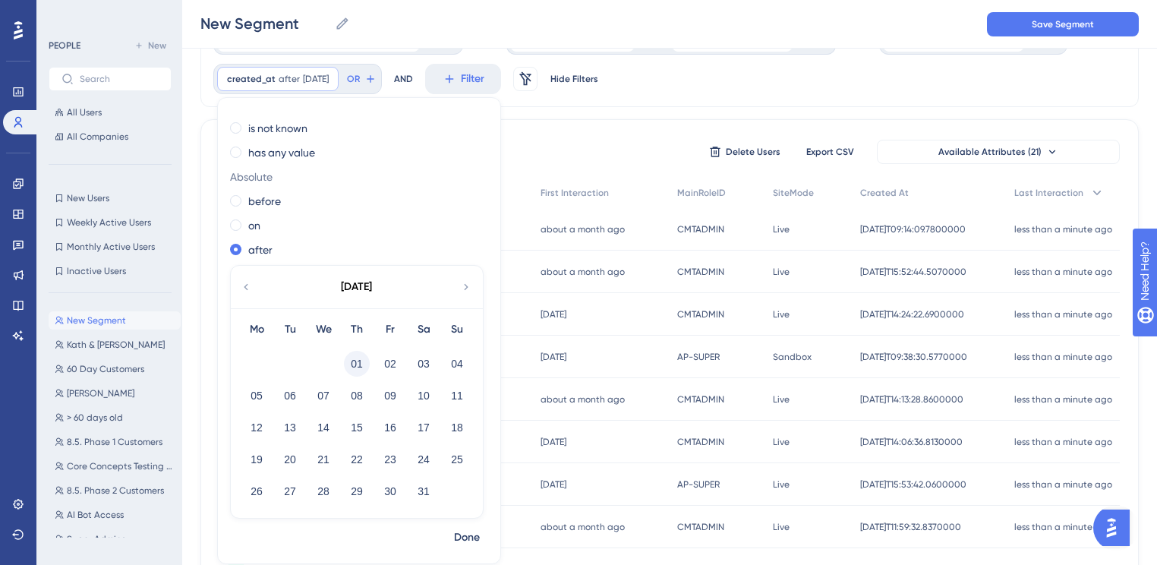
click at [358, 362] on button "01" at bounding box center [357, 364] width 26 height 26
click at [464, 531] on span "Done" at bounding box center [467, 537] width 26 height 18
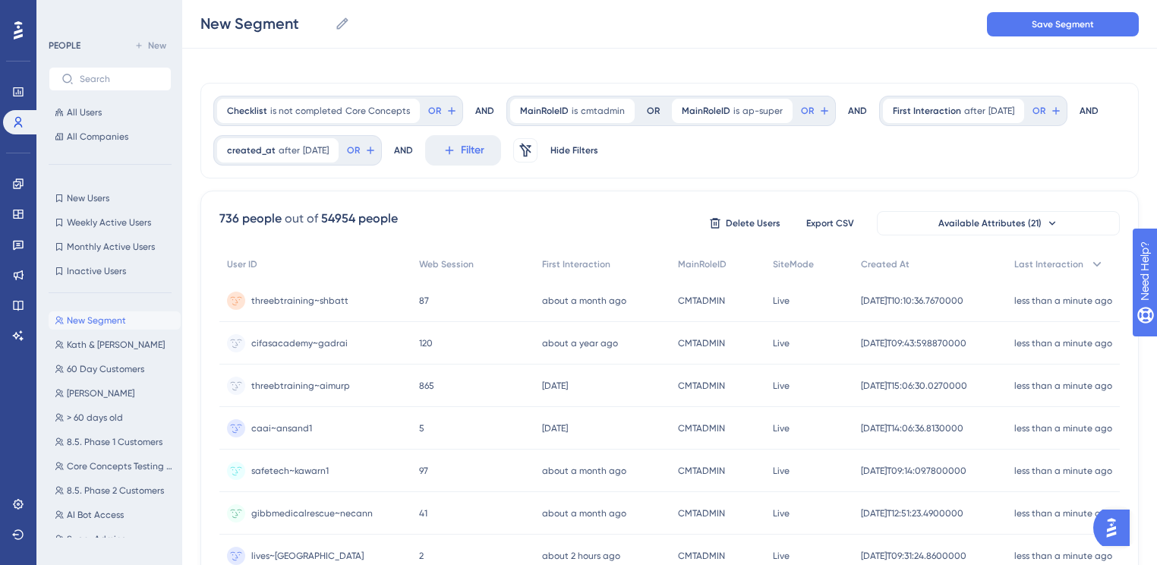
scroll to position [0, 0]
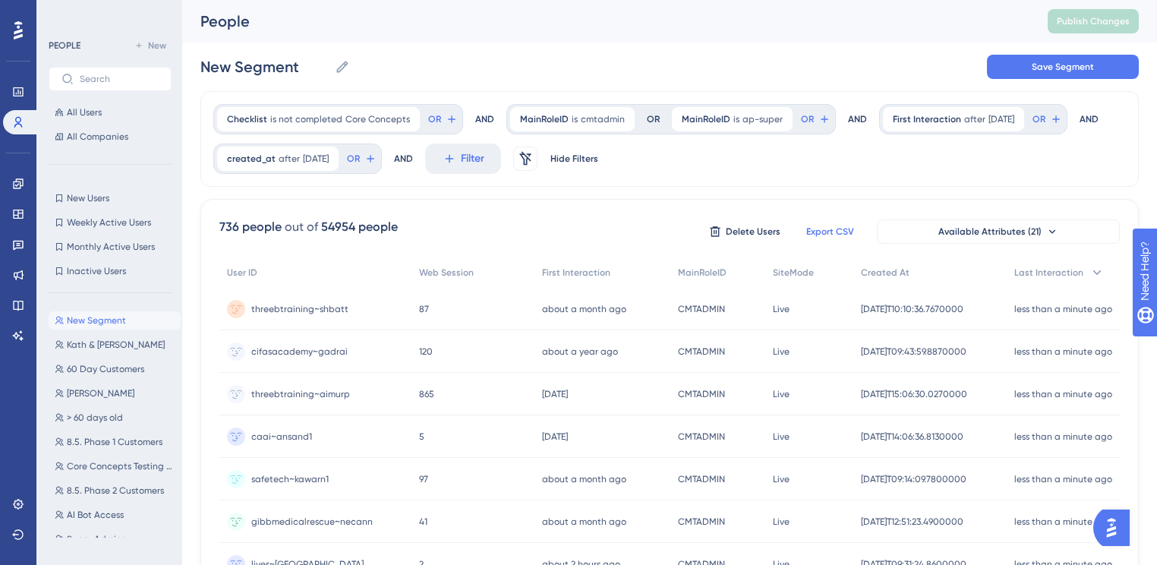
click at [827, 231] on span "Export CSV" at bounding box center [830, 231] width 48 height 12
click at [1125, 525] on img "Open AI Assistant Launcher" at bounding box center [1111, 527] width 27 height 27
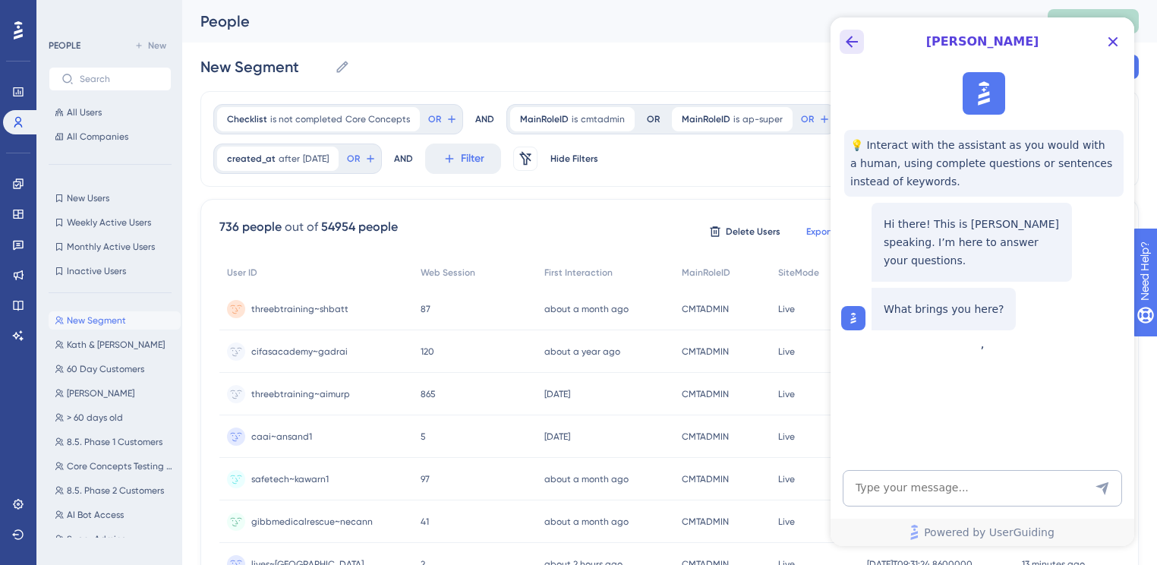
click at [859, 46] on icon "Back Button" at bounding box center [852, 42] width 18 height 18
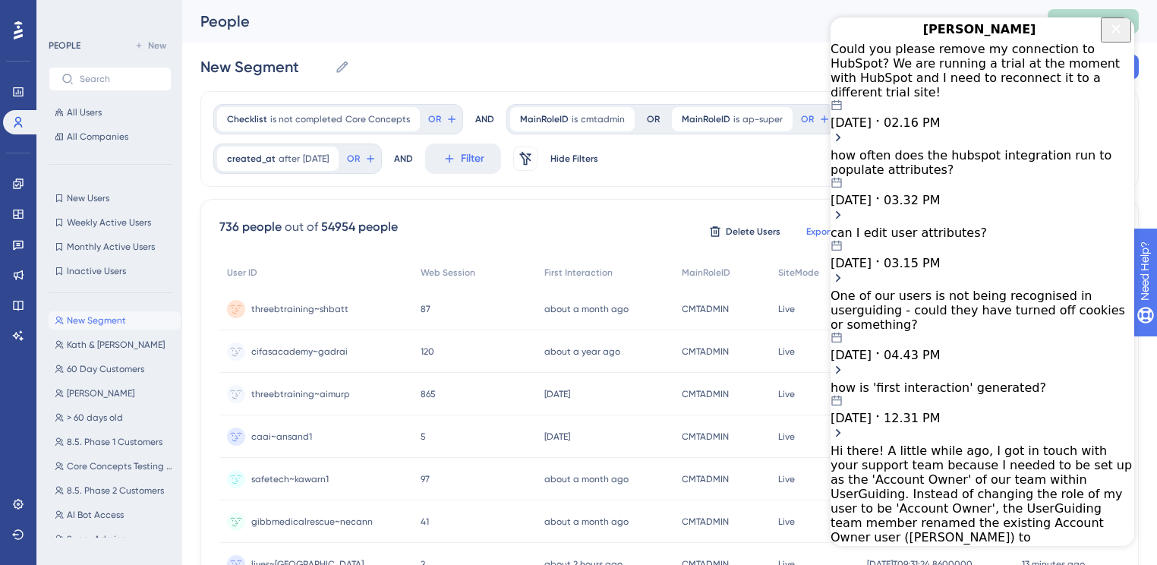
click at [920, 122] on div "Could you please remove my connection to HubSpot? We are running a trial at the…" at bounding box center [983, 95] width 304 height 106
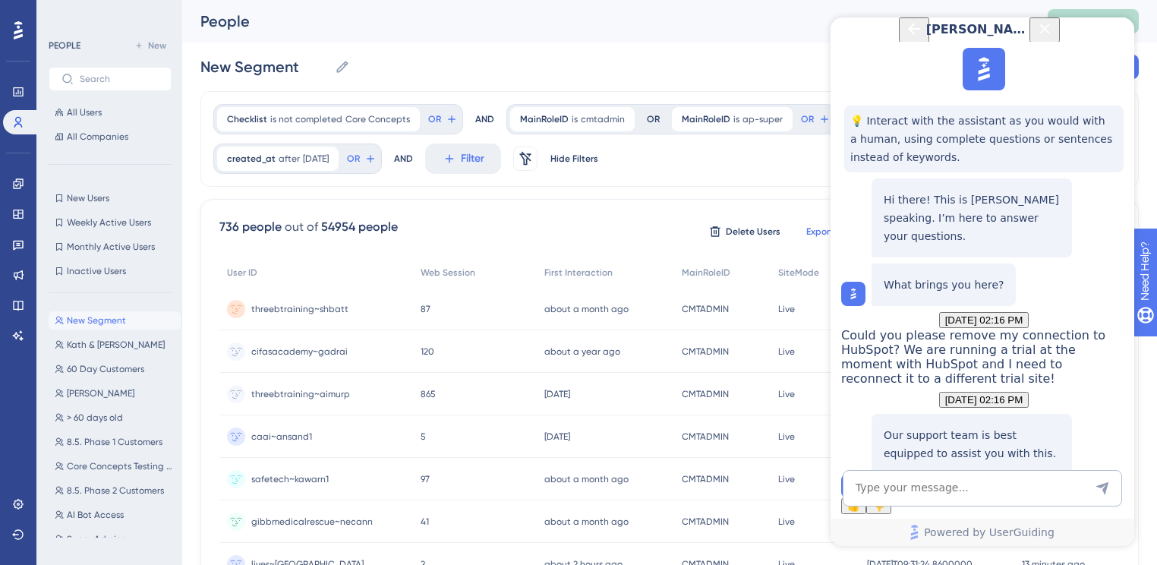
scroll to position [190, 0]
click at [968, 472] on span "Talk to a person" at bounding box center [971, 477] width 71 height 11
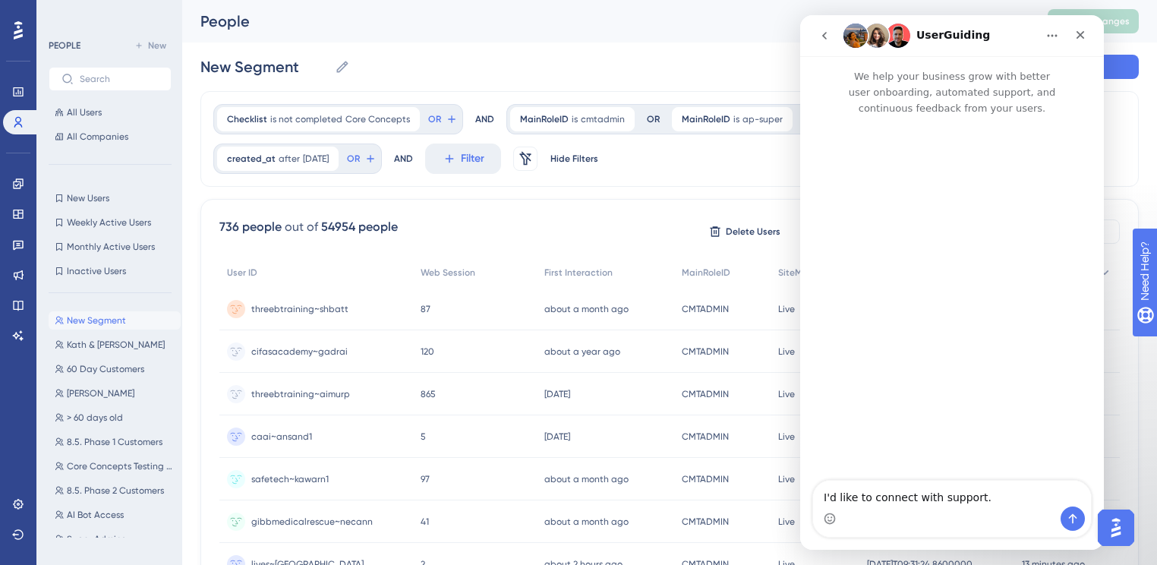
scroll to position [0, 0]
click at [833, 43] on button "go back" at bounding box center [824, 35] width 29 height 29
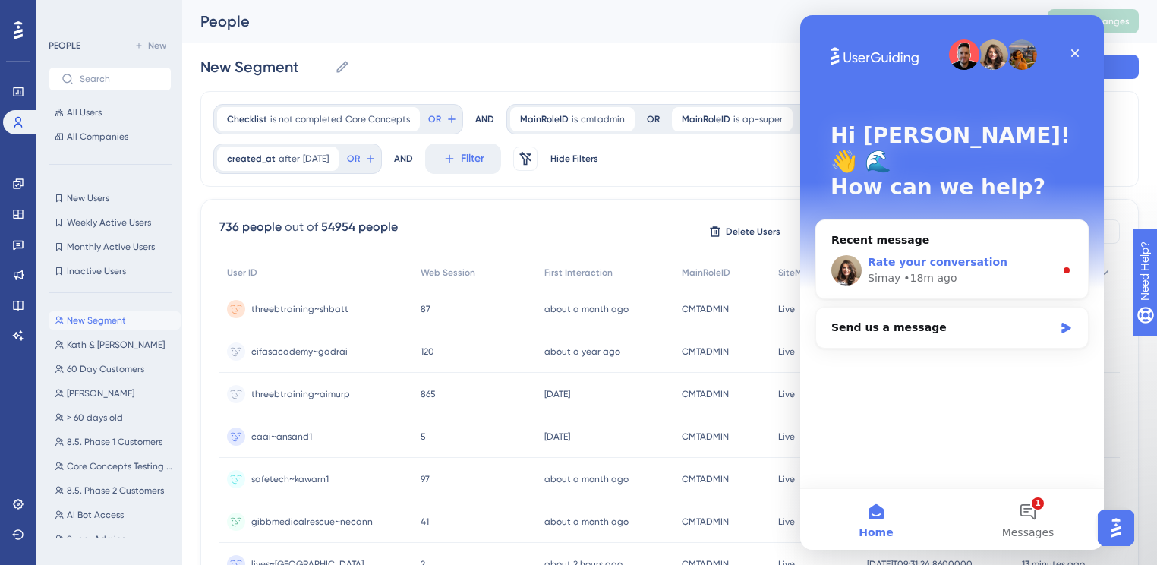
click at [912, 270] on div "• 18m ago" at bounding box center [929, 278] width 53 height 16
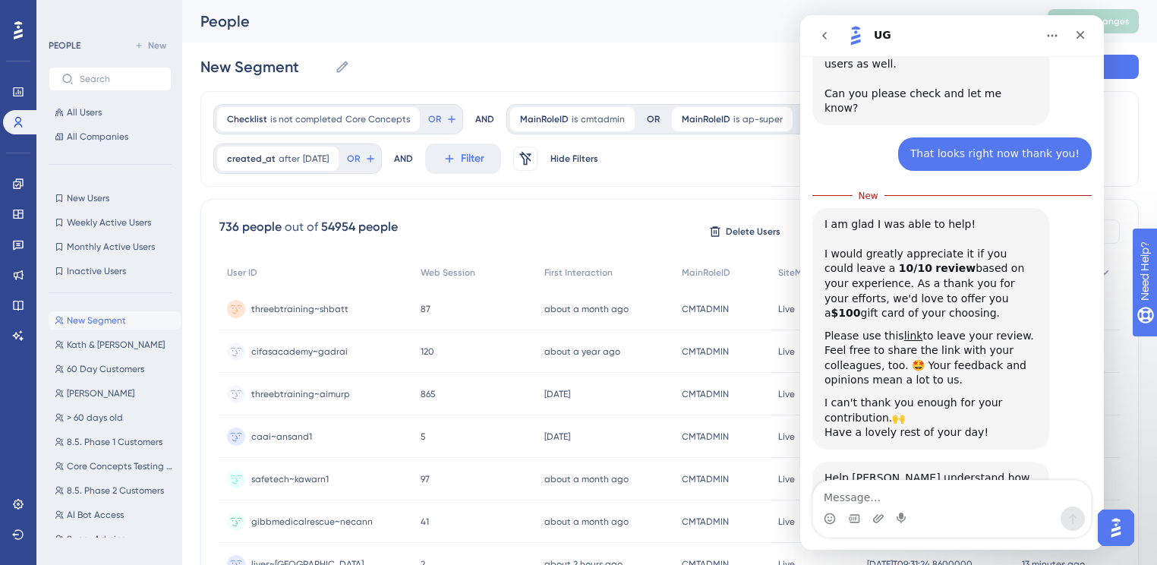
scroll to position [1230, 0]
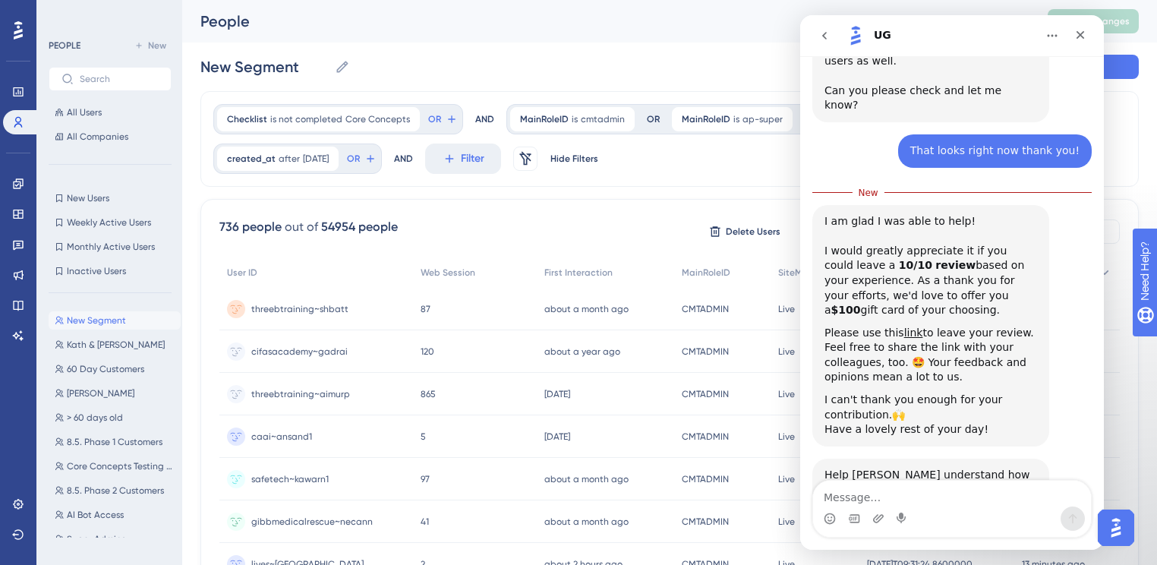
click at [995, 550] on span "Amazing" at bounding box center [989, 563] width 27 height 27
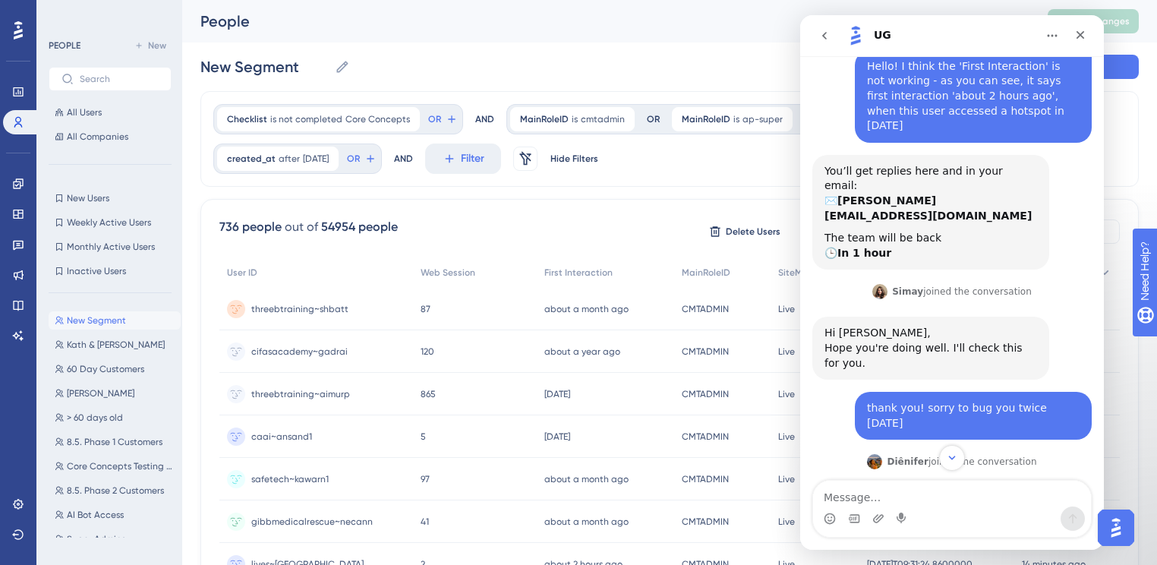
scroll to position [243, 0]
click at [907, 285] on b "Simay" at bounding box center [907, 290] width 31 height 11
copy div "Simay"
click at [894, 454] on div "[PERSON_NAME] joined the conversation" at bounding box center [962, 461] width 150 height 14
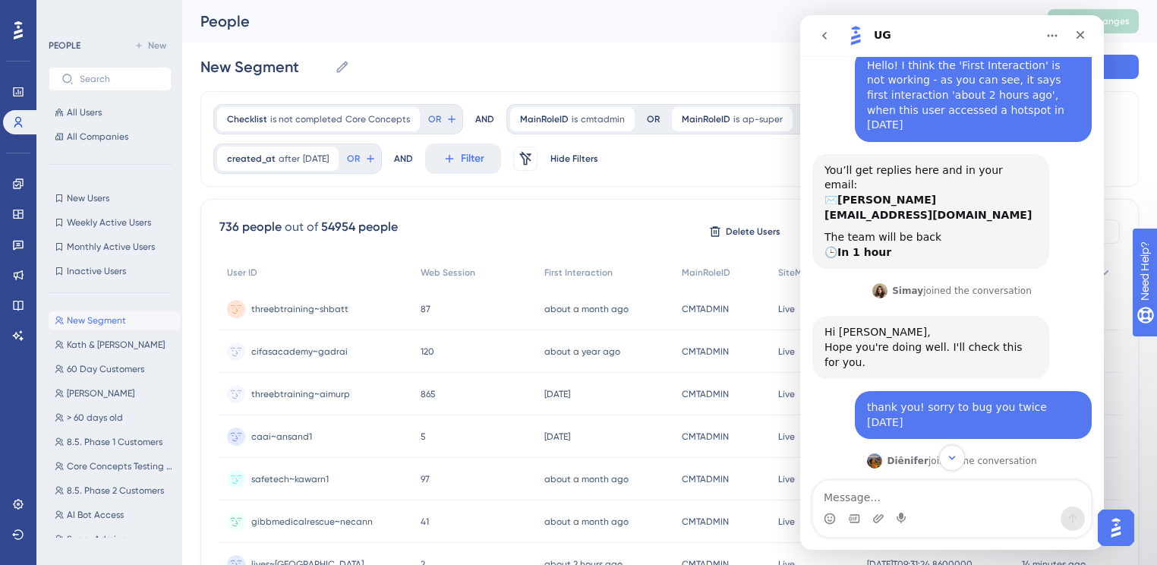
click at [900, 455] on b "Diênifer" at bounding box center [908, 460] width 42 height 11
copy div "Diênifer"
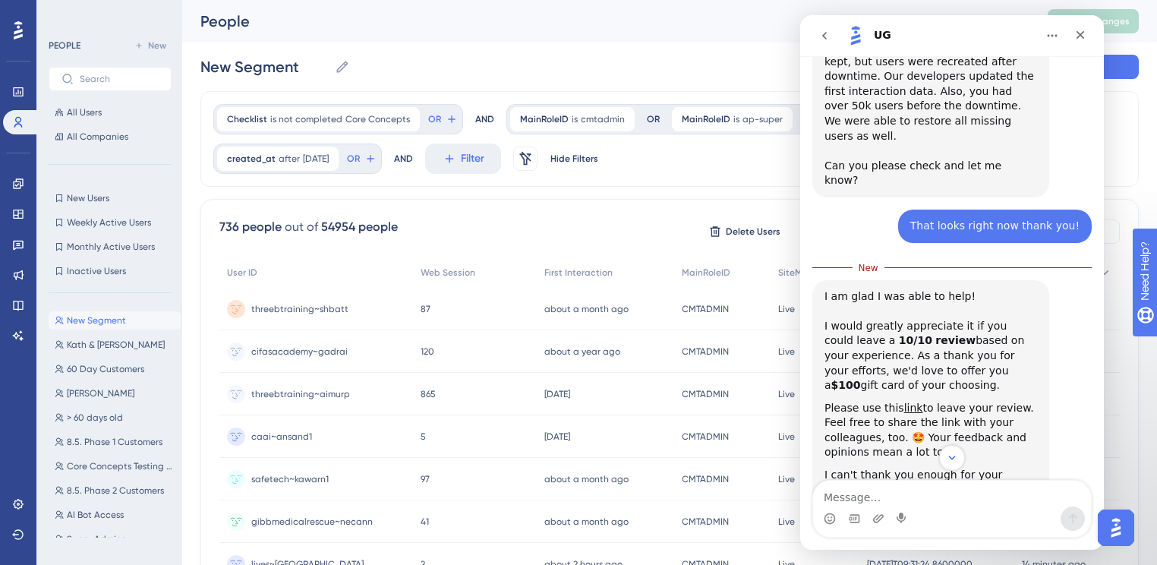
scroll to position [1271, 0]
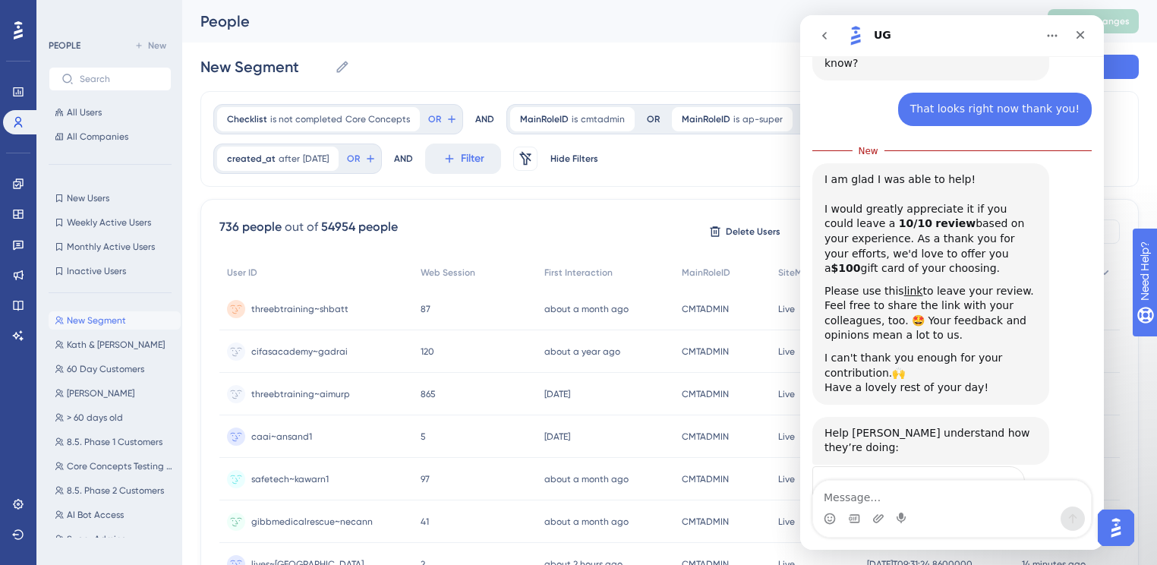
click at [843, 560] on textarea "Tell us more…" at bounding box center [903, 576] width 158 height 33
paste textarea "Diênifer"
paste textarea "Simay"
type textarea "Diênifer & [PERSON_NAME] are super lovely to deal with, very clear answers"
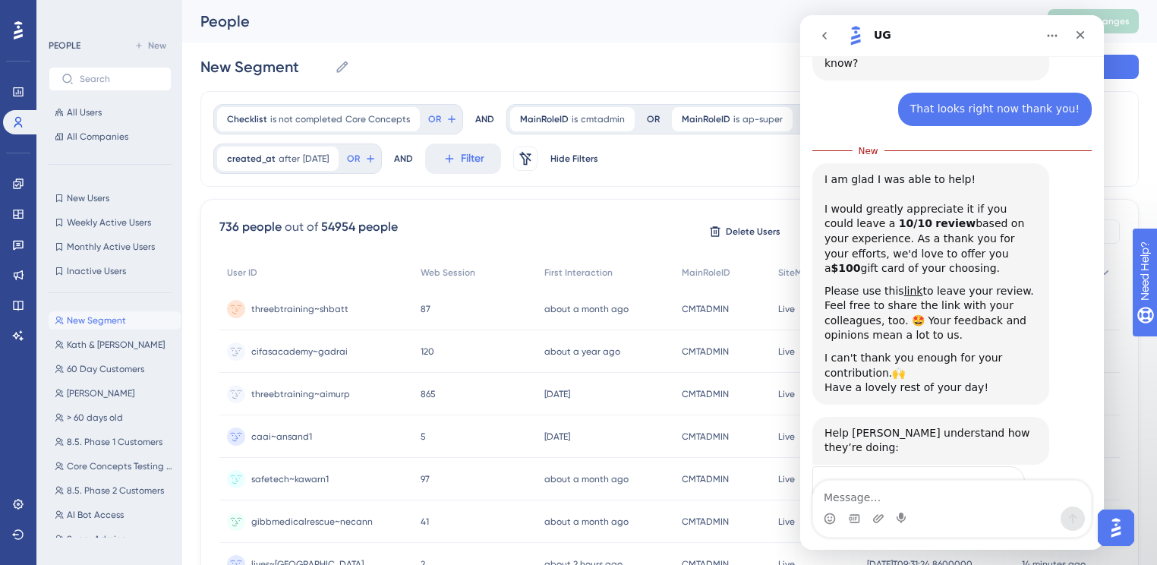
scroll to position [1266, 0]
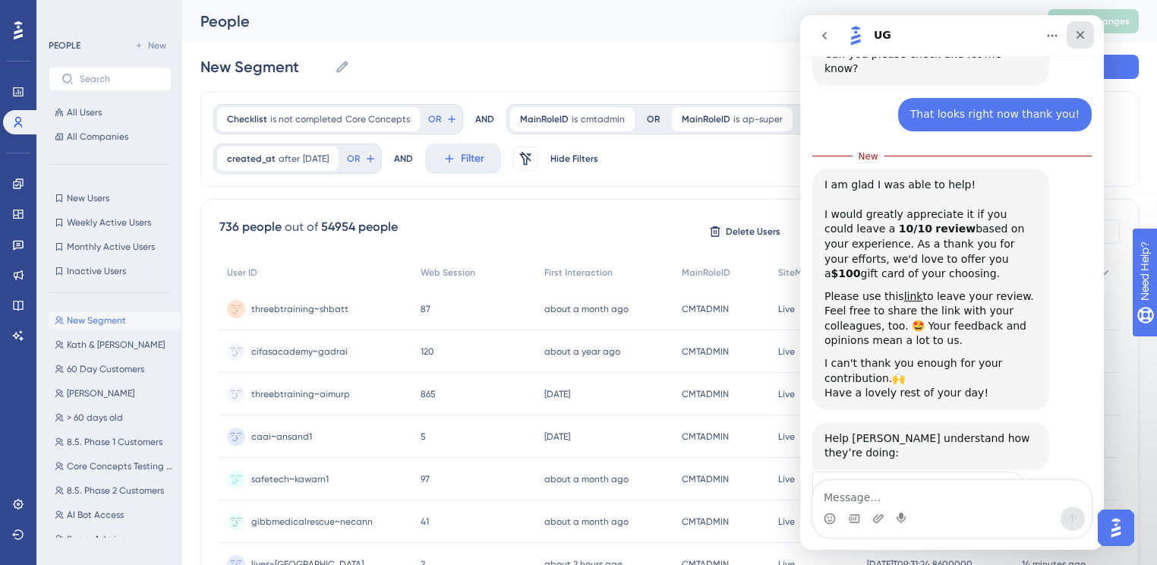
click at [1086, 39] on div "Close" at bounding box center [1080, 34] width 27 height 27
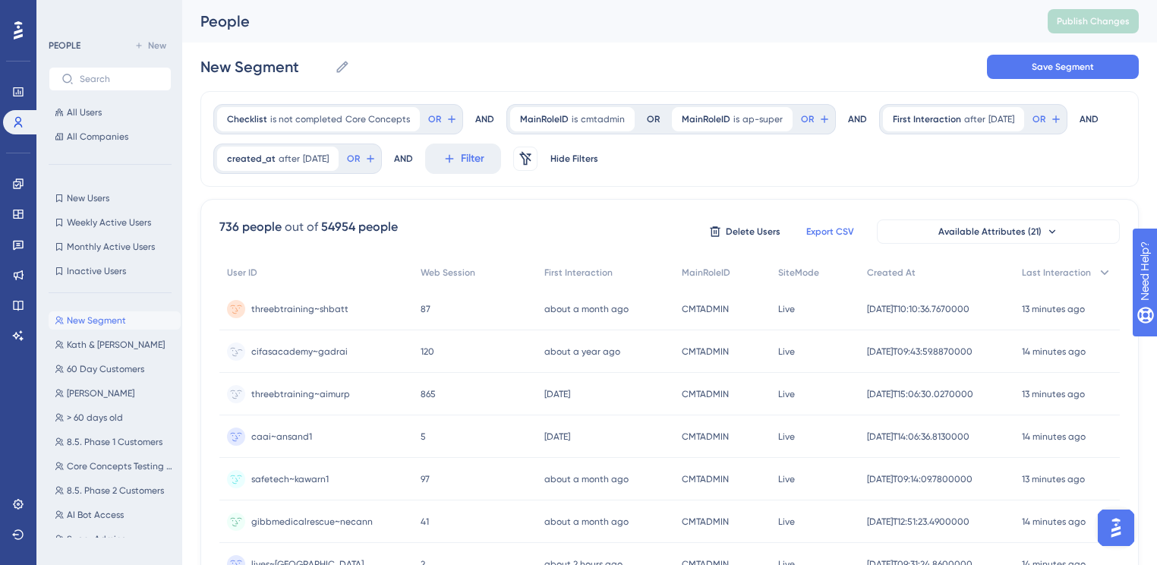
scroll to position [1240, 0]
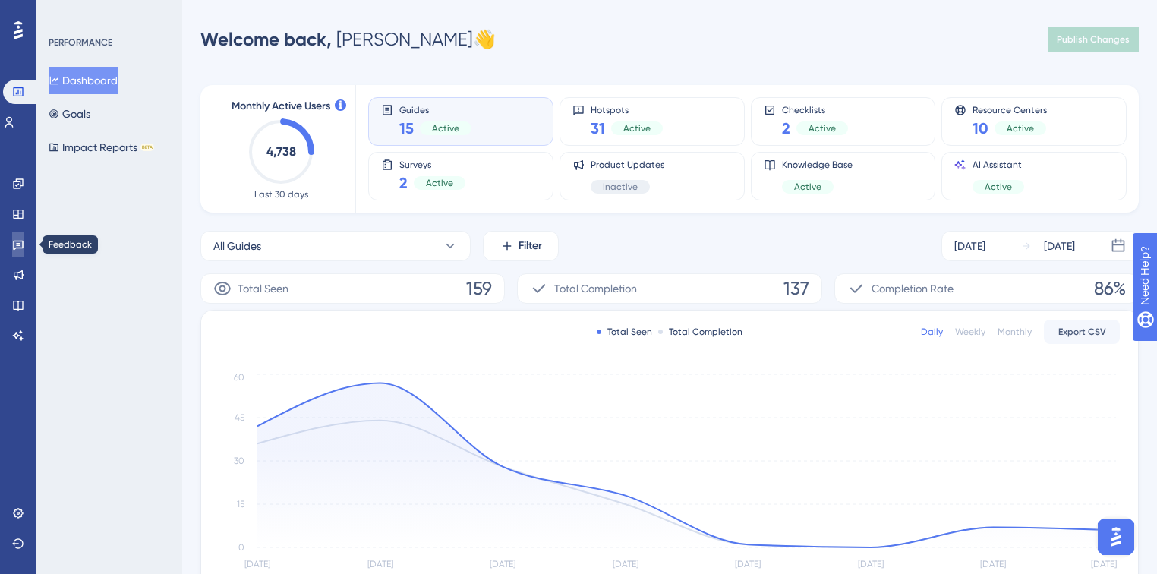
click at [17, 247] on icon at bounding box center [18, 246] width 11 height 10
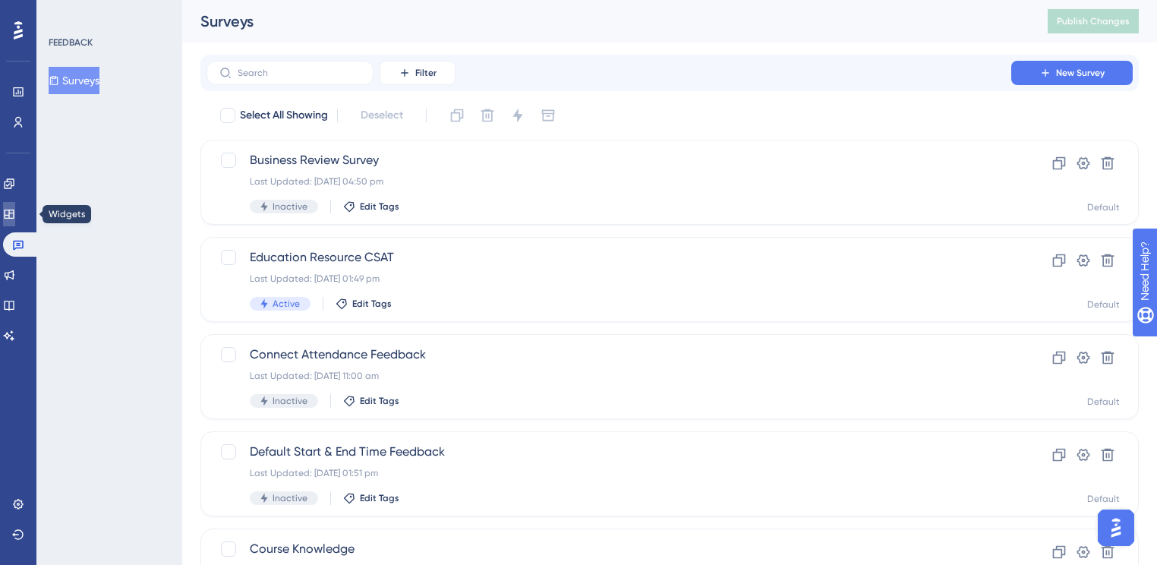
click at [15, 203] on link at bounding box center [9, 214] width 12 height 24
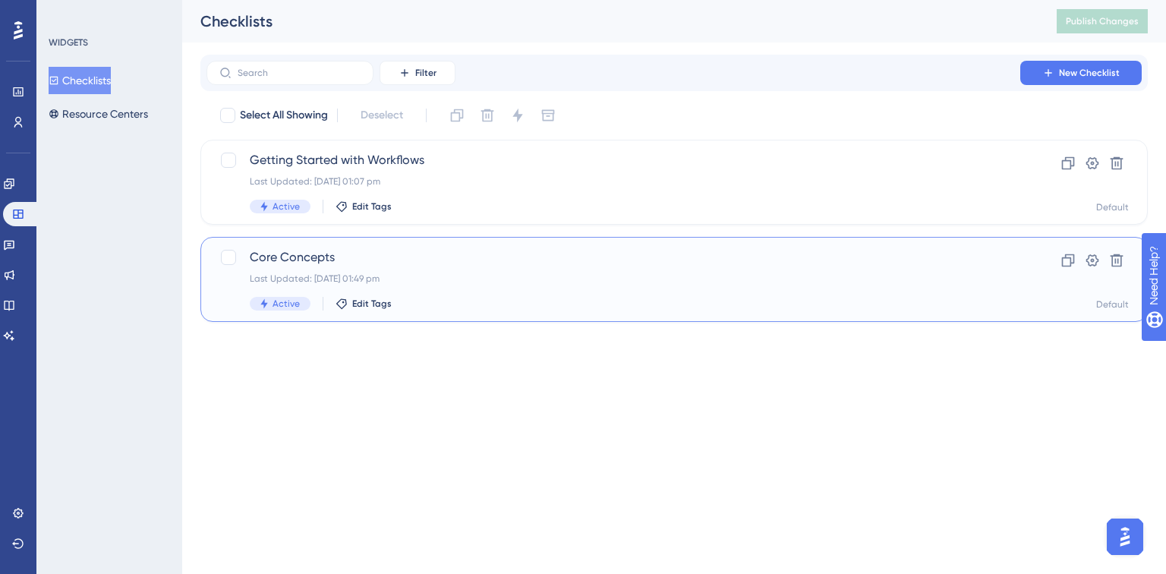
click at [500, 244] on div "Core Concepts Last Updated: 22 Aug 2025 01:49 pm Active Edit Tags Clone Setting…" at bounding box center [673, 279] width 947 height 85
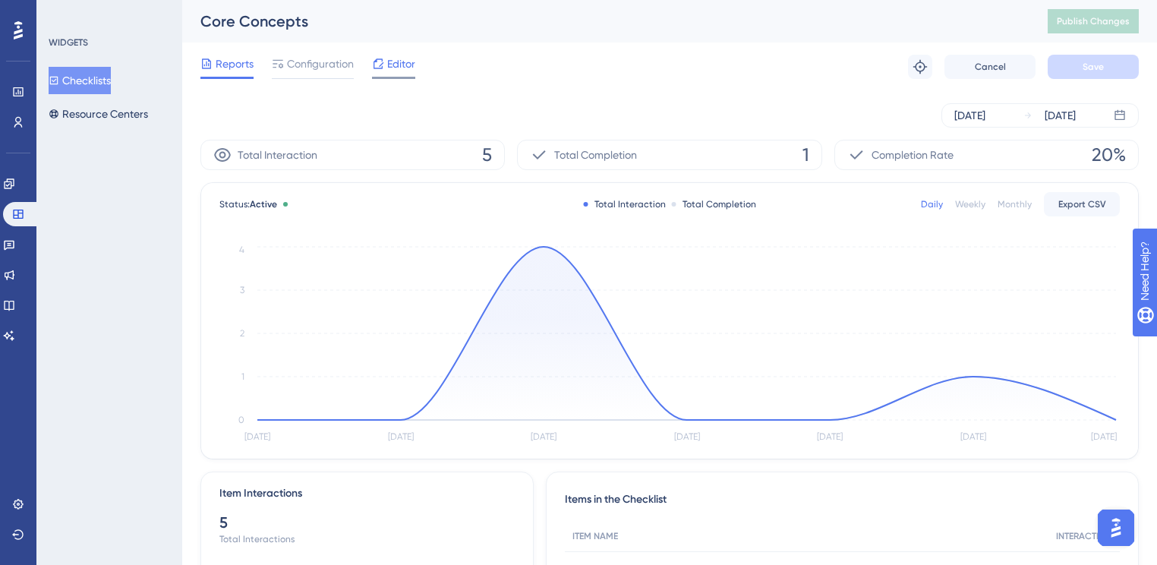
click at [412, 69] on span "Editor" at bounding box center [401, 64] width 28 height 18
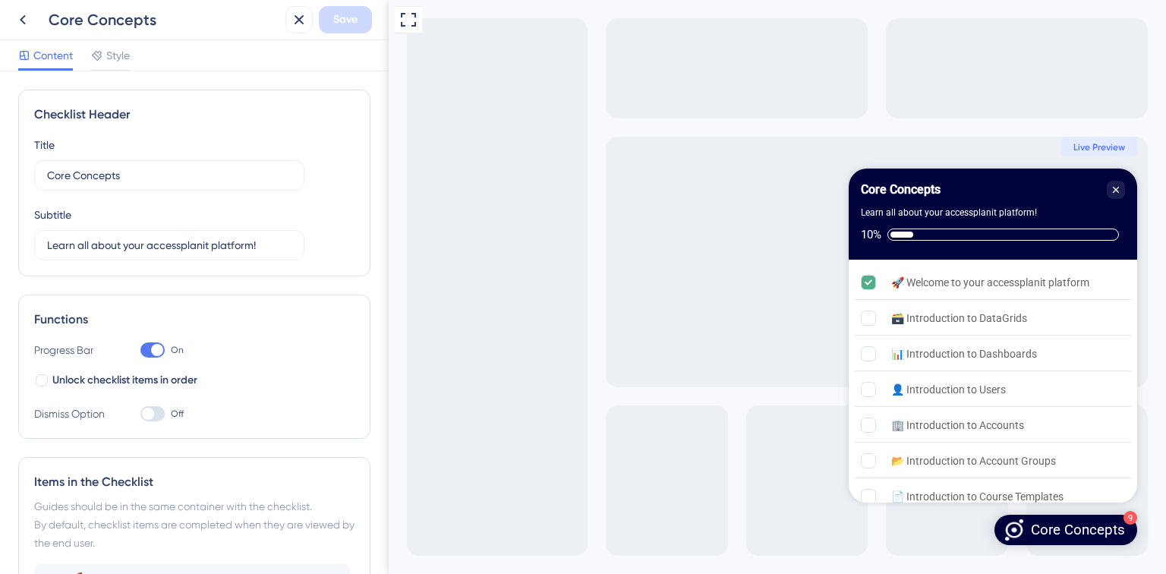
click at [307, 253] on div "Title Core Concepts Subtitle Learn all about your accessplanit platform!" at bounding box center [194, 198] width 320 height 125
click at [273, 246] on input "Learn all about your accessplanit platform!" at bounding box center [169, 245] width 244 height 17
click at [320, 261] on div "Checklist Header Title Core Concepts Subtitle Learn all about your accessplanit…" at bounding box center [194, 183] width 352 height 187
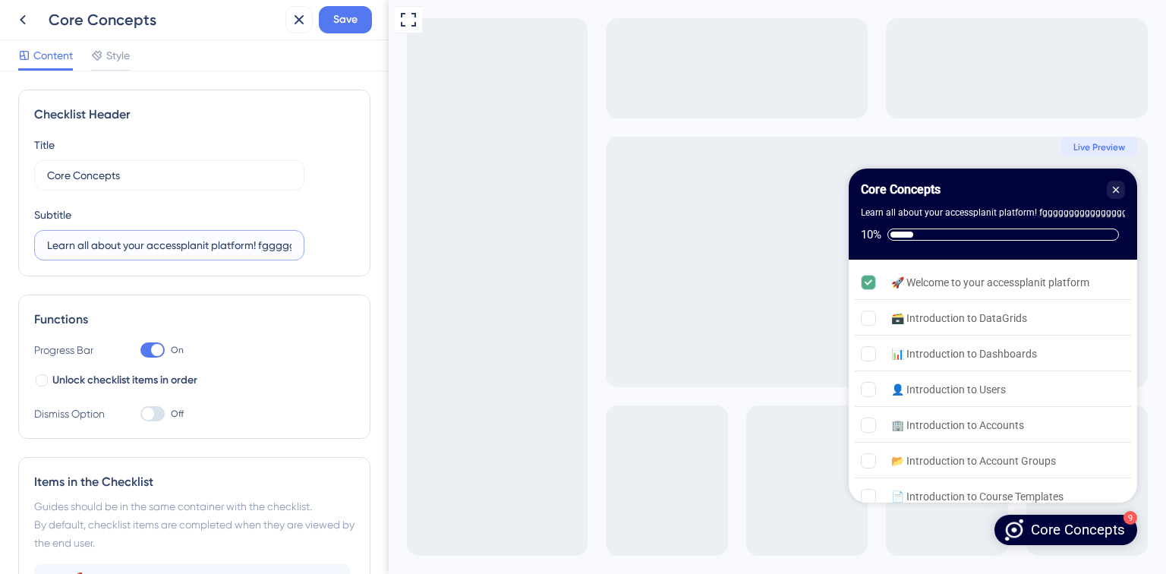
click at [276, 237] on input "Learn all about your accessplanit platform! fgggggggggggggggggggggggggggggggggg…" at bounding box center [169, 245] width 244 height 17
click at [258, 240] on input "Learn all about your accessplanit platform! fgggggggggggggggggggggggggggggggggg…" at bounding box center [169, 245] width 244 height 17
click at [264, 243] on input "Learn all about your accessplanit platform! fgggggggggggggggggggggggggggggggggg…" at bounding box center [169, 245] width 244 height 17
click at [988, 213] on div "Learn all about your accessplanit platform!" at bounding box center [949, 212] width 176 height 15
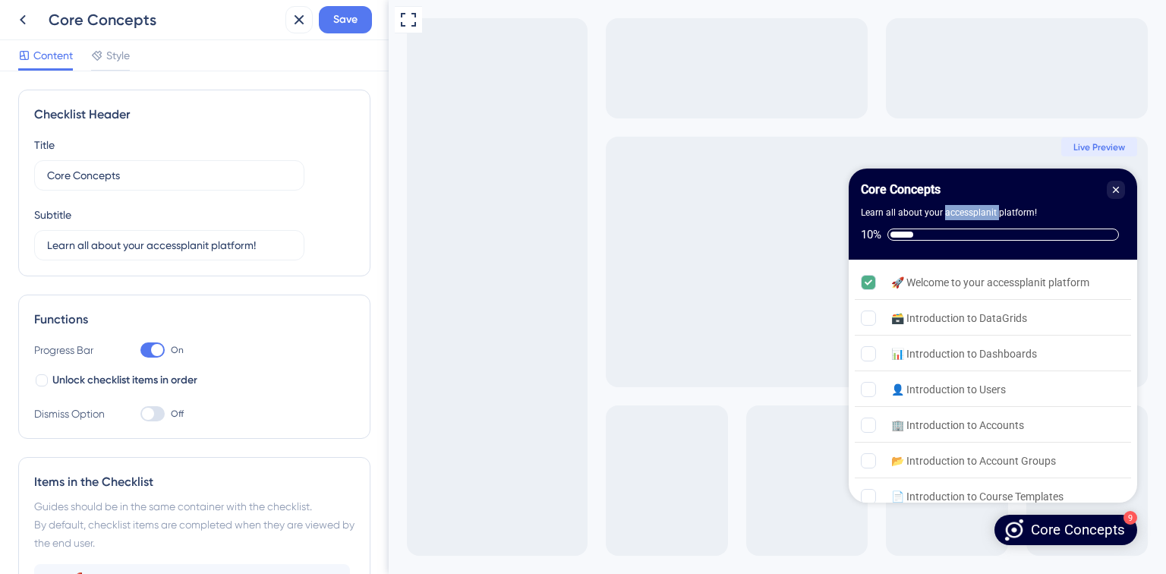
click at [988, 213] on div "Learn all about your accessplanit platform!" at bounding box center [949, 212] width 176 height 15
copy div "Learn all about your accessplanit platform!"
click at [266, 247] on input "Learn all about your accessplanit platform!" at bounding box center [169, 245] width 244 height 17
paste input "Your pre-Kick-Off essentials"
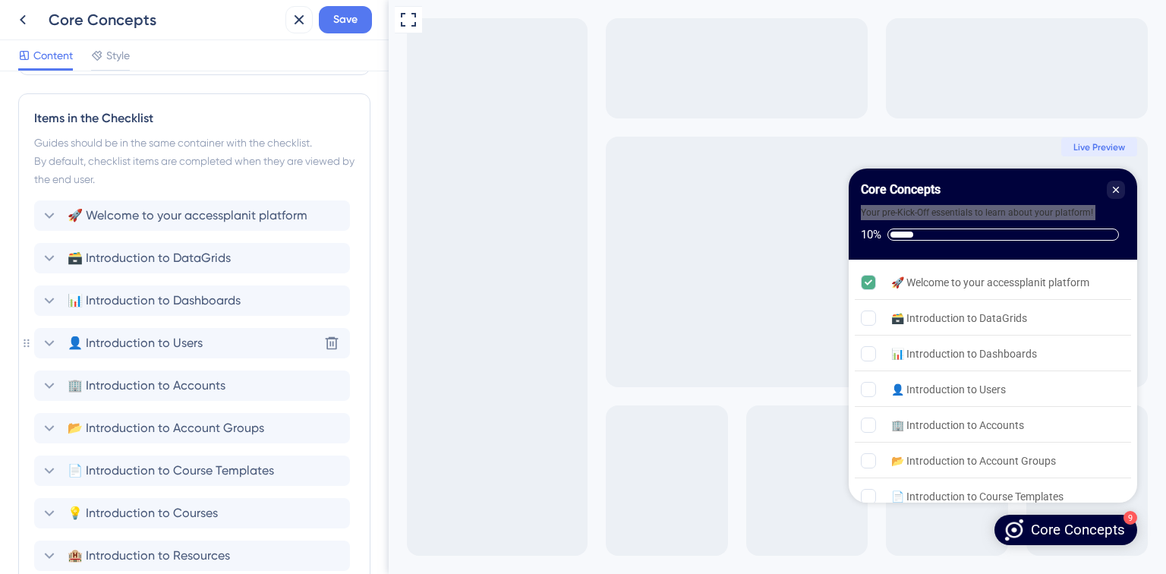
scroll to position [364, 0]
type input "Your pre-Kick-Off essentials to learn about your platform!"
click at [224, 213] on span "🚀 Welcome to your accessplanit platform" at bounding box center [188, 215] width 240 height 18
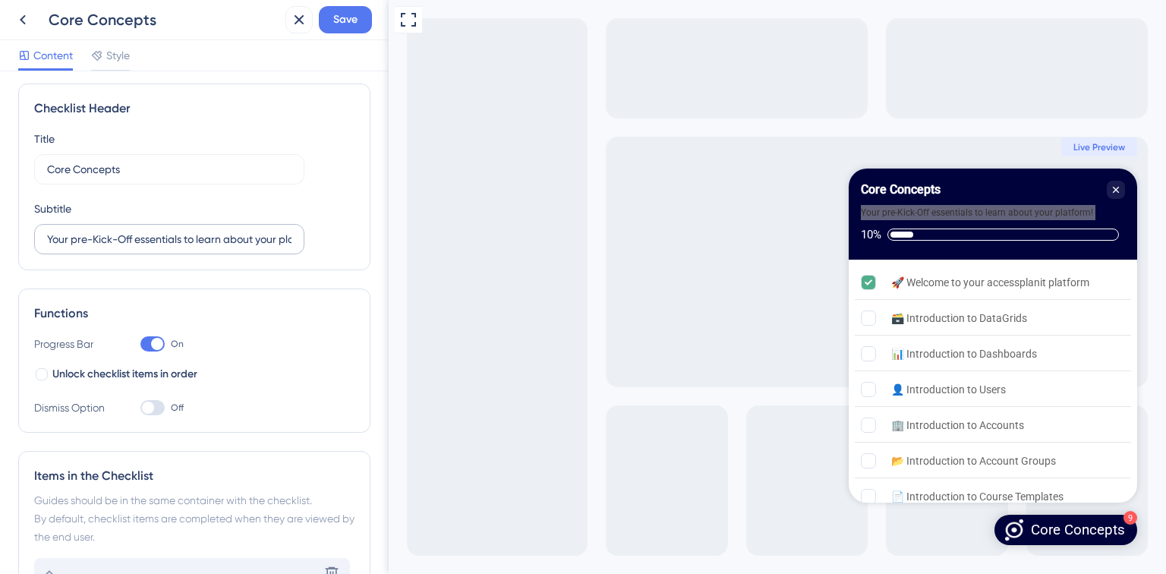
scroll to position [0, 0]
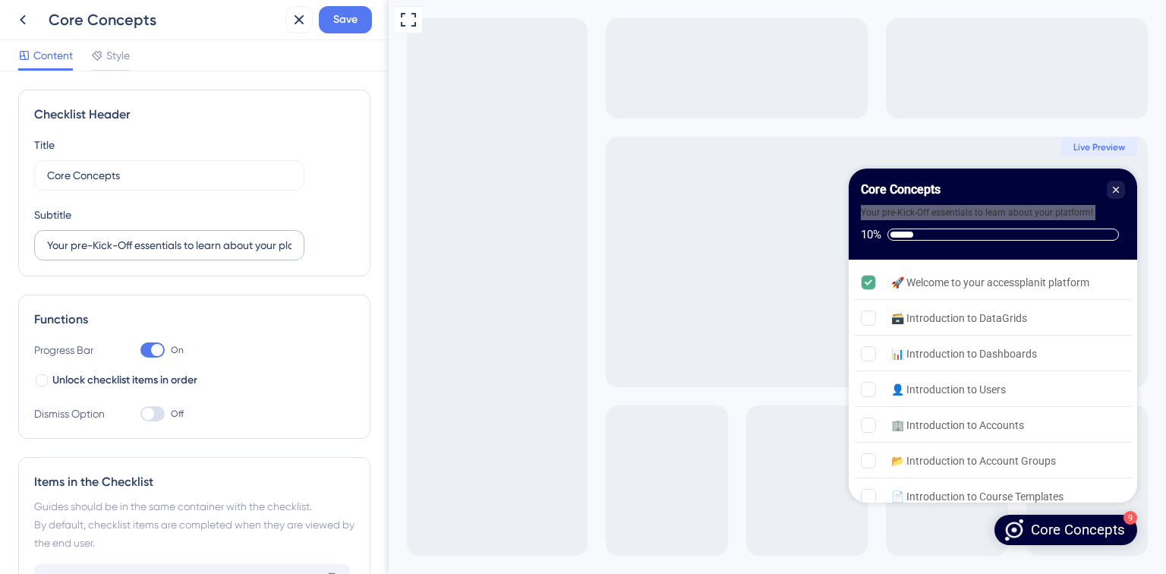
type input "🚀 Welcome to your accessplanit platform"
drag, startPoint x: 89, startPoint y: 244, endPoint x: 106, endPoint y: 243, distance: 17.5
click at [89, 245] on input "Your pre-Kick-Off essentials to learn about your platform!" at bounding box center [169, 245] width 244 height 17
type input "Your pre-kick-off essentials to learn about your platform!"
click at [907, 211] on div "Your pre-kick-off essentials to learn about your platform!" at bounding box center [976, 212] width 230 height 15
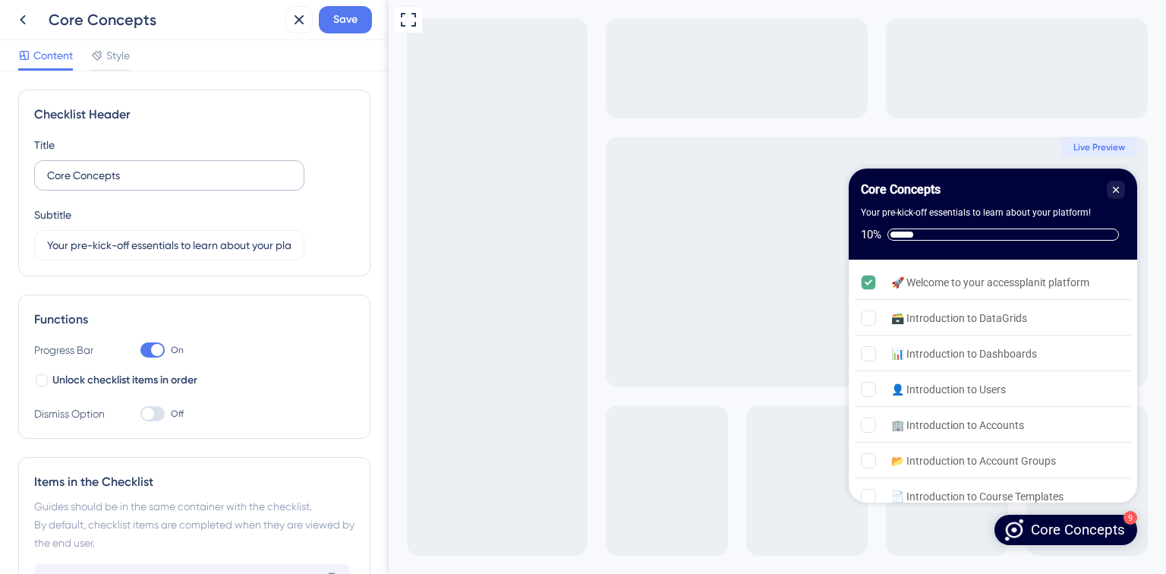
click at [191, 164] on label "Core Concepts" at bounding box center [169, 175] width 270 height 30
click at [191, 167] on input "Core Concepts" at bounding box center [169, 175] width 244 height 17
click at [134, 173] on input "Core Concepts - complete before kick off" at bounding box center [169, 175] width 244 height 17
type input "Core Concepts - complete before kick off"
click at [368, 14] on button "Save" at bounding box center [345, 19] width 53 height 27
